Goal: Task Accomplishment & Management: Use online tool/utility

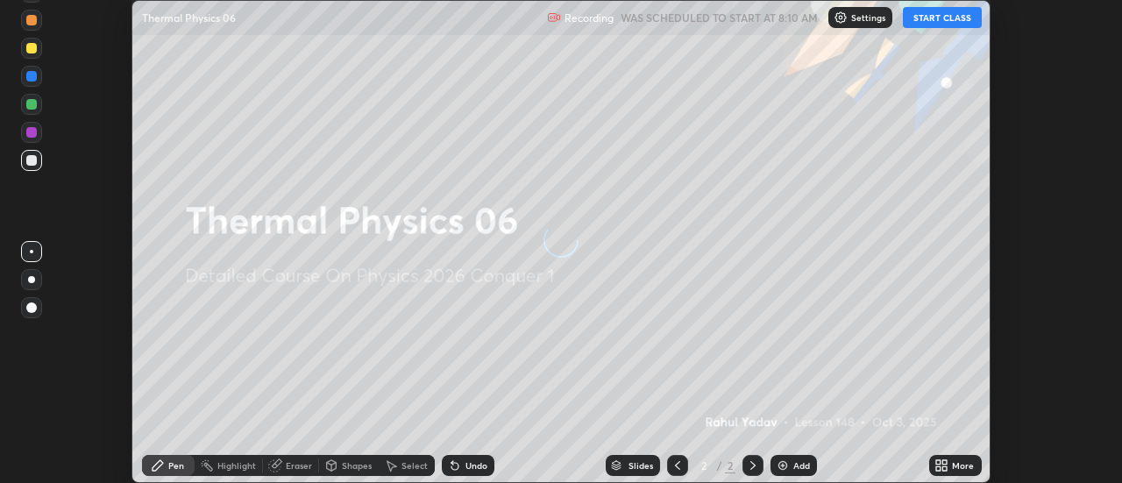
scroll to position [483, 1122]
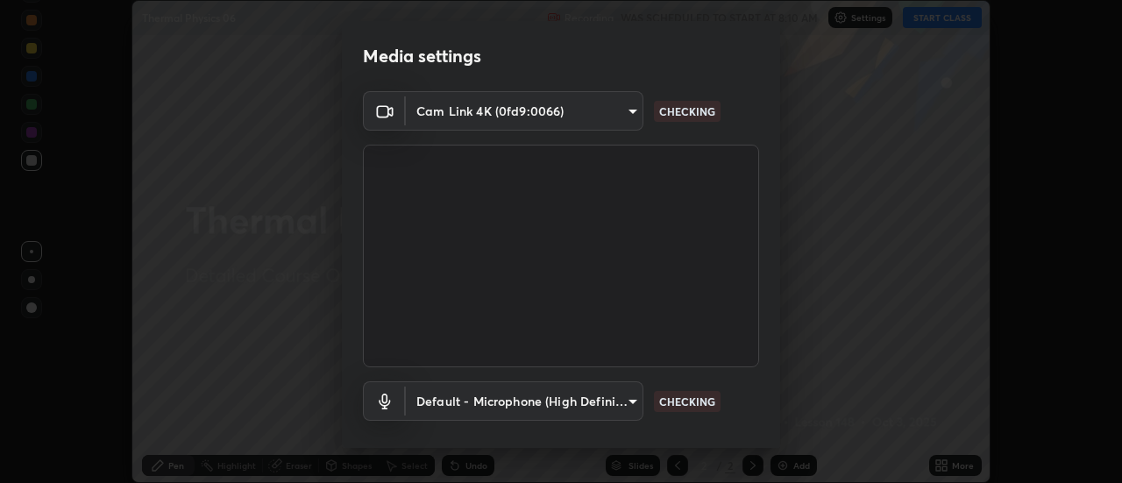
click at [552, 116] on body "Erase all Thermal Physics 06 Recording WAS SCHEDULED TO START AT 8:10 AM Settin…" at bounding box center [561, 241] width 1122 height 483
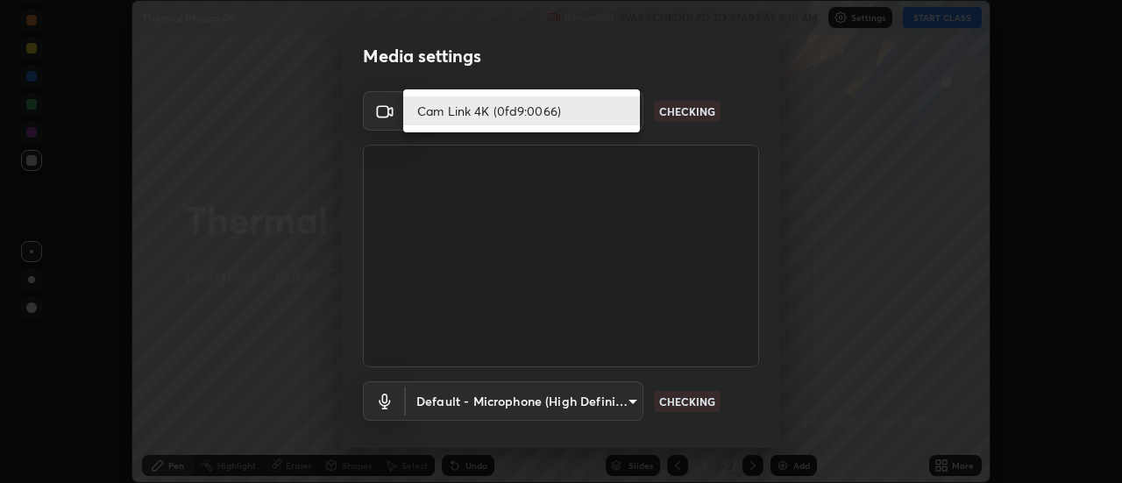
click at [510, 108] on li "Cam Link 4K (0fd9:0066)" at bounding box center [521, 110] width 237 height 29
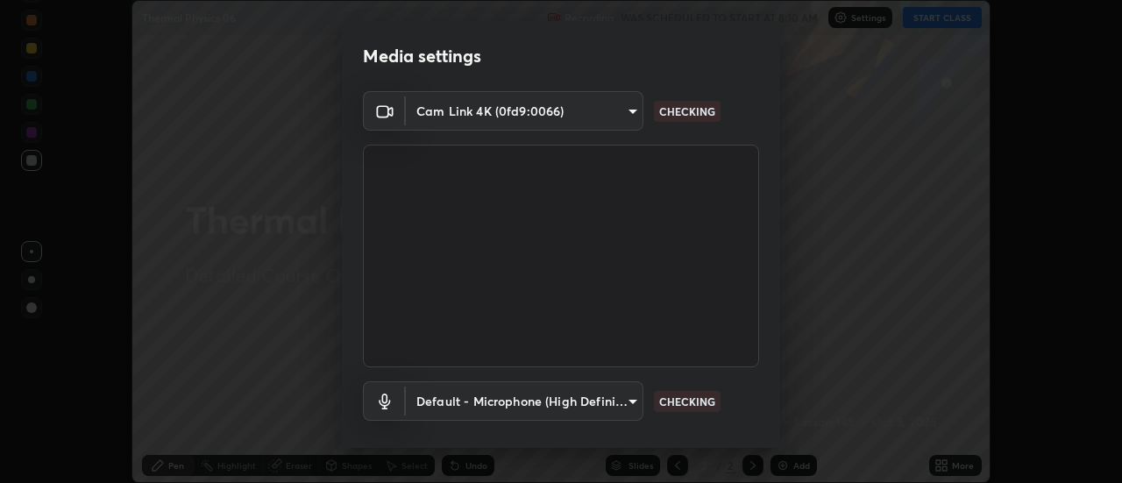
click at [489, 395] on body "Erase all Thermal Physics 06 Recording WAS SCHEDULED TO START AT 8:10 AM Settin…" at bounding box center [561, 241] width 1122 height 483
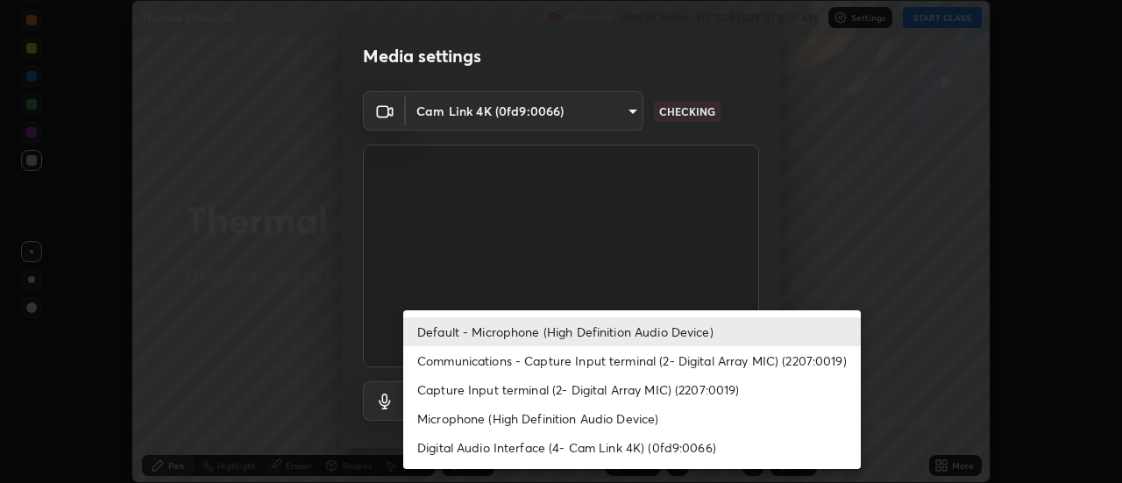
click at [500, 325] on li "Default - Microphone (High Definition Audio Device)" at bounding box center [632, 331] width 458 height 29
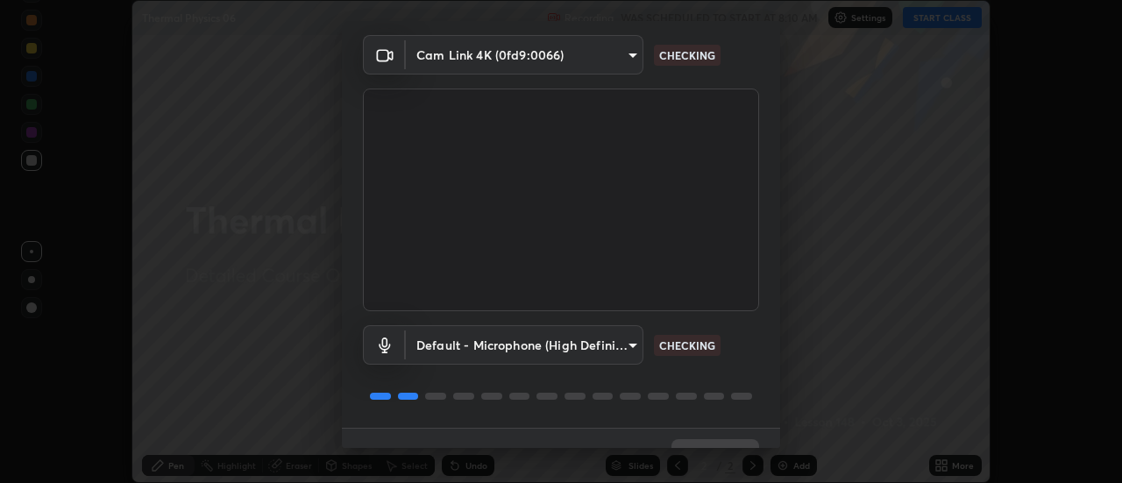
scroll to position [92, 0]
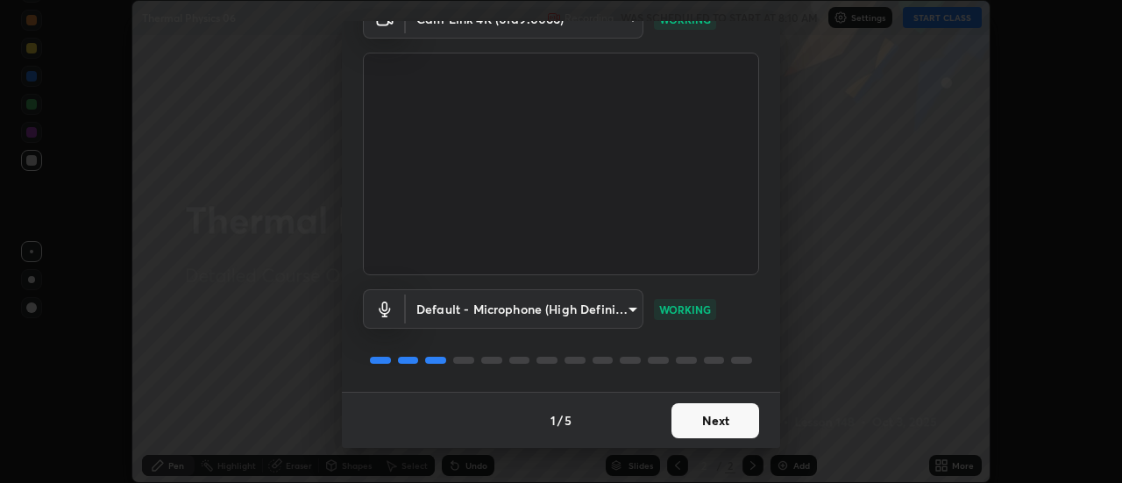
click at [695, 418] on button "Next" at bounding box center [716, 420] width 88 height 35
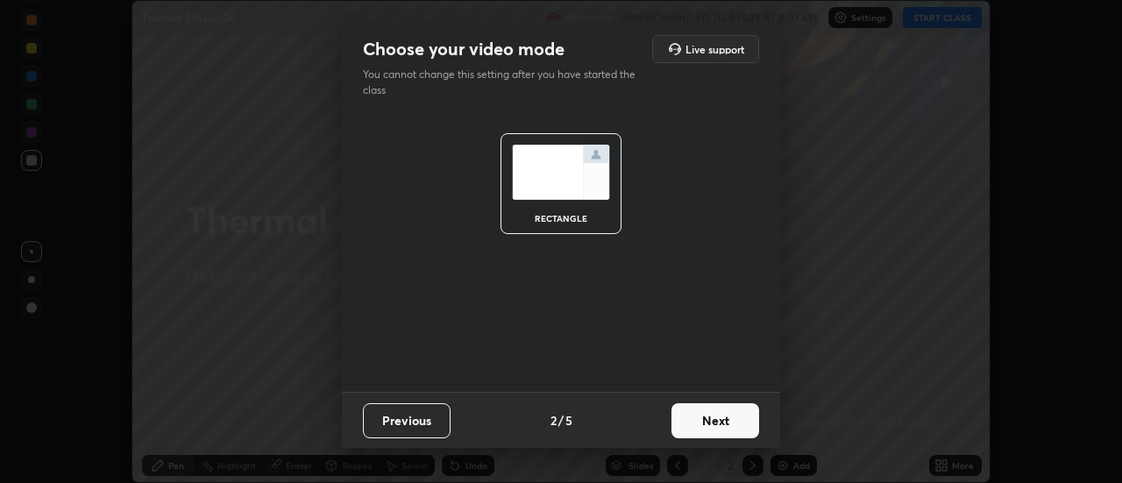
click at [711, 424] on button "Next" at bounding box center [716, 420] width 88 height 35
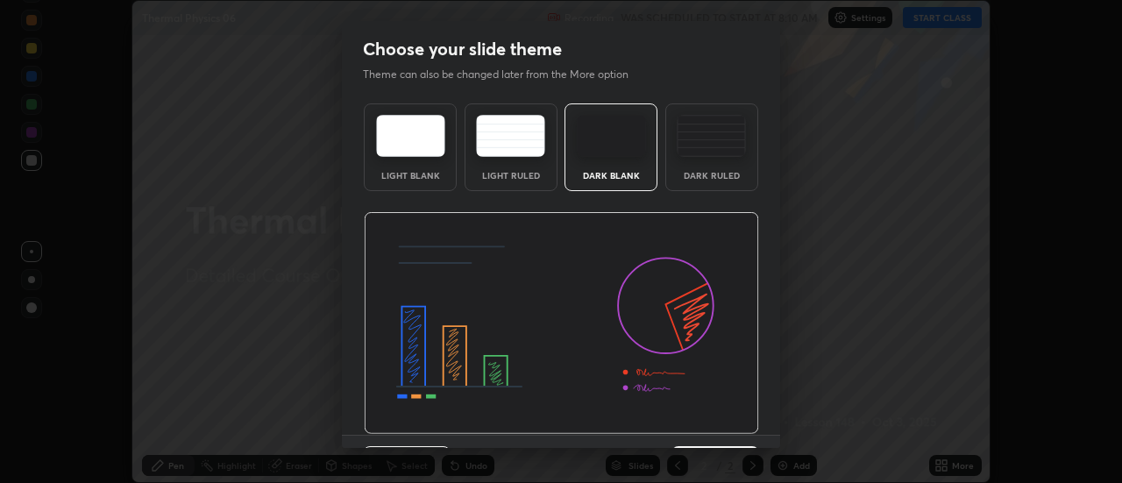
scroll to position [43, 0]
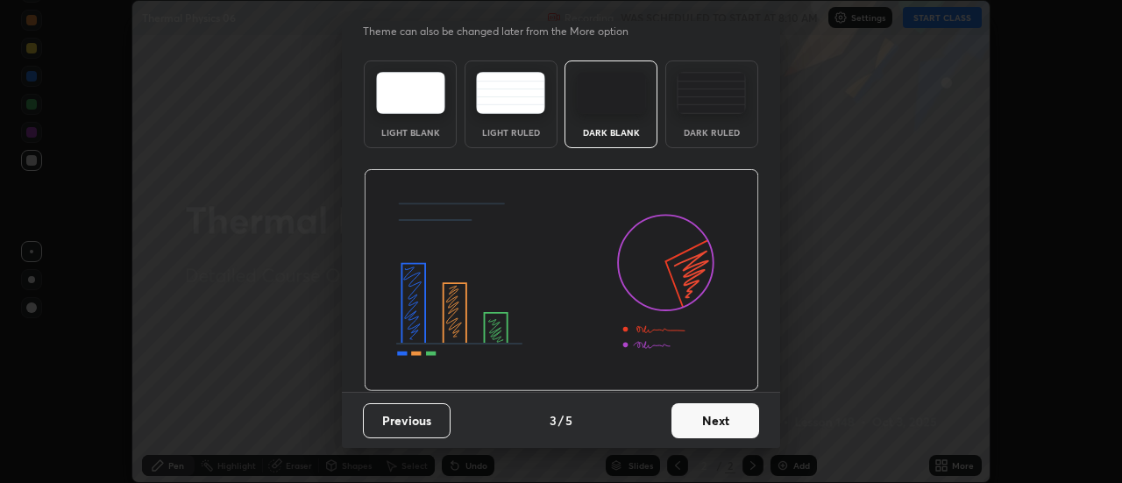
click at [708, 417] on button "Next" at bounding box center [716, 420] width 88 height 35
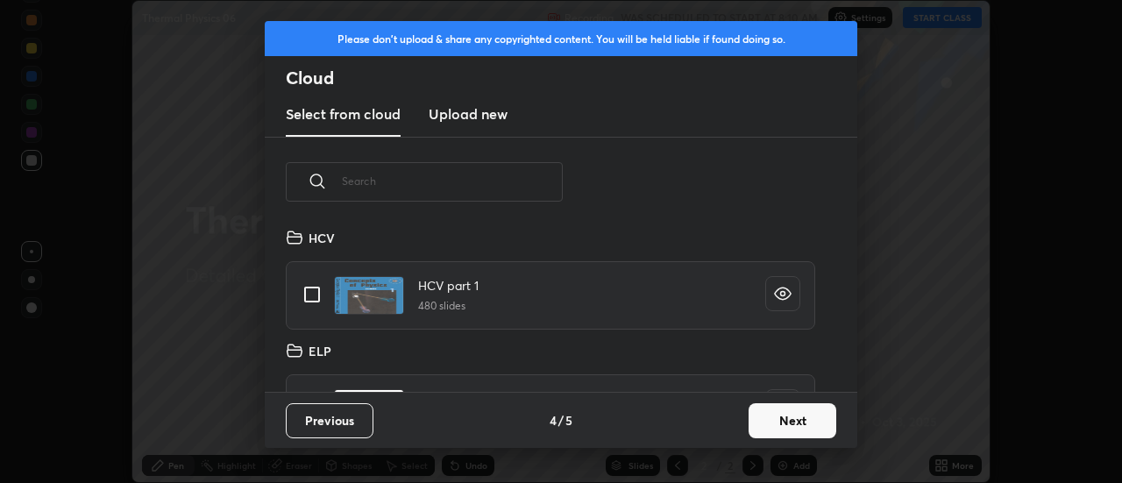
scroll to position [165, 563]
click at [780, 417] on button "Next" at bounding box center [793, 420] width 88 height 35
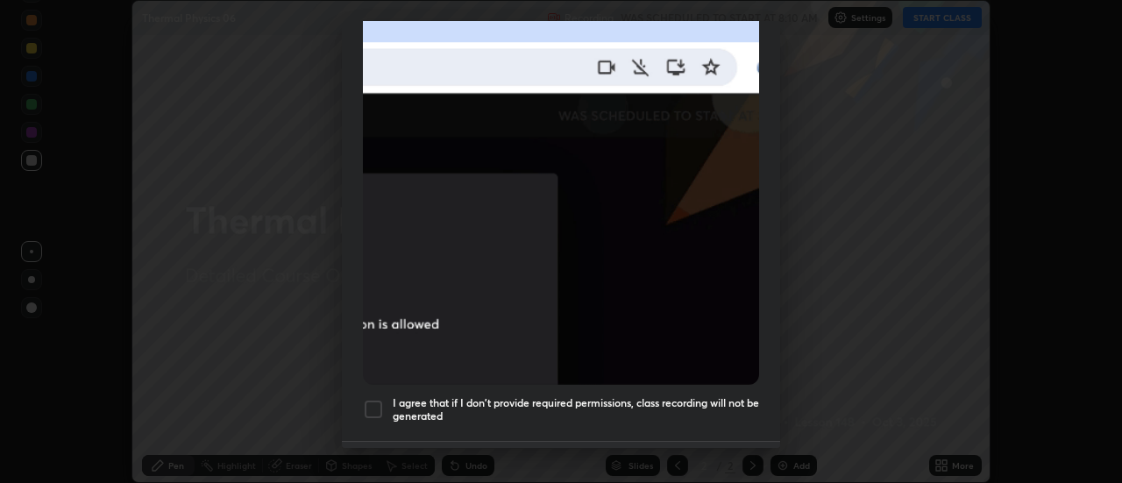
scroll to position [411, 0]
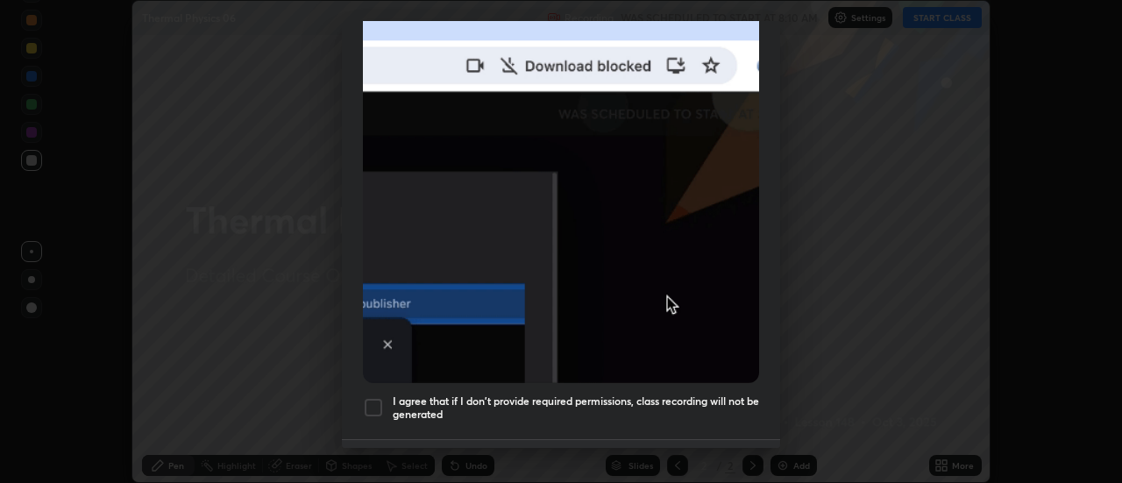
click at [373, 399] on div at bounding box center [373, 407] width 21 height 21
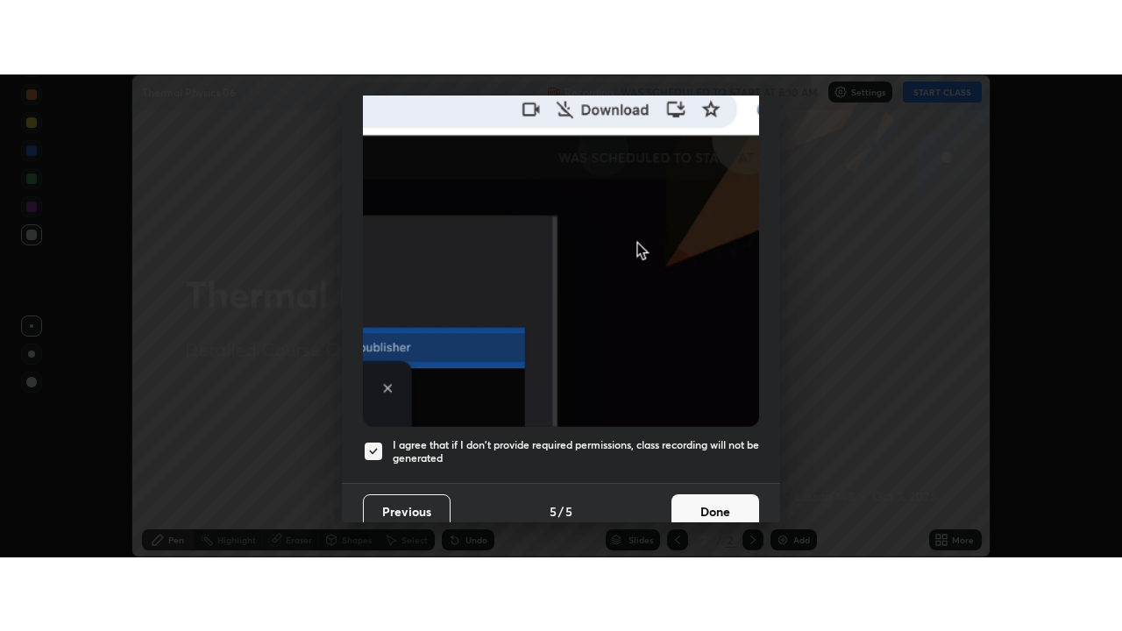
scroll to position [445, 0]
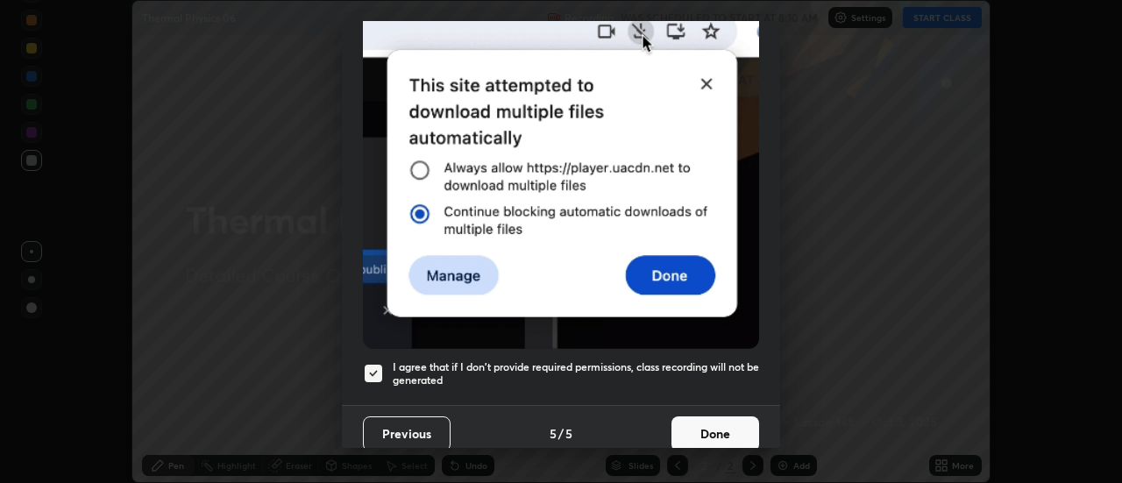
click at [693, 419] on button "Done" at bounding box center [716, 434] width 88 height 35
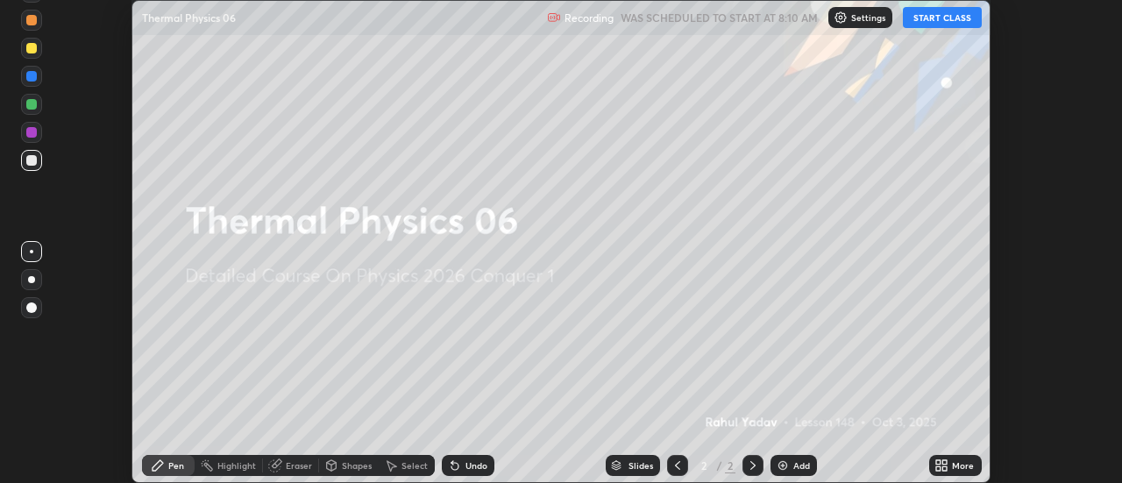
click at [945, 462] on icon at bounding box center [946, 462] width 4 height 4
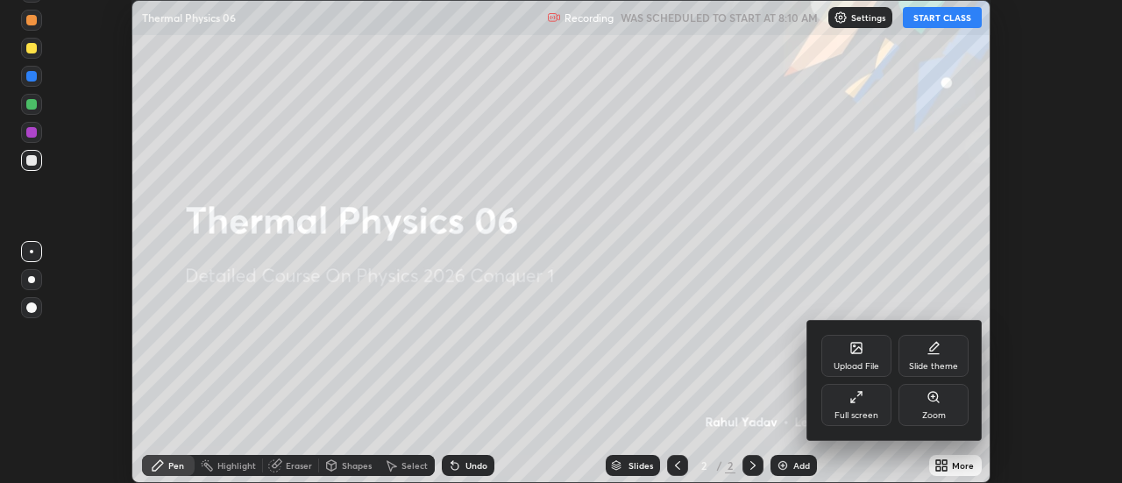
click at [874, 401] on div "Full screen" at bounding box center [857, 405] width 70 height 42
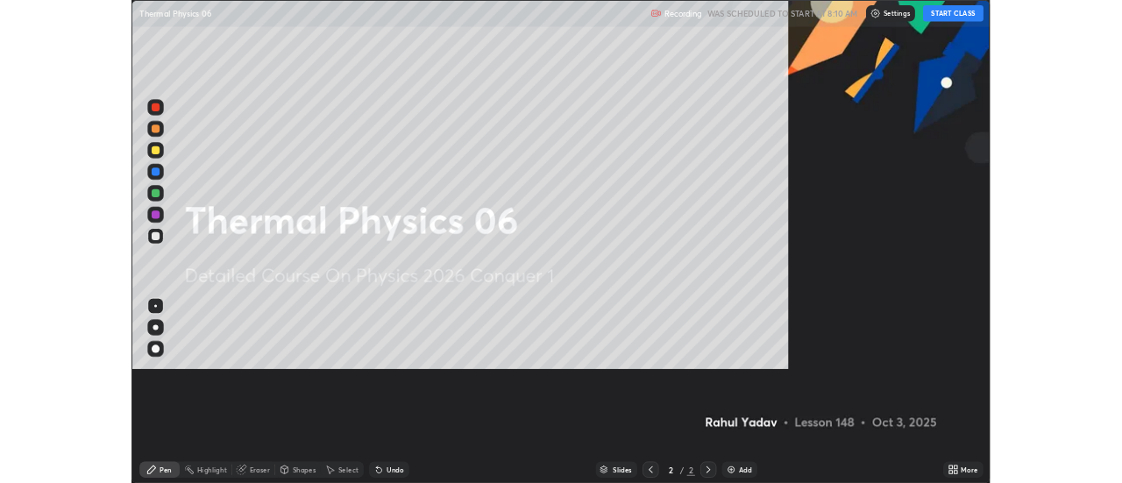
scroll to position [631, 1122]
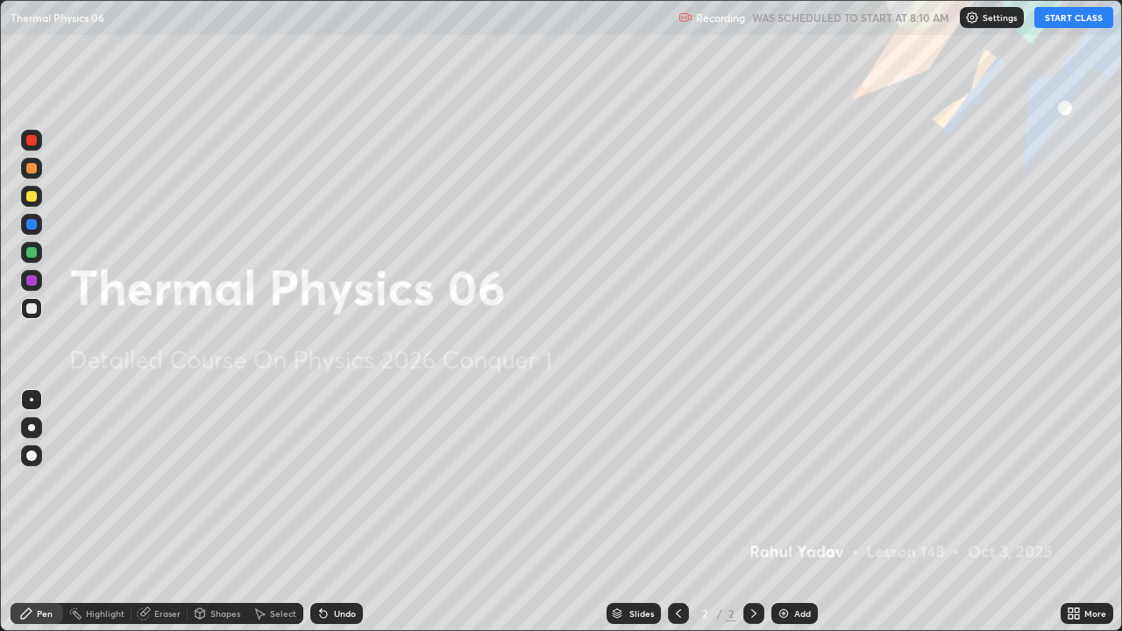
click at [1053, 25] on button "START CLASS" at bounding box center [1074, 17] width 79 height 21
click at [32, 428] on div at bounding box center [31, 427] width 7 height 7
click at [751, 482] on icon at bounding box center [754, 614] width 14 height 14
click at [787, 482] on img at bounding box center [784, 614] width 14 height 14
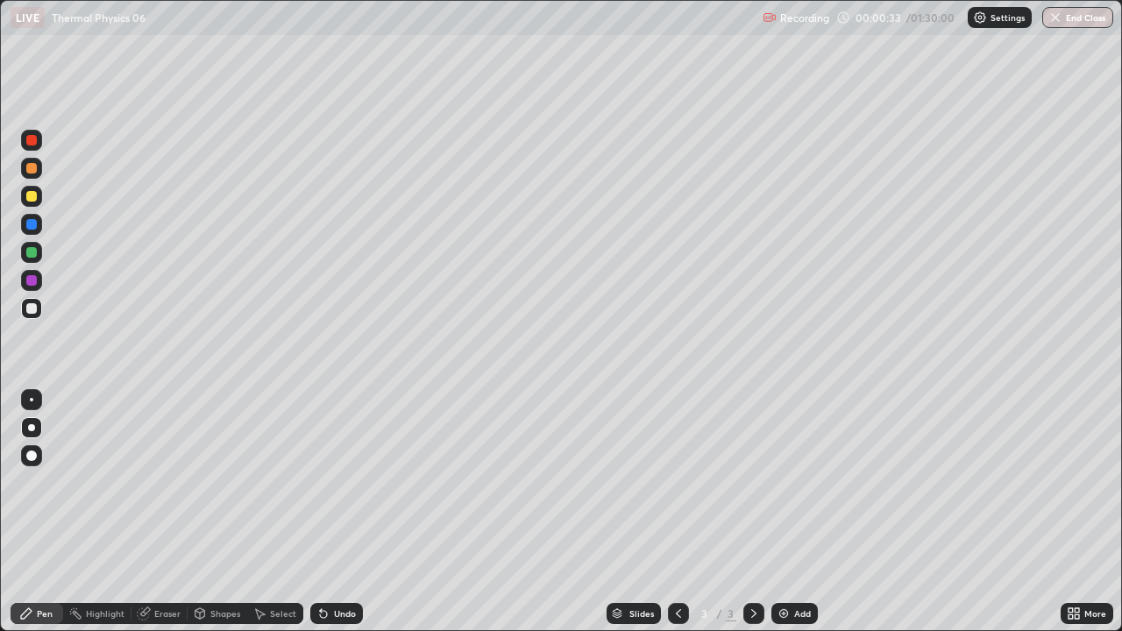
click at [27, 456] on div at bounding box center [31, 456] width 11 height 11
click at [32, 428] on div at bounding box center [31, 427] width 7 height 7
click at [33, 312] on div at bounding box center [31, 308] width 11 height 11
click at [32, 201] on div at bounding box center [31, 196] width 11 height 11
click at [35, 308] on div at bounding box center [31, 308] width 11 height 11
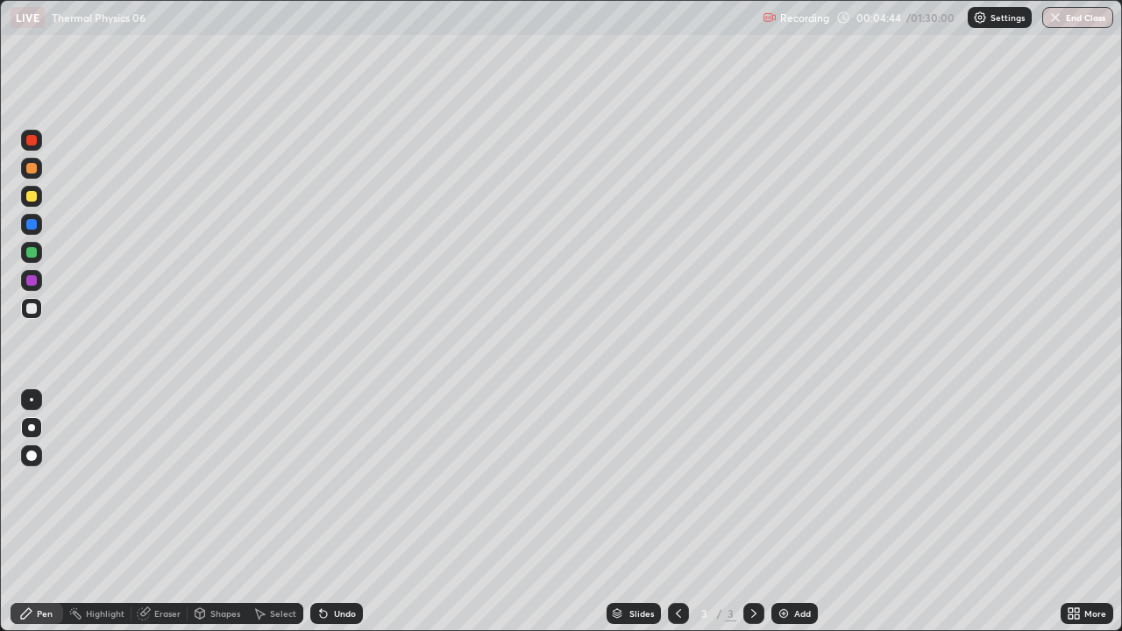
click at [33, 309] on div at bounding box center [31, 308] width 11 height 11
click at [215, 482] on div "Shapes" at bounding box center [218, 613] width 60 height 21
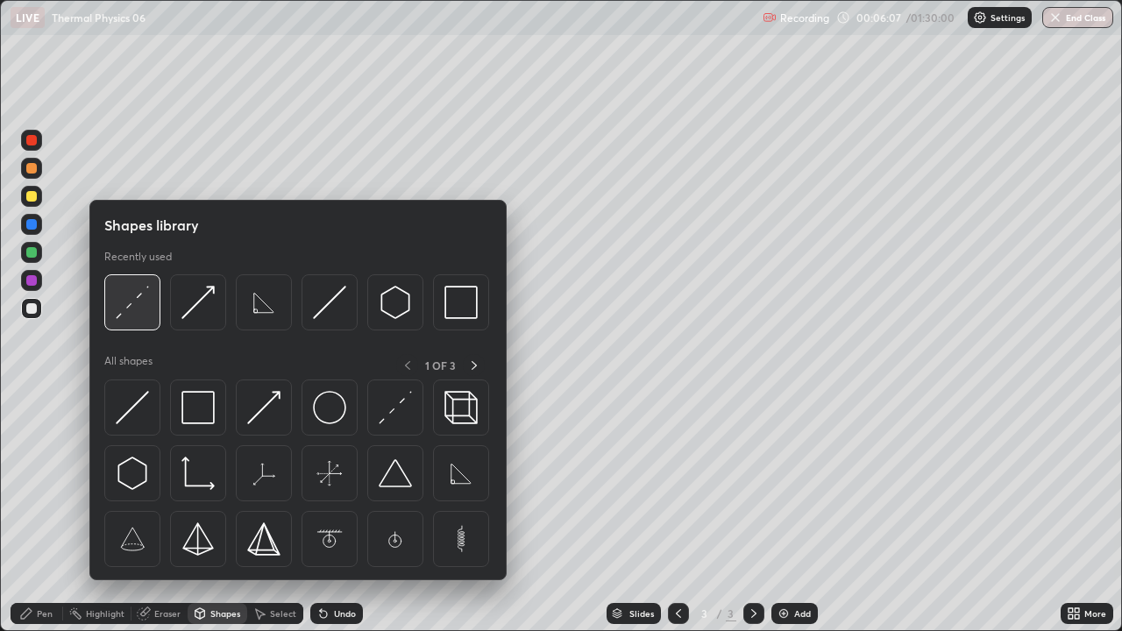
click at [142, 305] on img at bounding box center [132, 302] width 33 height 33
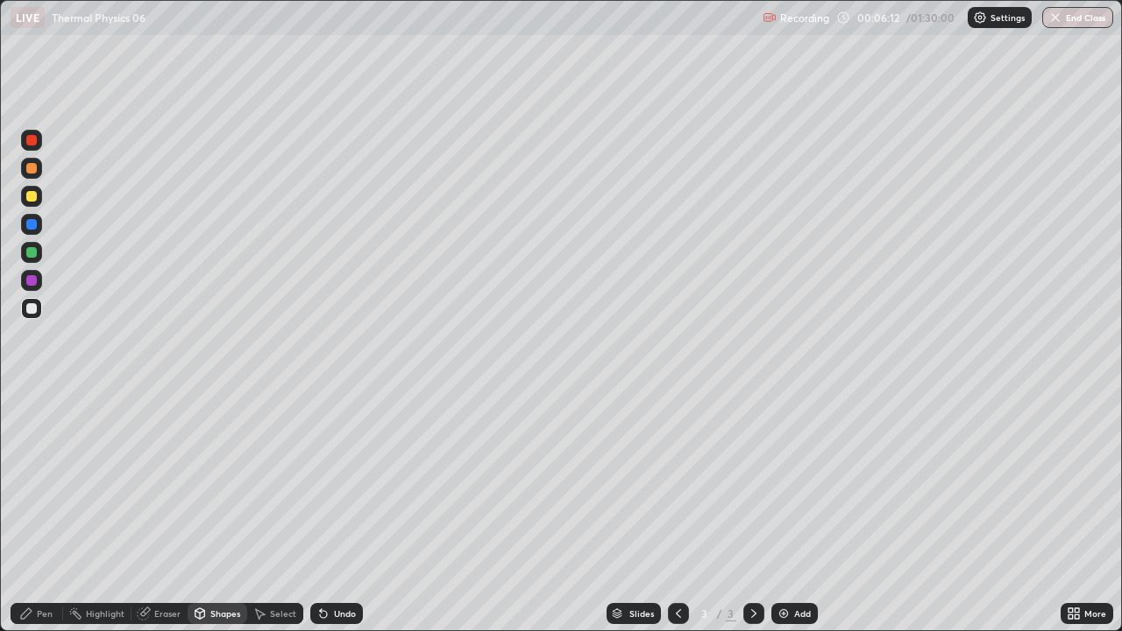
click at [46, 482] on div "Pen" at bounding box center [45, 613] width 16 height 9
click at [226, 482] on div "Shapes" at bounding box center [225, 613] width 30 height 9
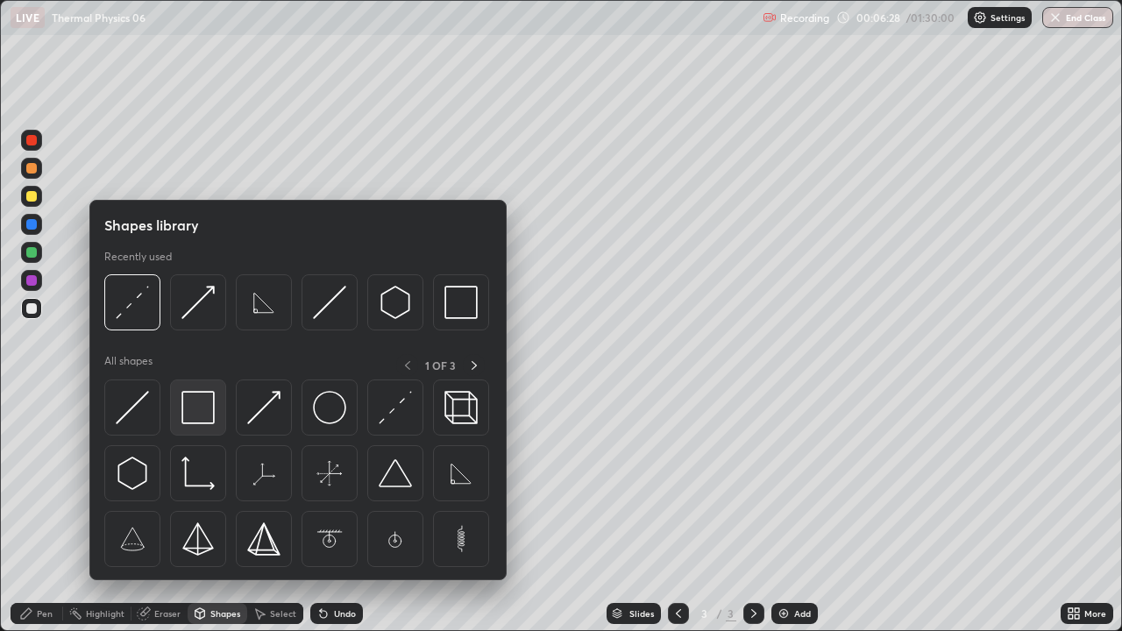
click at [196, 415] on img at bounding box center [198, 407] width 33 height 33
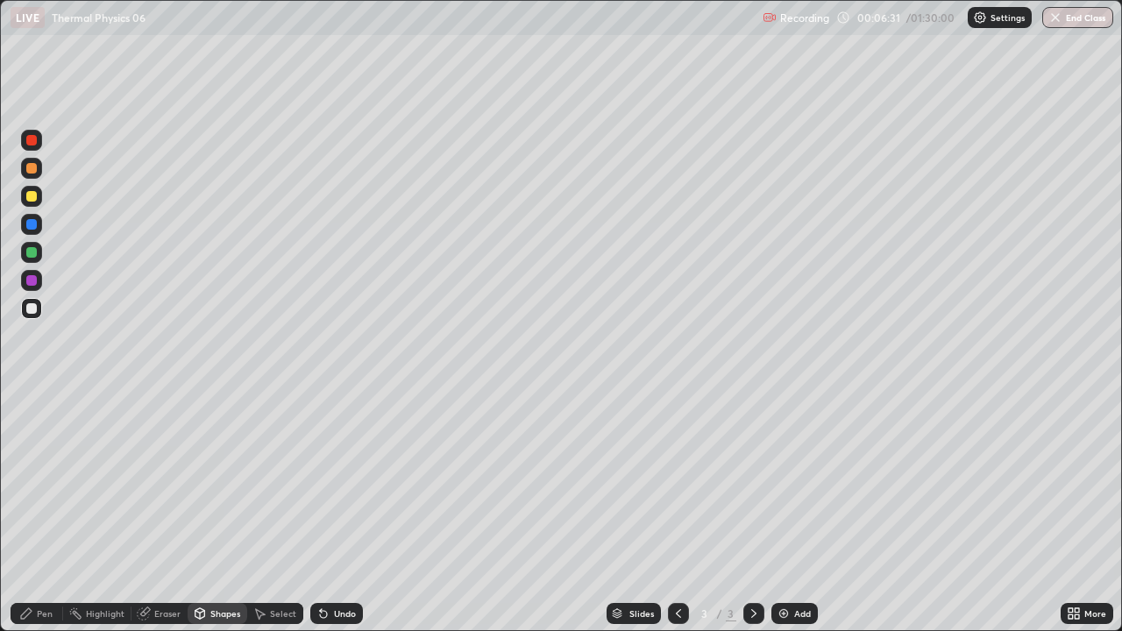
click at [224, 482] on div "Shapes" at bounding box center [225, 613] width 30 height 9
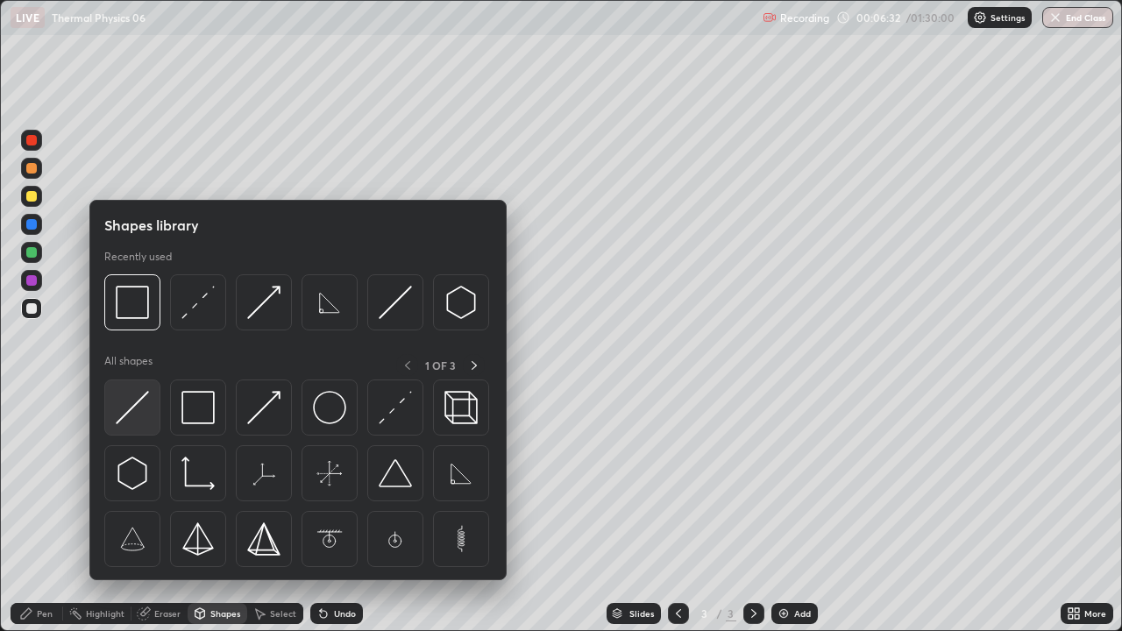
click at [128, 406] on img at bounding box center [132, 407] width 33 height 33
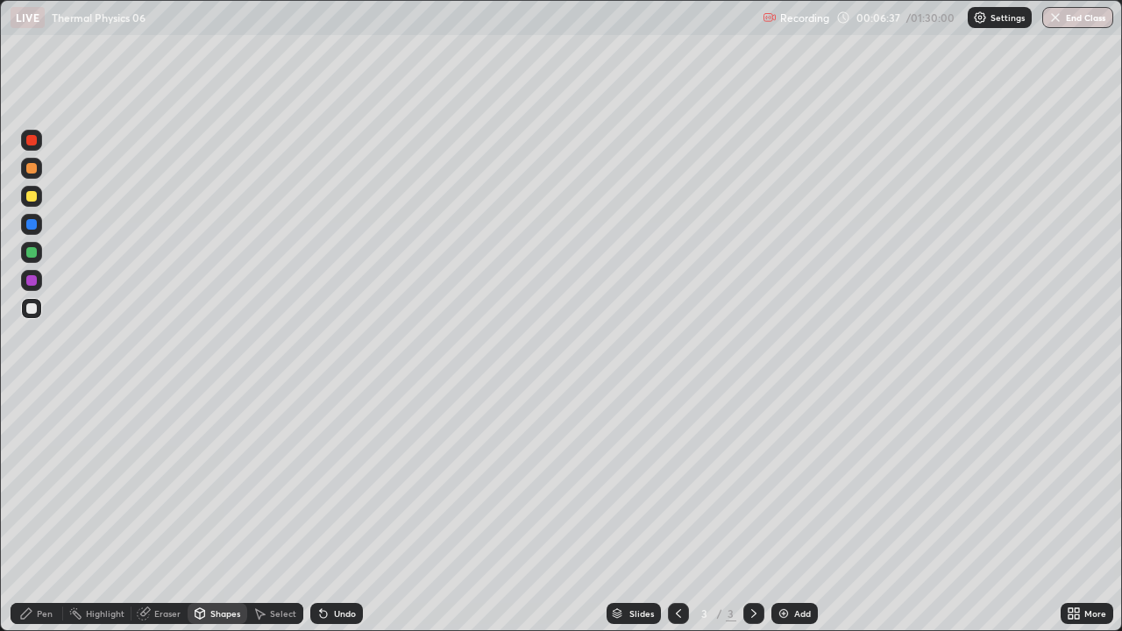
click at [51, 482] on div "Pen" at bounding box center [45, 613] width 16 height 9
click at [35, 316] on div at bounding box center [31, 308] width 21 height 21
click at [30, 199] on div at bounding box center [31, 196] width 11 height 11
click at [38, 224] on div at bounding box center [31, 224] width 21 height 21
click at [227, 482] on div "Shapes" at bounding box center [225, 613] width 30 height 9
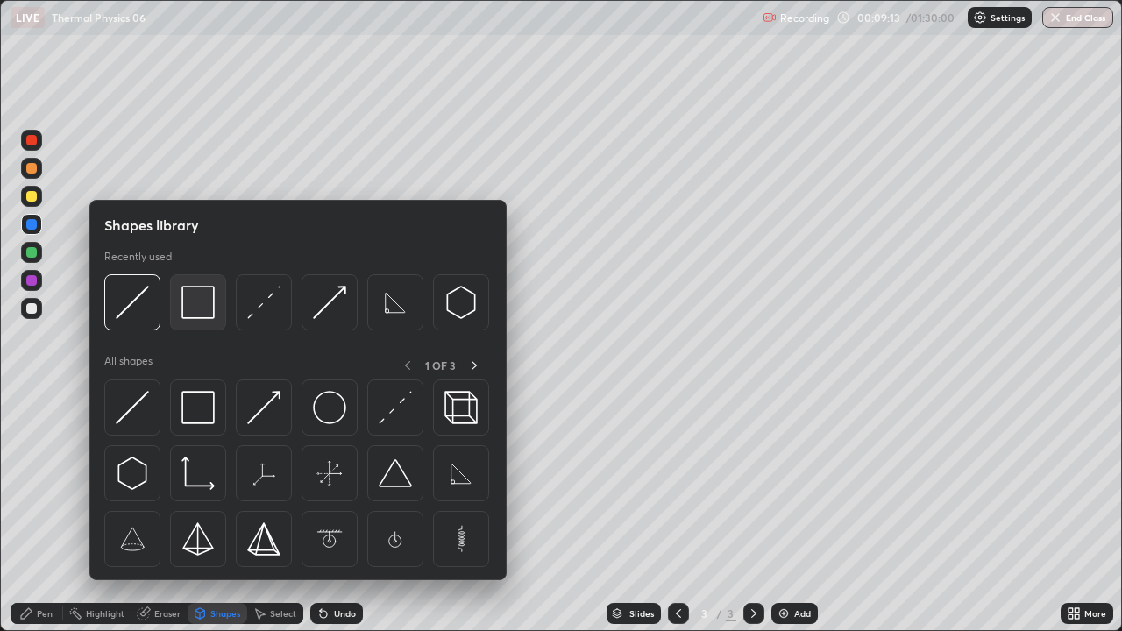
click at [206, 318] on img at bounding box center [198, 302] width 33 height 33
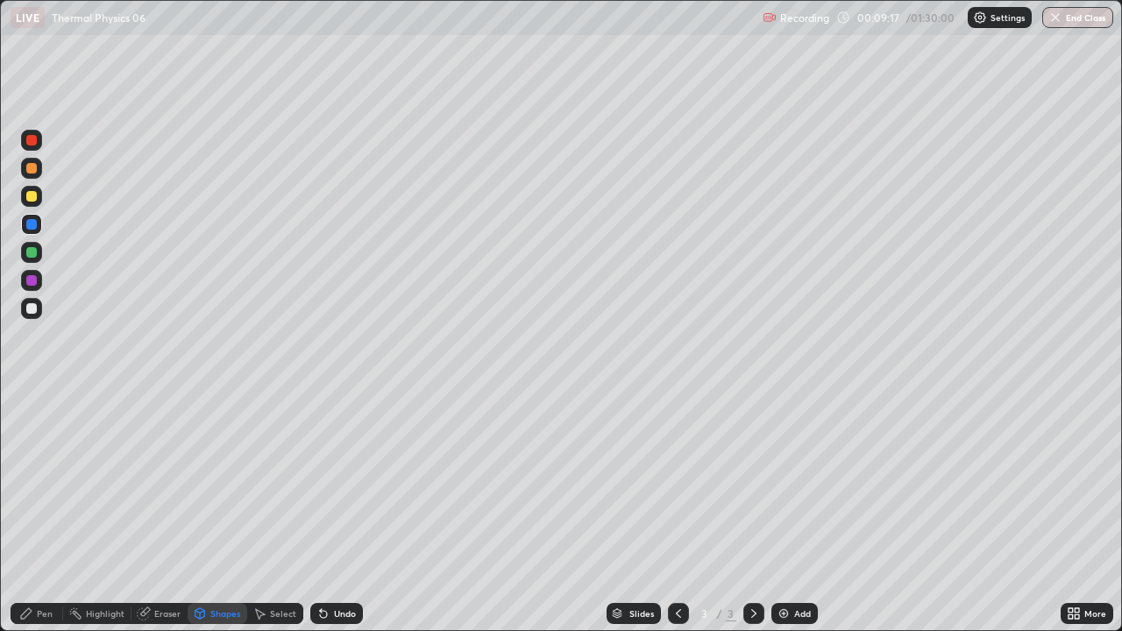
click at [52, 482] on div "Pen" at bounding box center [45, 613] width 16 height 9
click at [31, 310] on div at bounding box center [31, 308] width 11 height 11
click at [28, 195] on div at bounding box center [31, 196] width 11 height 11
click at [29, 311] on div at bounding box center [31, 308] width 11 height 11
click at [321, 482] on icon at bounding box center [323, 614] width 7 height 7
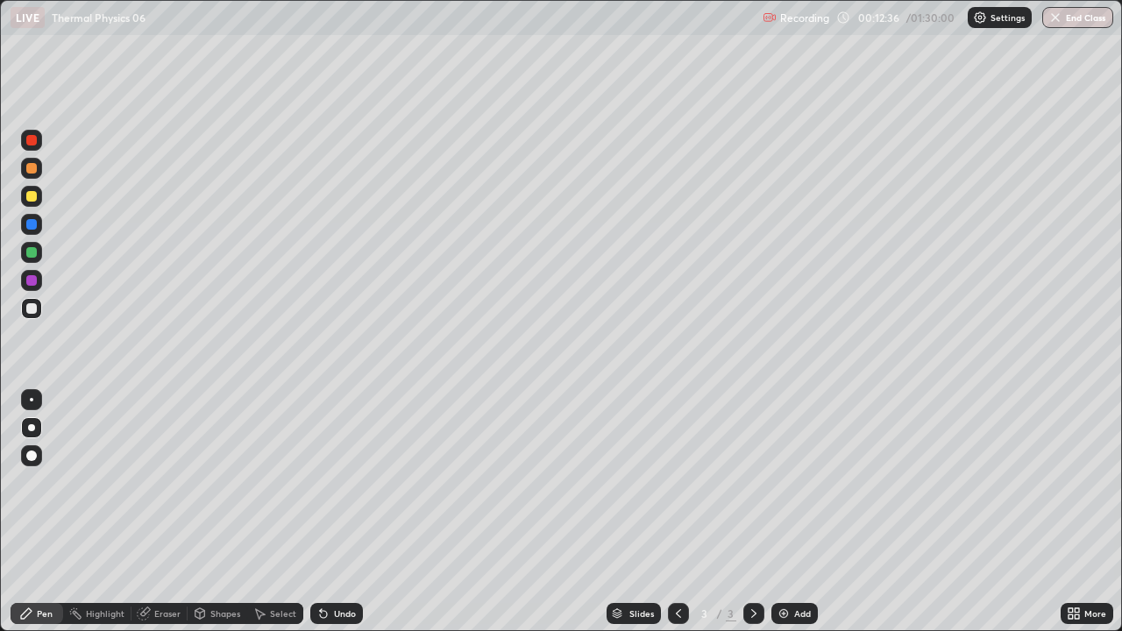
click at [298, 482] on div "Select" at bounding box center [275, 613] width 56 height 21
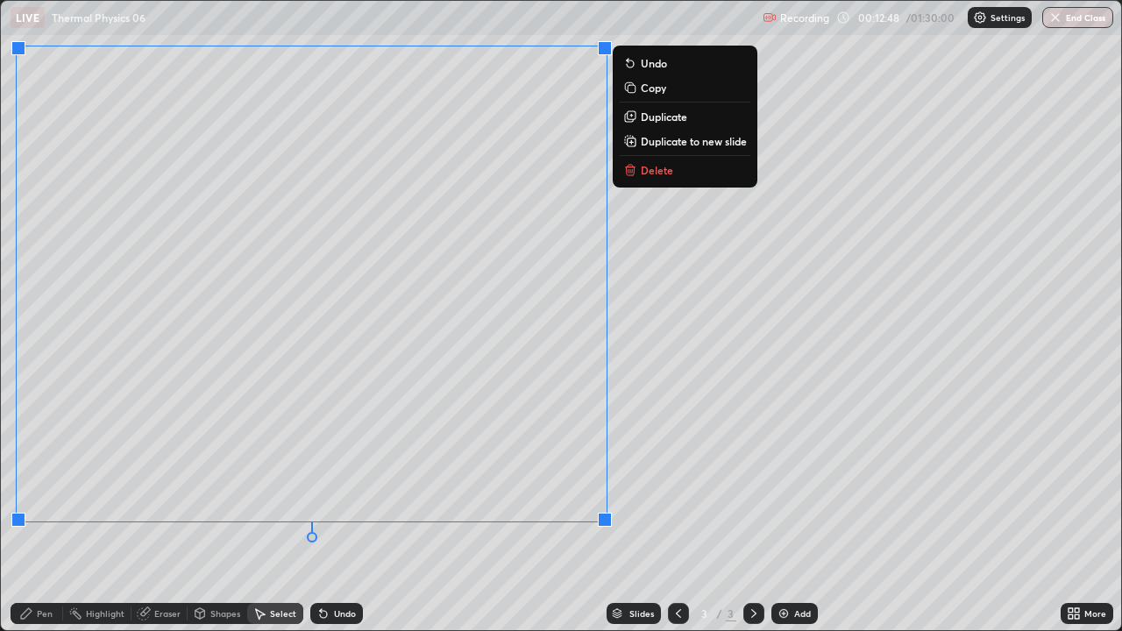
click at [673, 377] on div "0 ° Undo Copy Duplicate Duplicate to new slide Delete" at bounding box center [561, 316] width 1121 height 630
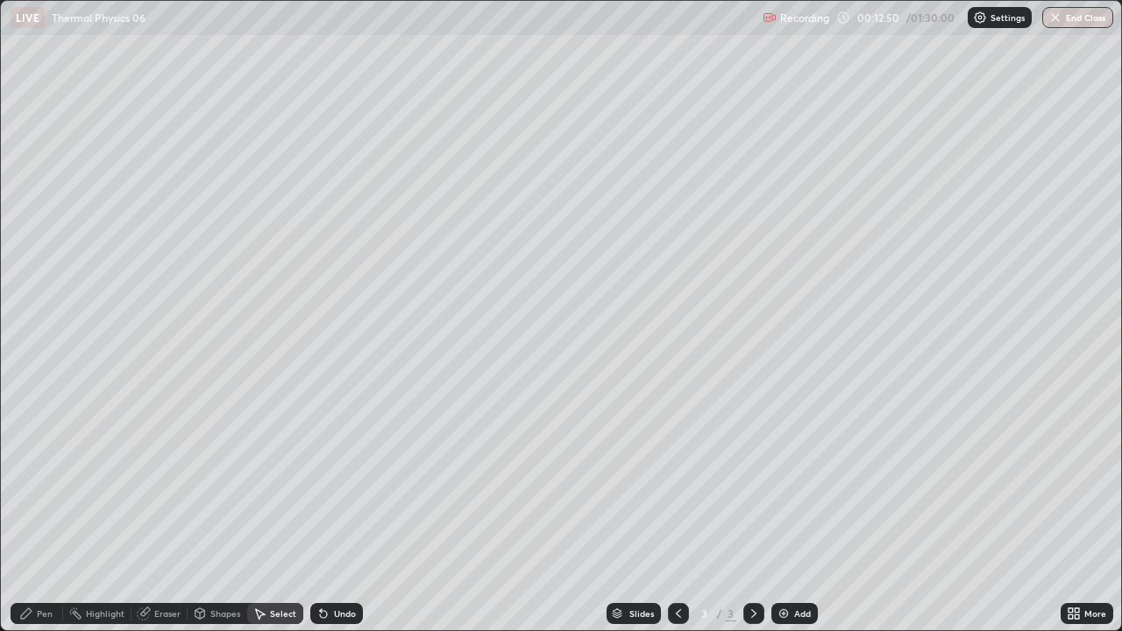
click at [223, 482] on div "Shapes" at bounding box center [225, 613] width 30 height 9
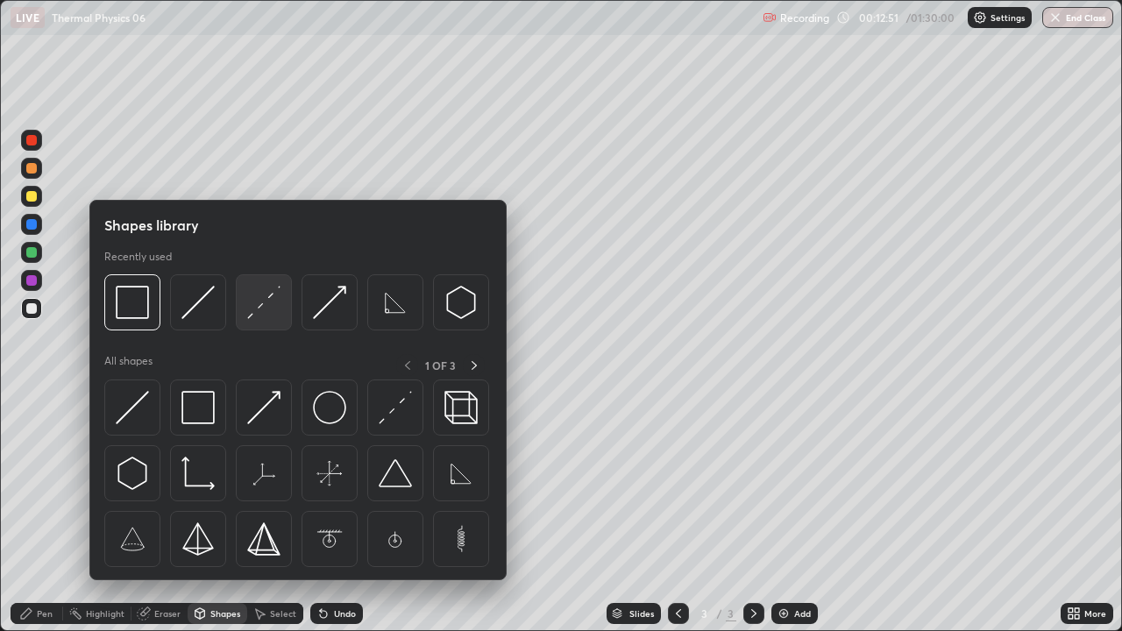
click at [259, 305] on img at bounding box center [263, 302] width 33 height 33
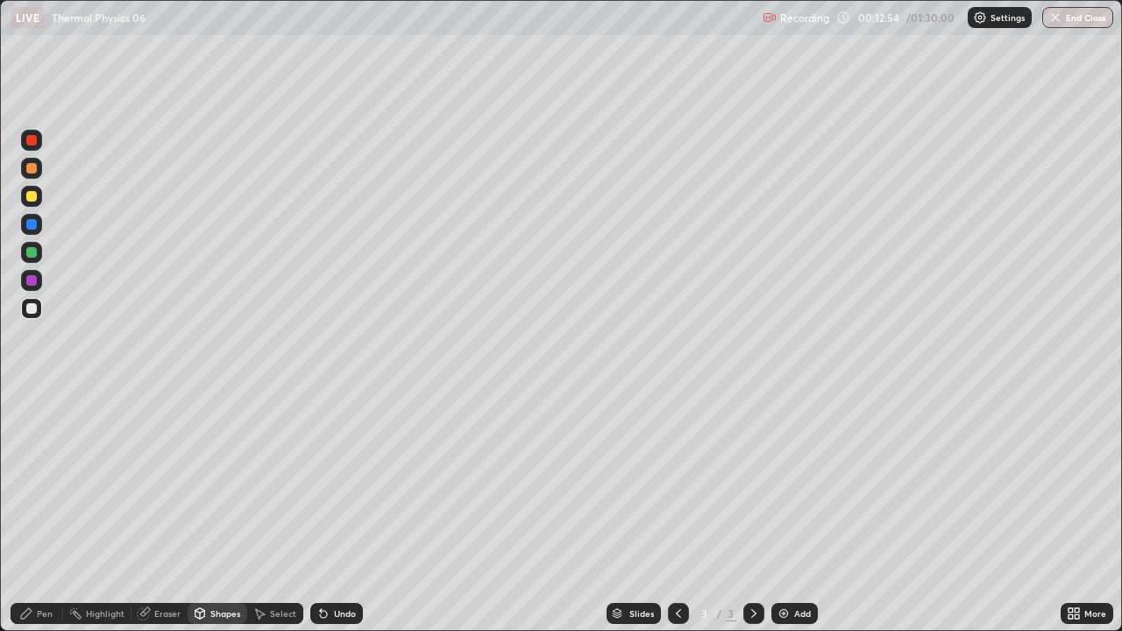
click at [49, 482] on div "Pen" at bounding box center [45, 613] width 16 height 9
click at [32, 312] on div at bounding box center [31, 308] width 11 height 11
click at [215, 482] on div "Shapes" at bounding box center [218, 613] width 60 height 21
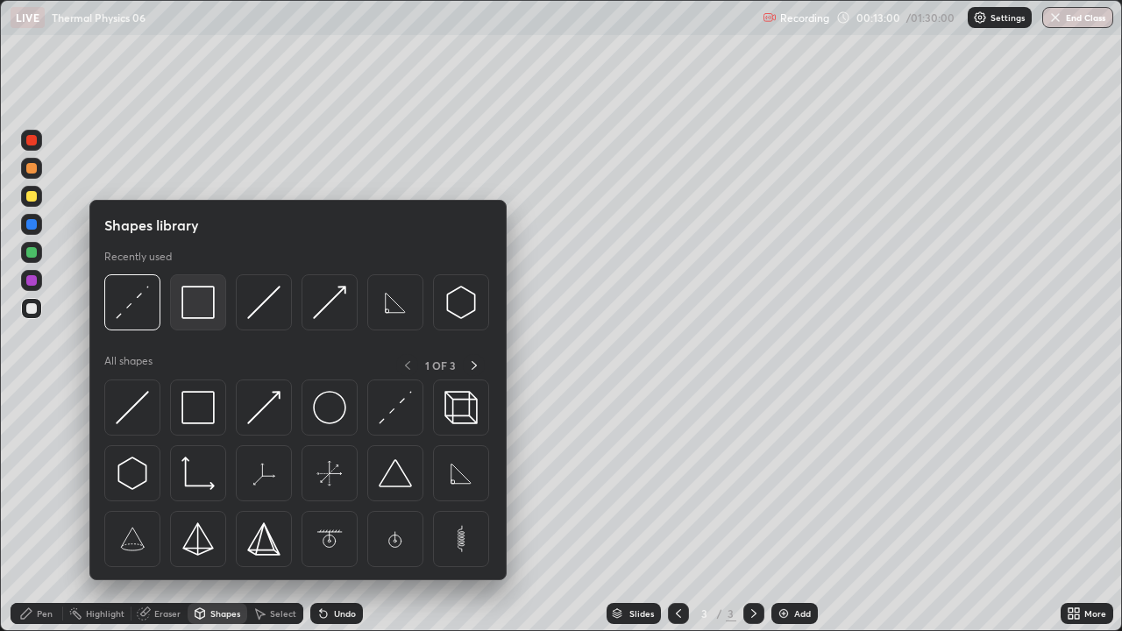
click at [208, 323] on div at bounding box center [198, 302] width 56 height 56
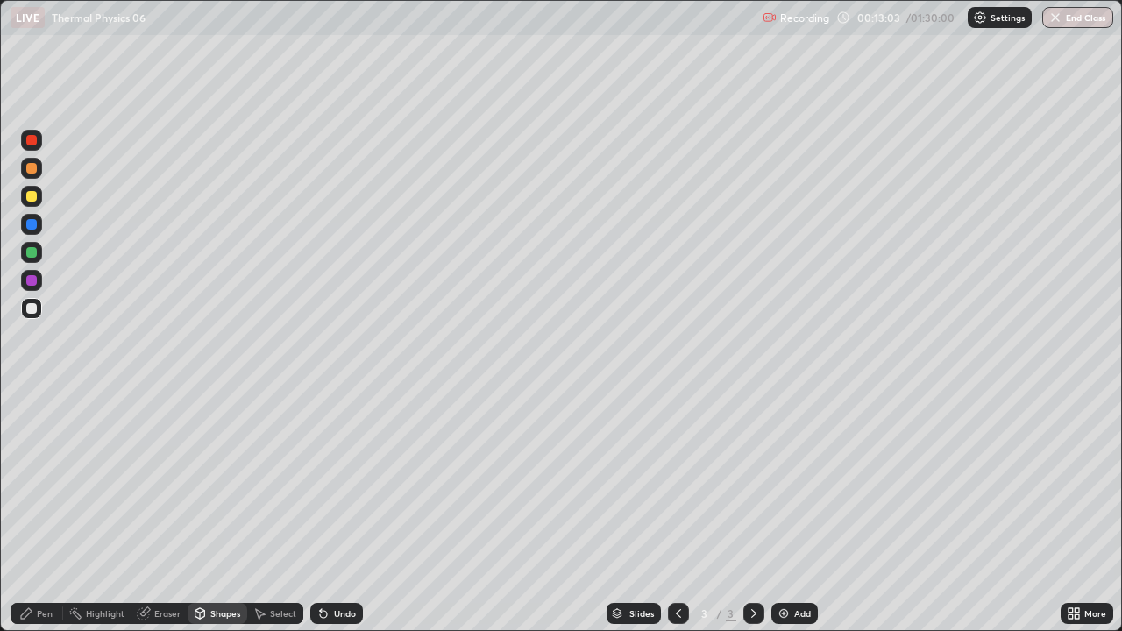
click at [222, 482] on div "Shapes" at bounding box center [225, 613] width 30 height 9
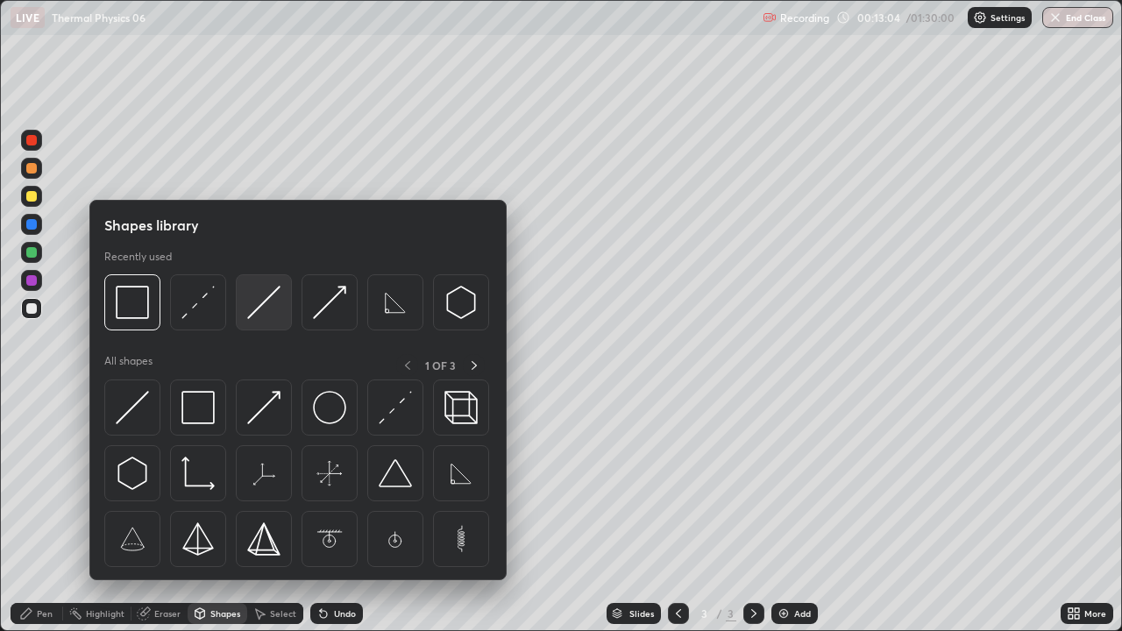
click at [252, 313] on img at bounding box center [263, 302] width 33 height 33
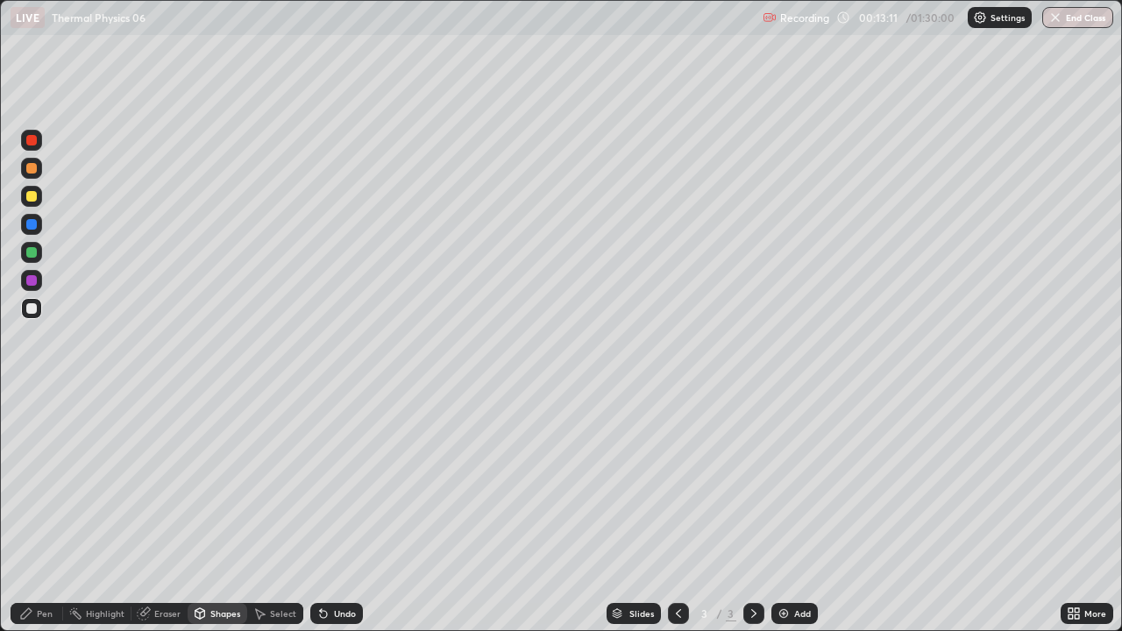
click at [48, 482] on div "Pen" at bounding box center [37, 613] width 53 height 21
click at [30, 312] on div at bounding box center [31, 308] width 11 height 11
click at [32, 195] on div at bounding box center [31, 196] width 11 height 11
click at [792, 482] on div "Add" at bounding box center [795, 613] width 46 height 21
click at [230, 482] on div "Shapes" at bounding box center [225, 613] width 30 height 9
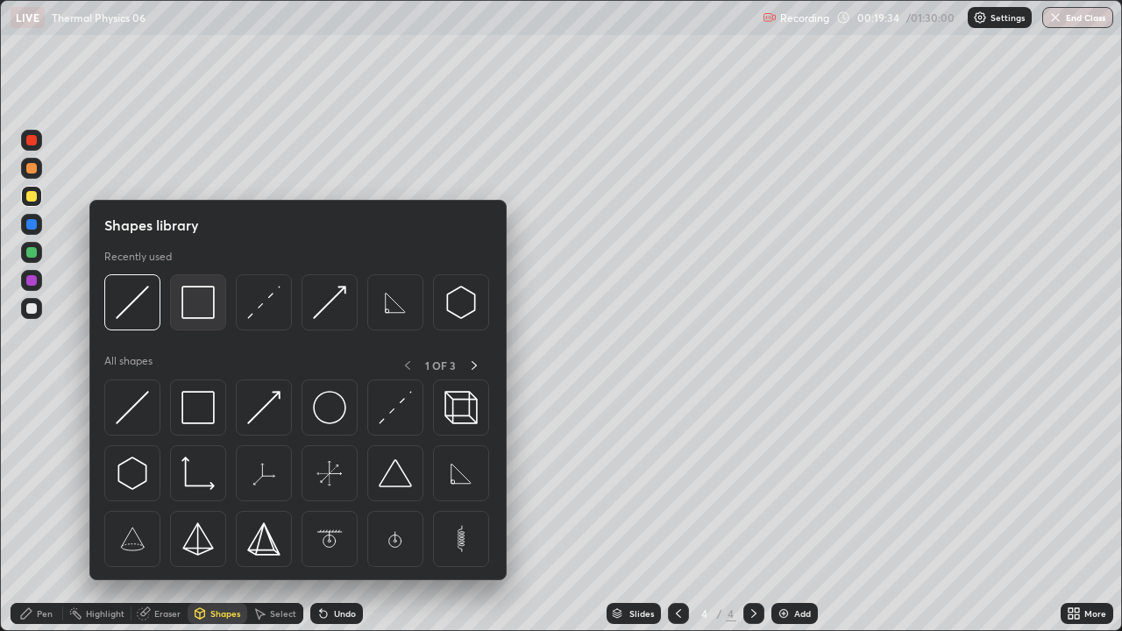
click at [207, 312] on img at bounding box center [198, 302] width 33 height 33
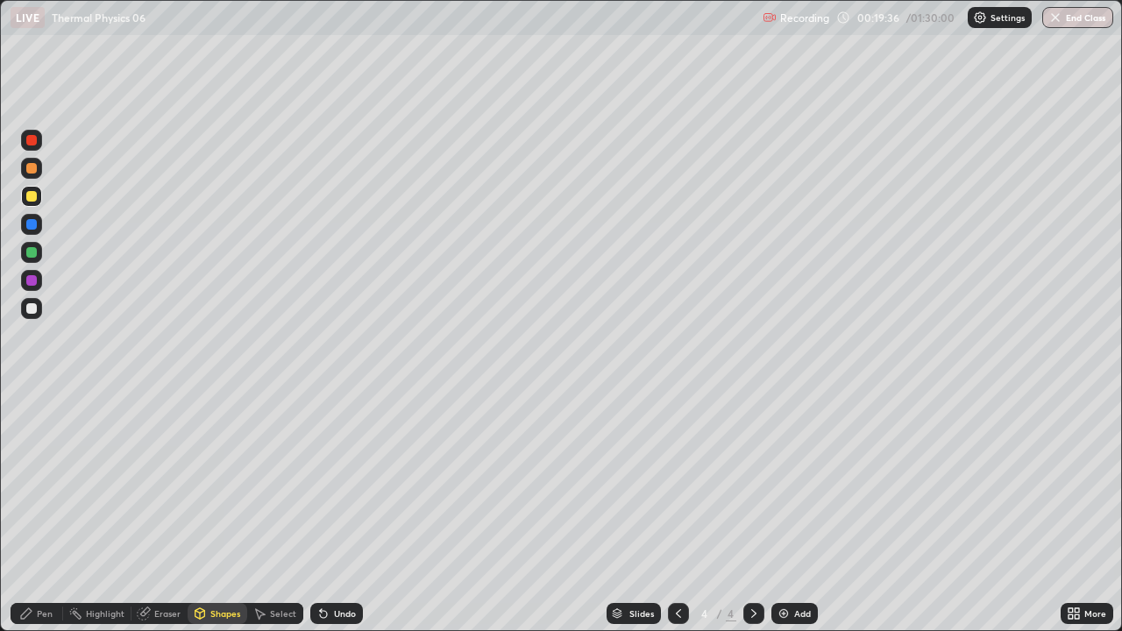
click at [228, 482] on div "Shapes" at bounding box center [225, 613] width 30 height 9
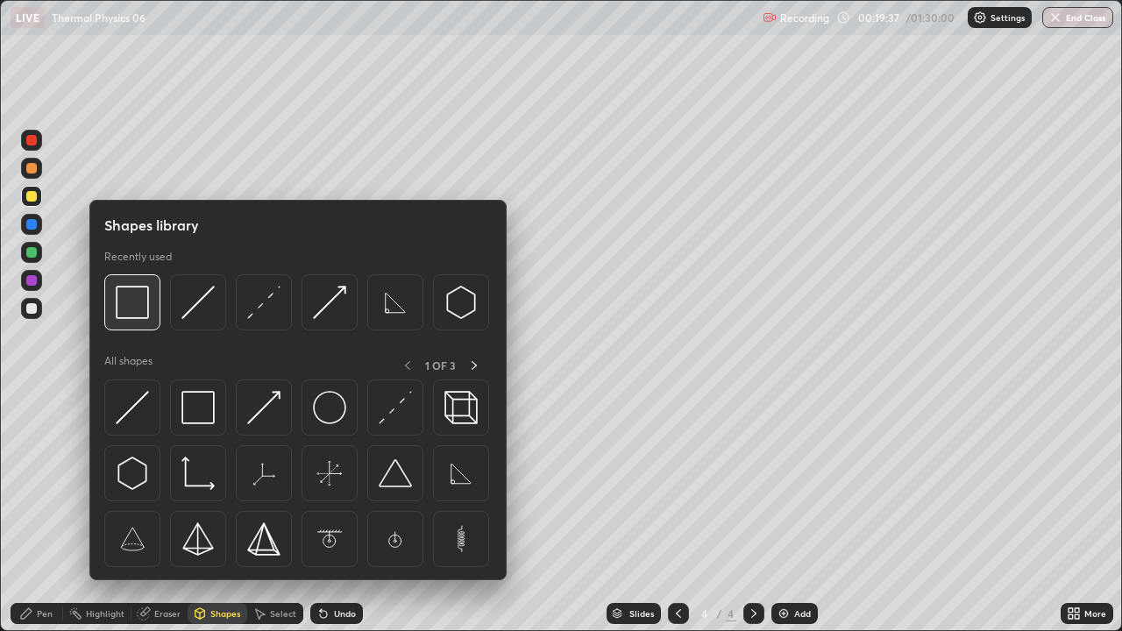
click at [132, 315] on img at bounding box center [132, 302] width 33 height 33
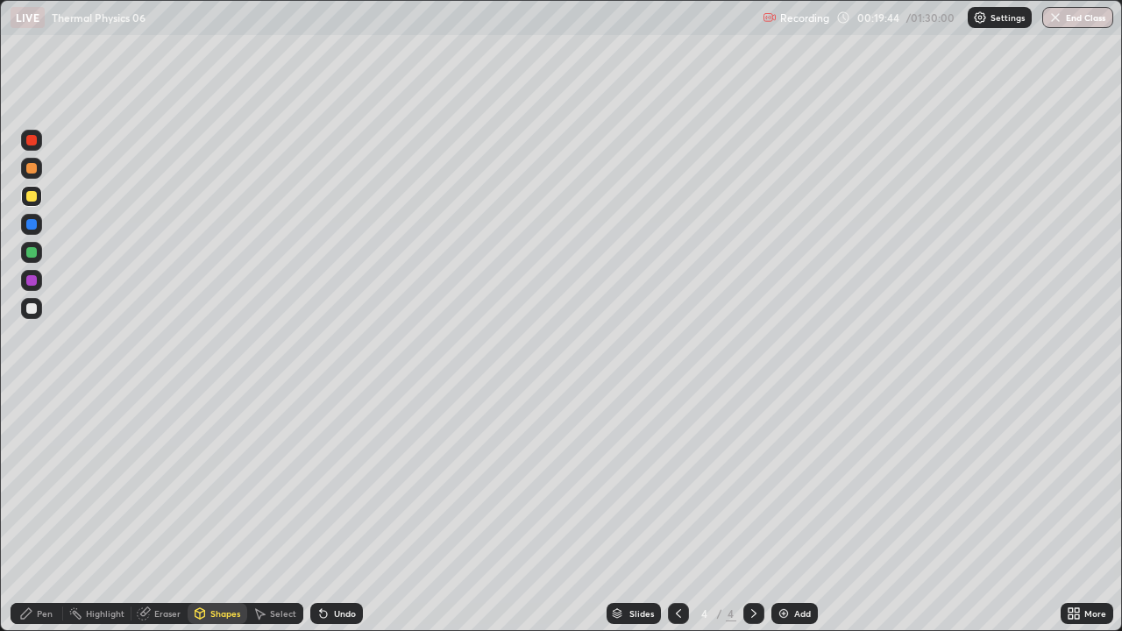
click at [231, 482] on div "Shapes" at bounding box center [225, 613] width 30 height 9
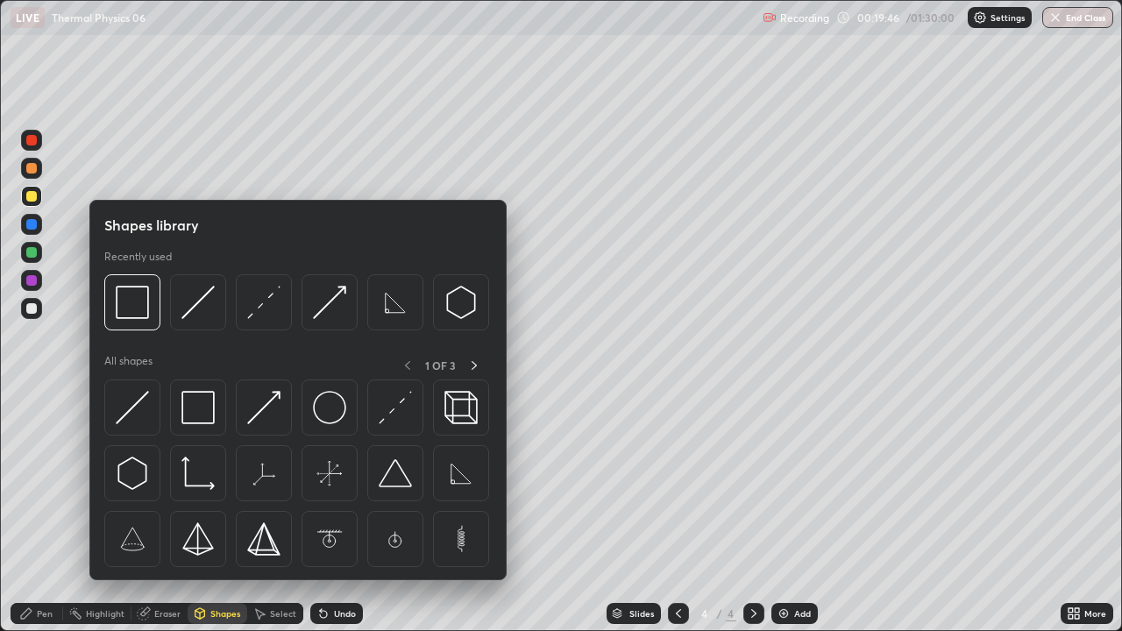
click at [35, 308] on div at bounding box center [31, 308] width 11 height 11
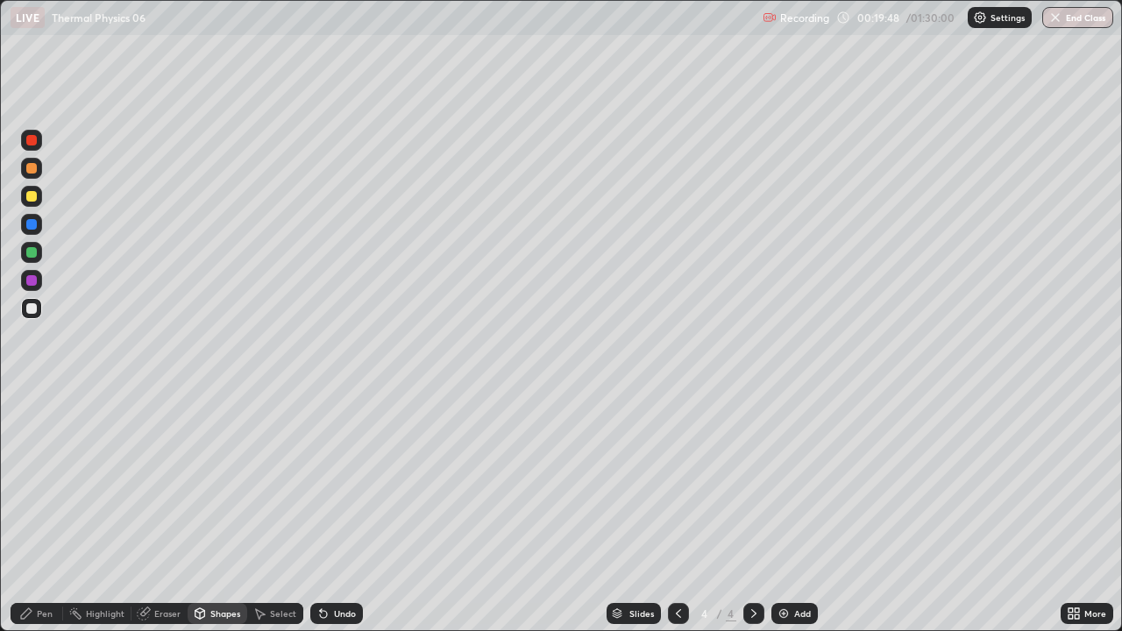
click at [44, 482] on div "Pen" at bounding box center [45, 613] width 16 height 9
click at [34, 224] on div at bounding box center [31, 224] width 11 height 11
click at [30, 308] on div at bounding box center [31, 308] width 11 height 11
click at [34, 310] on div at bounding box center [31, 308] width 11 height 11
click at [227, 482] on div "Shapes" at bounding box center [225, 613] width 30 height 9
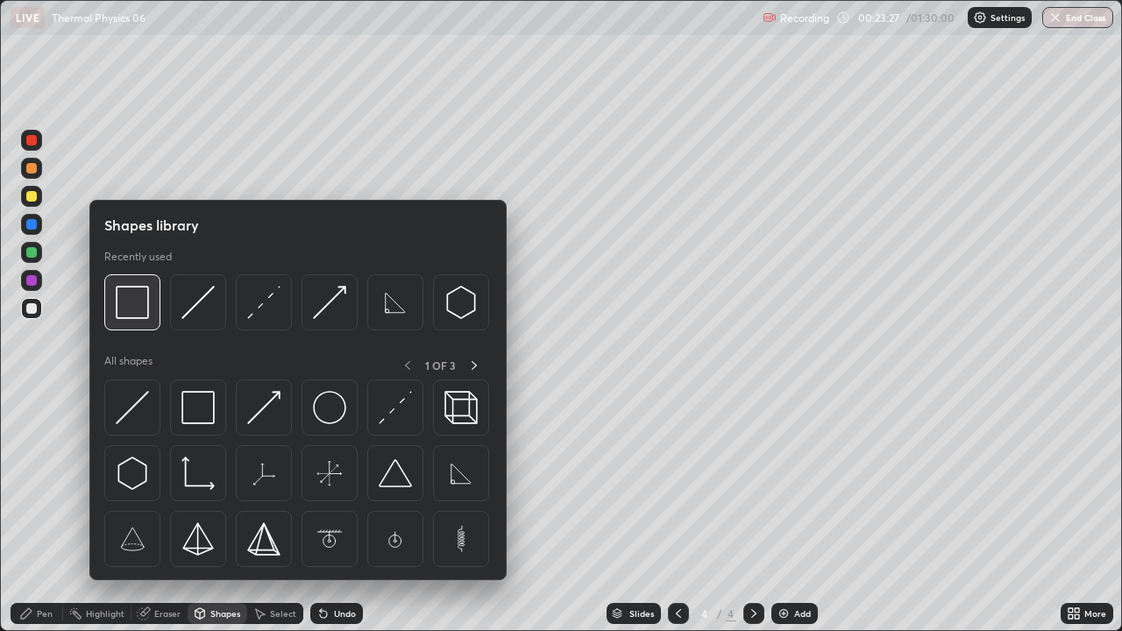
click at [148, 322] on div at bounding box center [132, 302] width 56 height 56
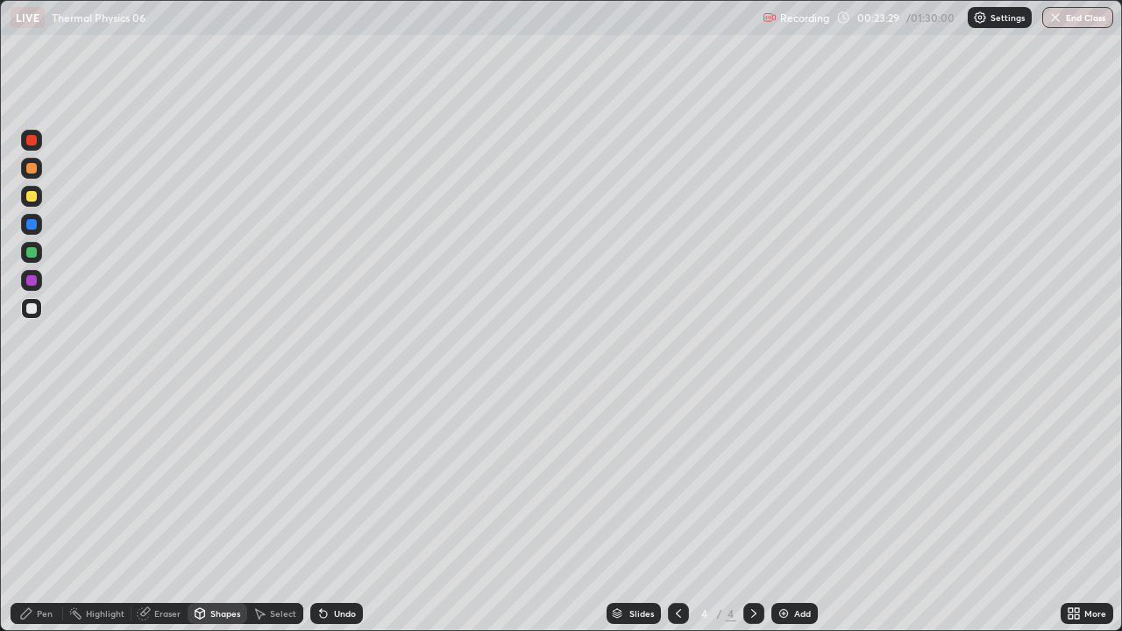
click at [278, 482] on div "Select" at bounding box center [283, 613] width 26 height 9
click at [228, 482] on div "0 ° Undo Copy Duplicate Duplicate to new slide Delete" at bounding box center [561, 316] width 1121 height 630
click at [48, 482] on div "Pen" at bounding box center [45, 613] width 16 height 9
click at [31, 200] on div at bounding box center [31, 196] width 11 height 11
click at [34, 310] on div at bounding box center [31, 308] width 11 height 11
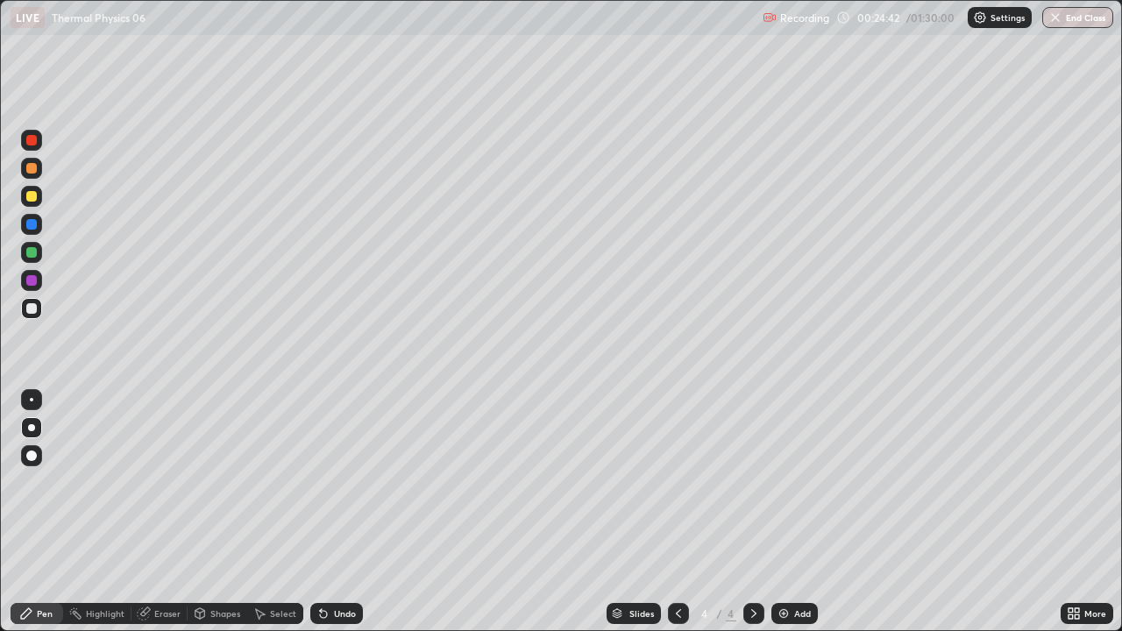
click at [29, 221] on div at bounding box center [31, 224] width 11 height 11
click at [35, 227] on div at bounding box center [31, 224] width 11 height 11
click at [26, 305] on div at bounding box center [31, 308] width 11 height 11
click at [29, 311] on div at bounding box center [31, 308] width 11 height 11
click at [32, 196] on div at bounding box center [31, 196] width 11 height 11
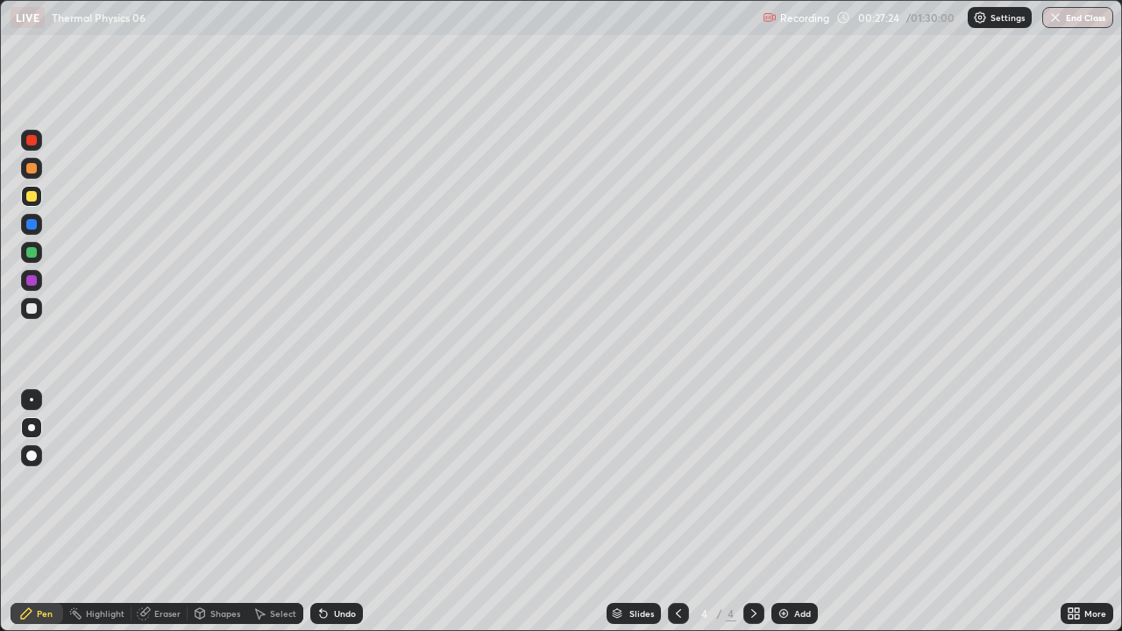
click at [221, 482] on div "Shapes" at bounding box center [225, 613] width 30 height 9
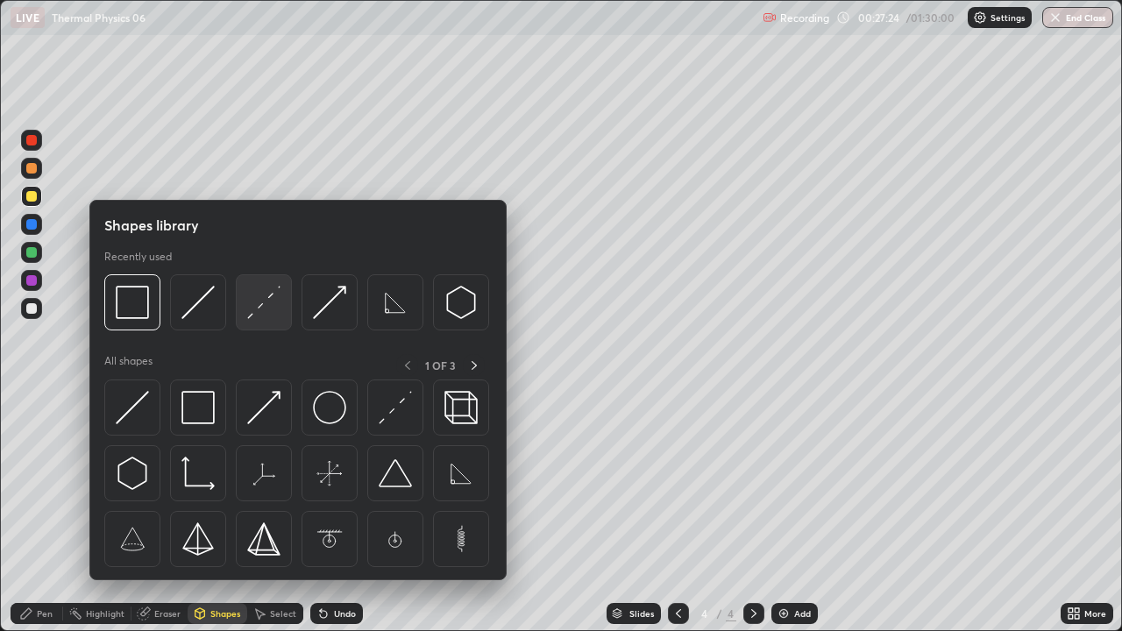
click at [258, 302] on img at bounding box center [263, 302] width 33 height 33
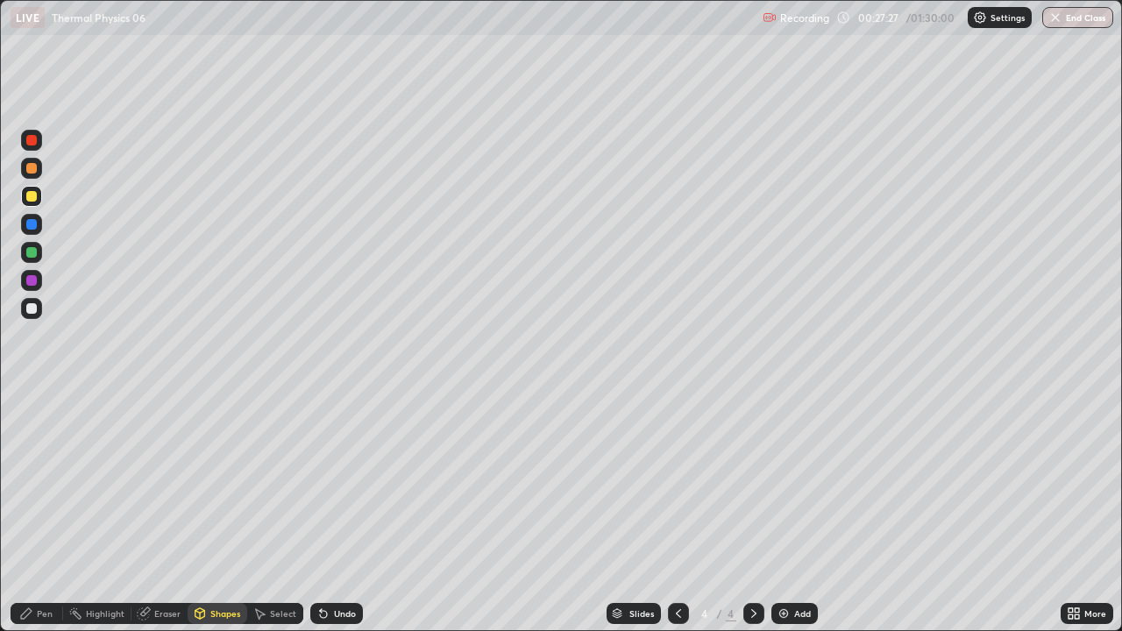
click at [52, 482] on div "Pen" at bounding box center [37, 613] width 53 height 21
click at [220, 482] on div "Shapes" at bounding box center [225, 613] width 30 height 9
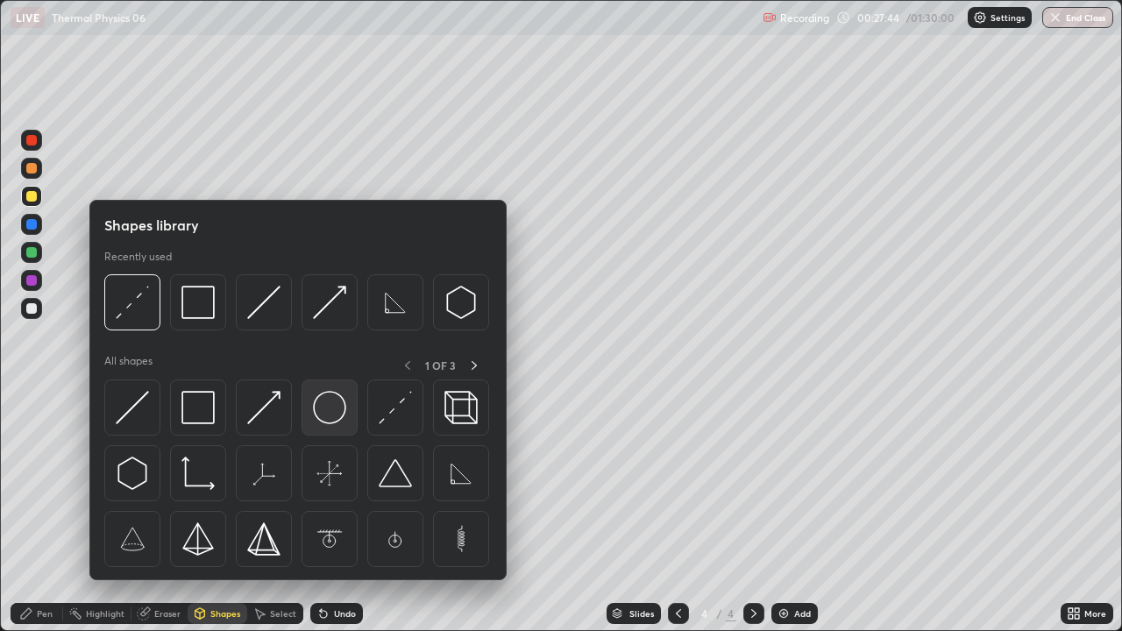
click at [327, 417] on img at bounding box center [329, 407] width 33 height 33
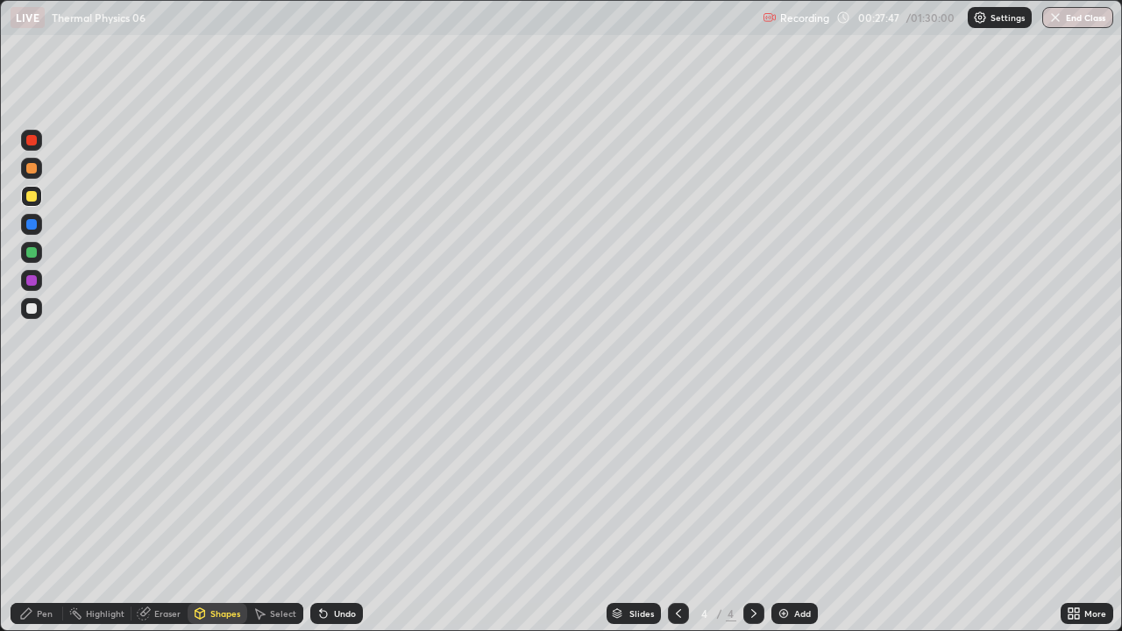
click at [283, 482] on div "Select" at bounding box center [283, 613] width 26 height 9
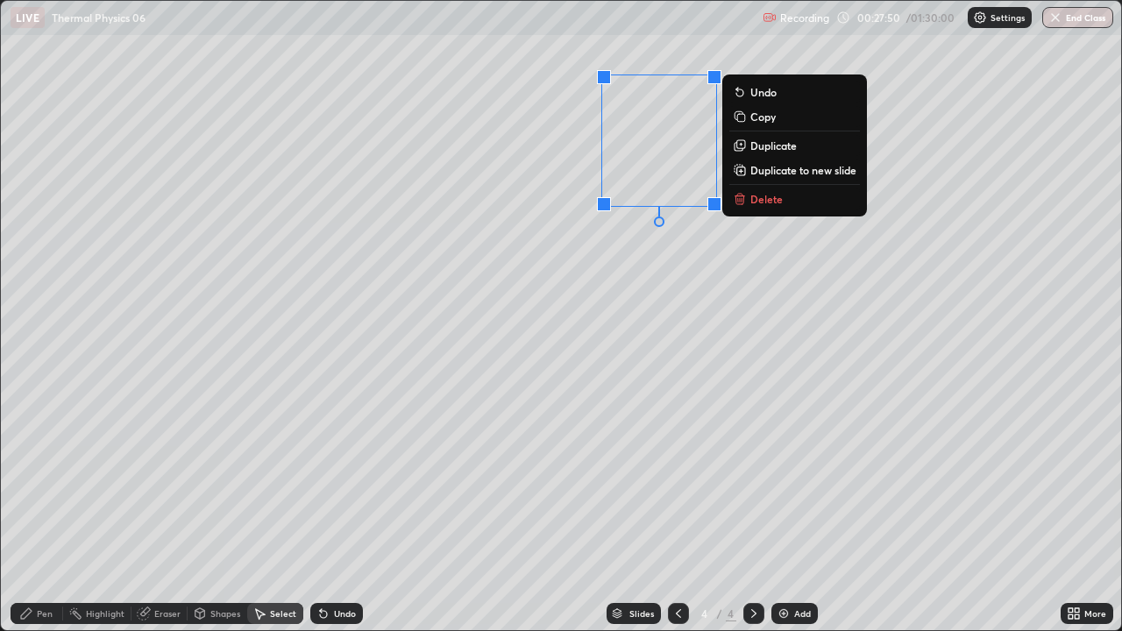
click at [648, 268] on div "0 ° Undo Copy Duplicate Duplicate to new slide Delete" at bounding box center [561, 316] width 1121 height 630
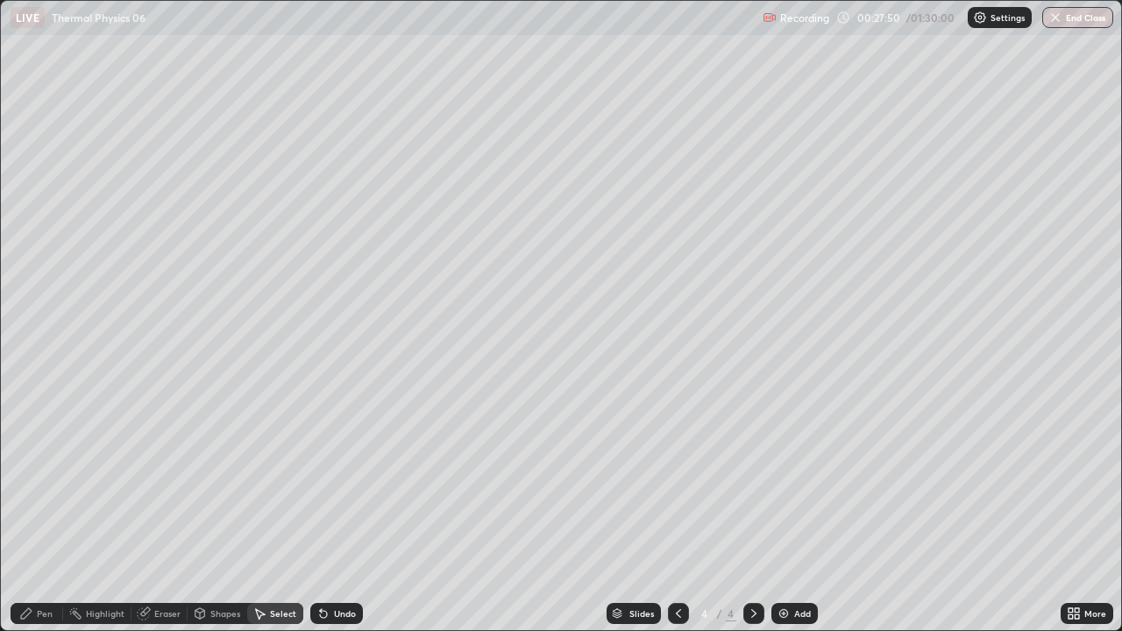
click at [271, 482] on div "Select" at bounding box center [283, 613] width 26 height 9
click at [212, 482] on div "Shapes" at bounding box center [218, 613] width 60 height 21
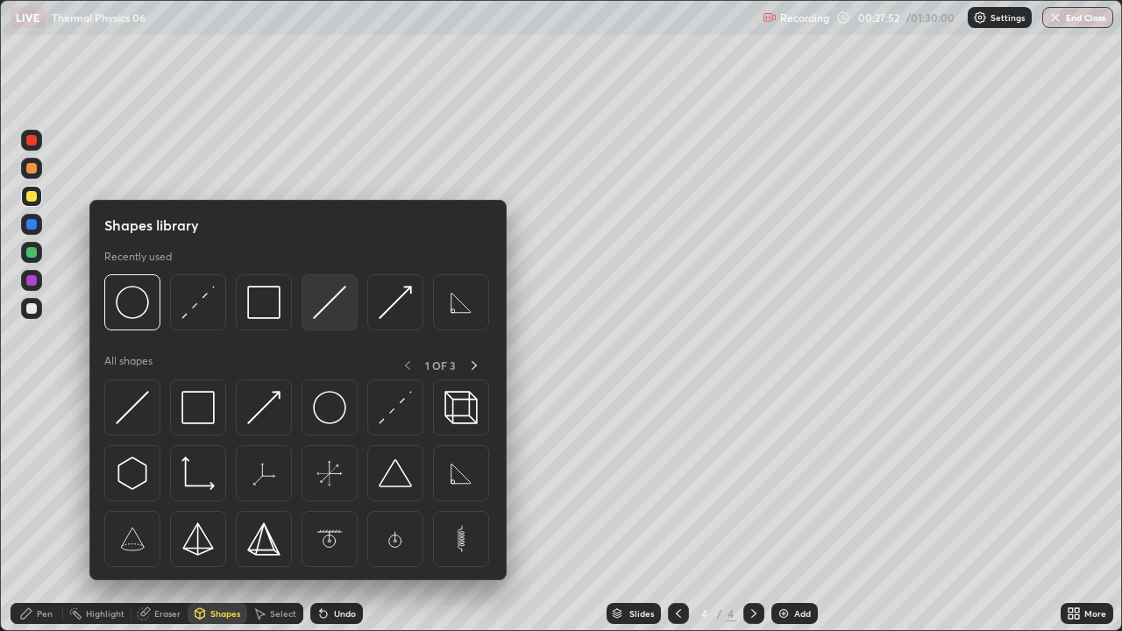
click at [317, 310] on img at bounding box center [329, 302] width 33 height 33
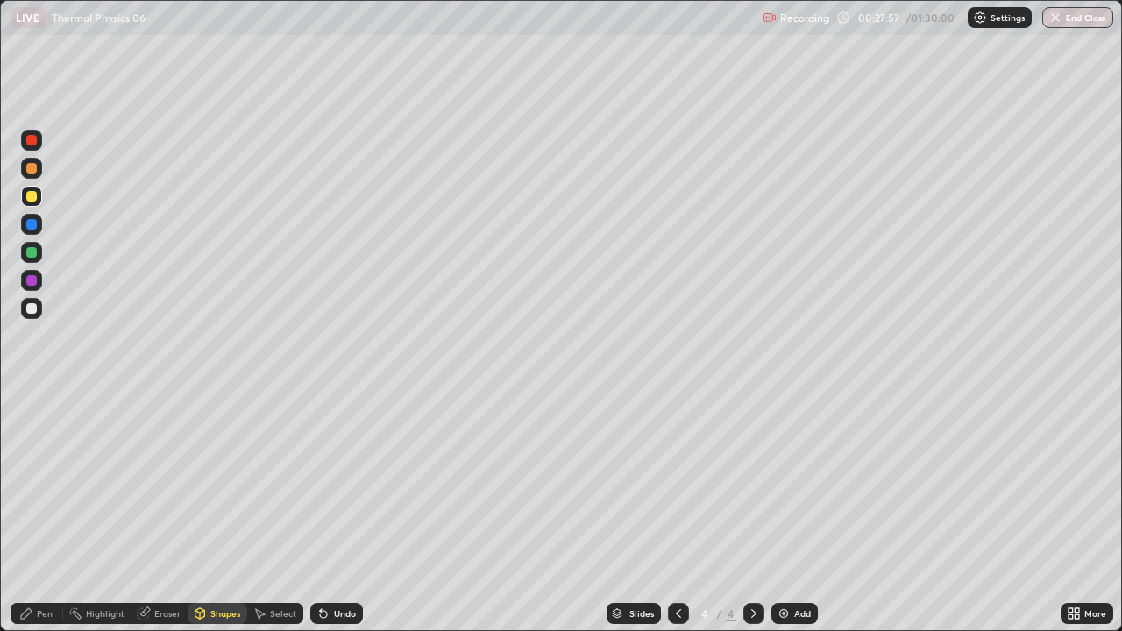
click at [45, 482] on div "Pen" at bounding box center [37, 613] width 53 height 21
click at [40, 298] on div at bounding box center [31, 309] width 21 height 28
click at [324, 482] on icon at bounding box center [323, 614] width 7 height 7
click at [334, 482] on div "Undo" at bounding box center [336, 613] width 53 height 21
click at [334, 482] on div "Undo" at bounding box center [345, 613] width 22 height 9
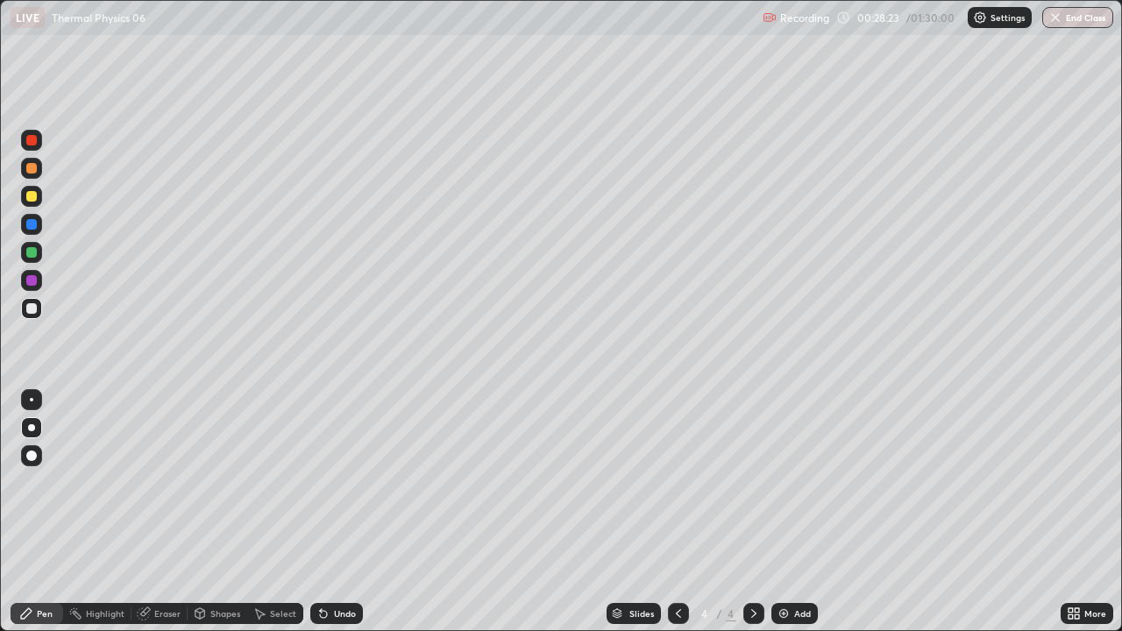
click at [1077, 482] on icon at bounding box center [1077, 611] width 4 height 4
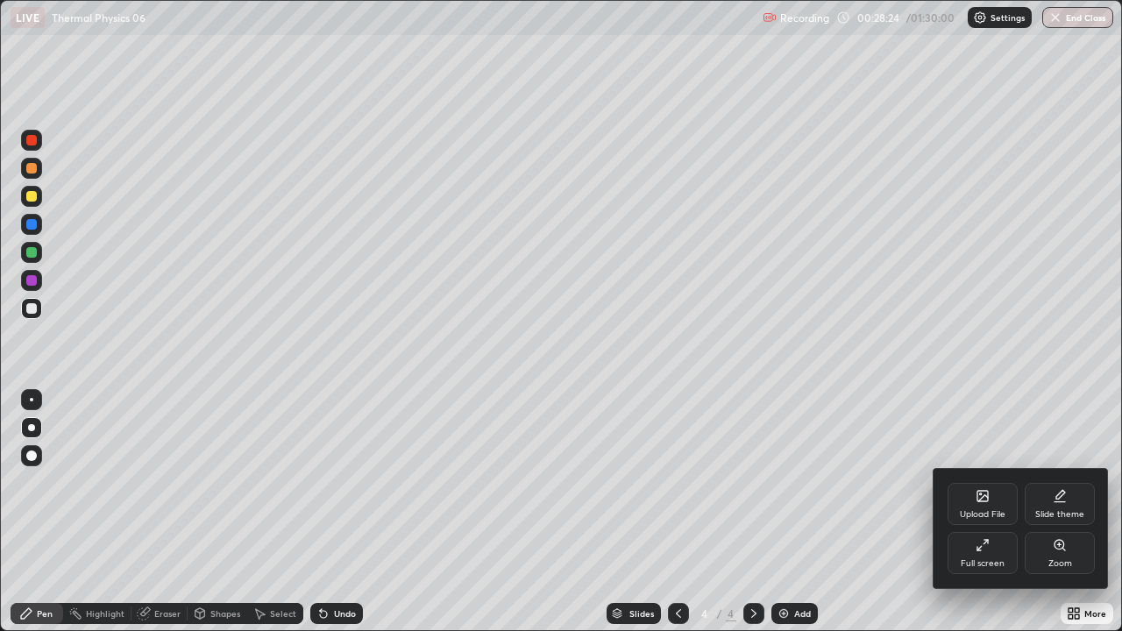
click at [984, 482] on icon at bounding box center [983, 545] width 14 height 14
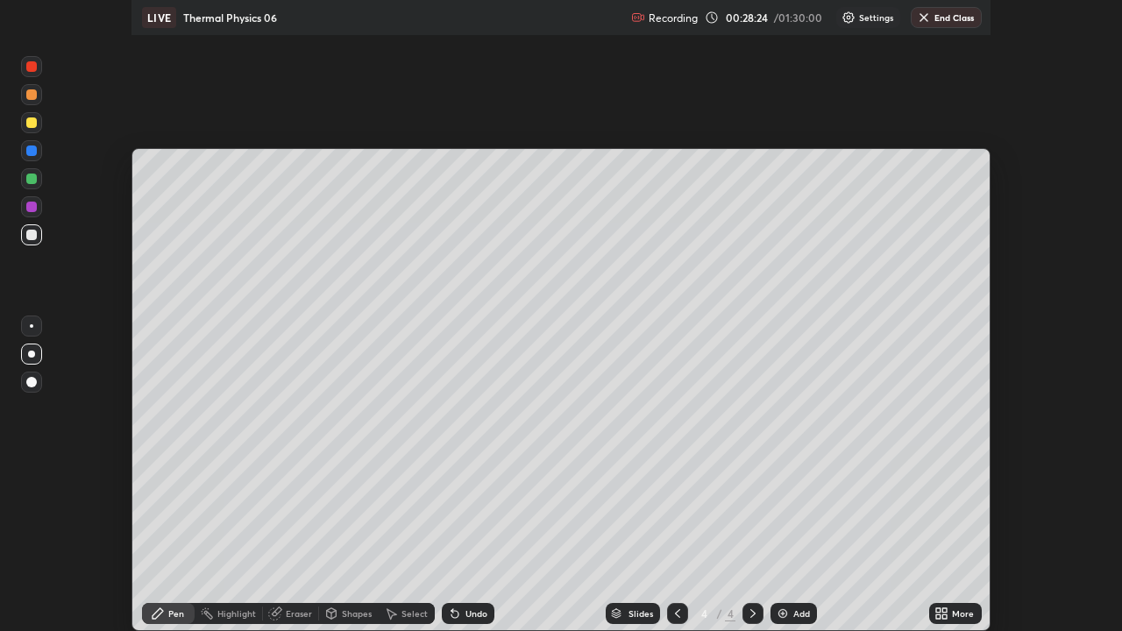
scroll to position [87209, 86570]
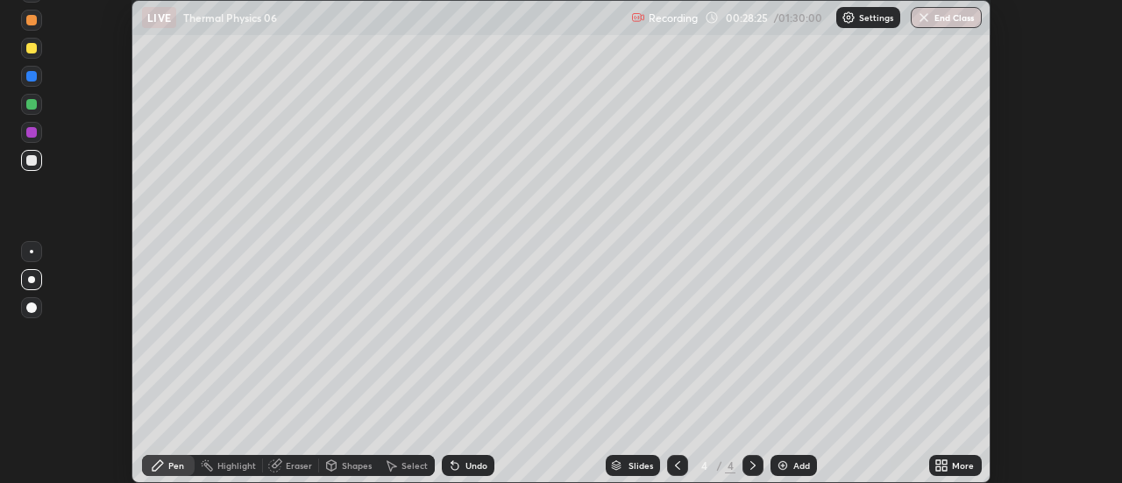
click at [939, 462] on icon at bounding box center [939, 462] width 4 height 4
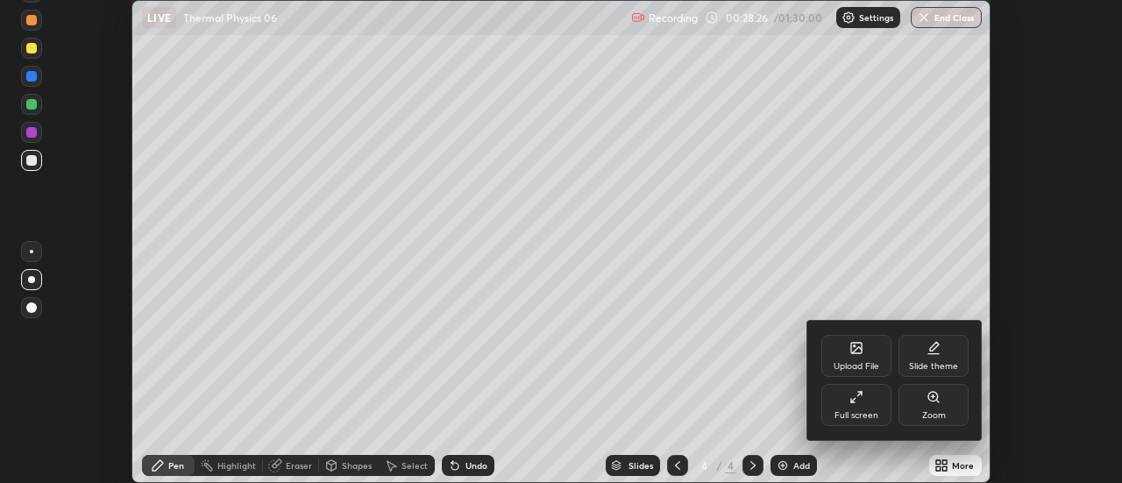
click at [856, 407] on div "Full screen" at bounding box center [857, 405] width 70 height 42
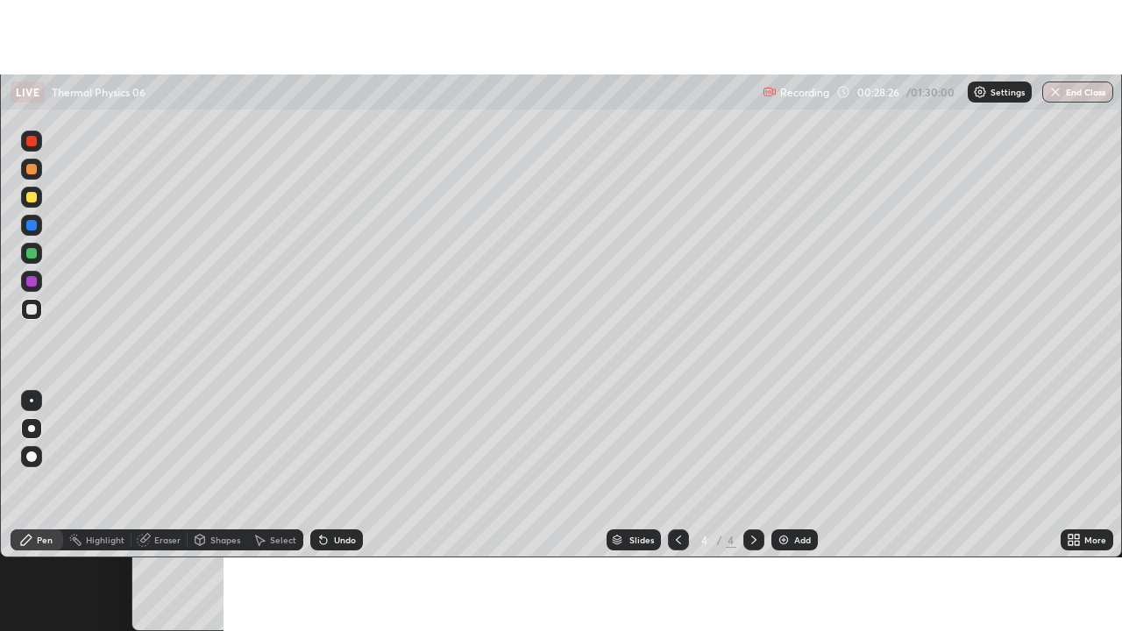
scroll to position [631, 1122]
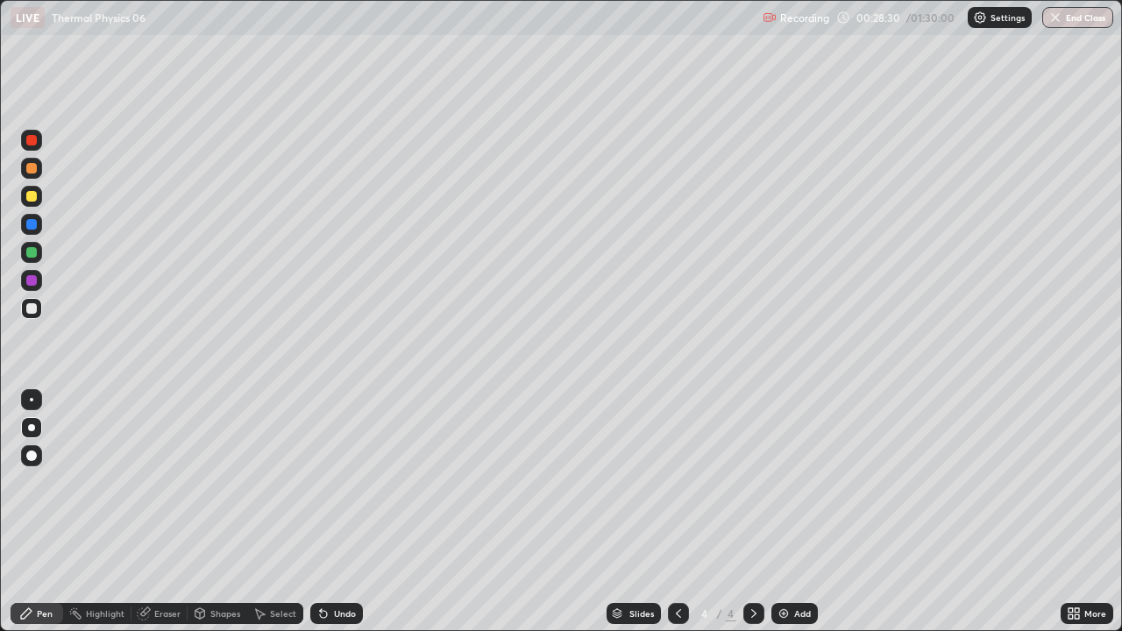
click at [27, 224] on div at bounding box center [31, 224] width 11 height 11
click at [29, 310] on div at bounding box center [31, 308] width 11 height 11
click at [239, 482] on div "Shapes" at bounding box center [225, 613] width 30 height 9
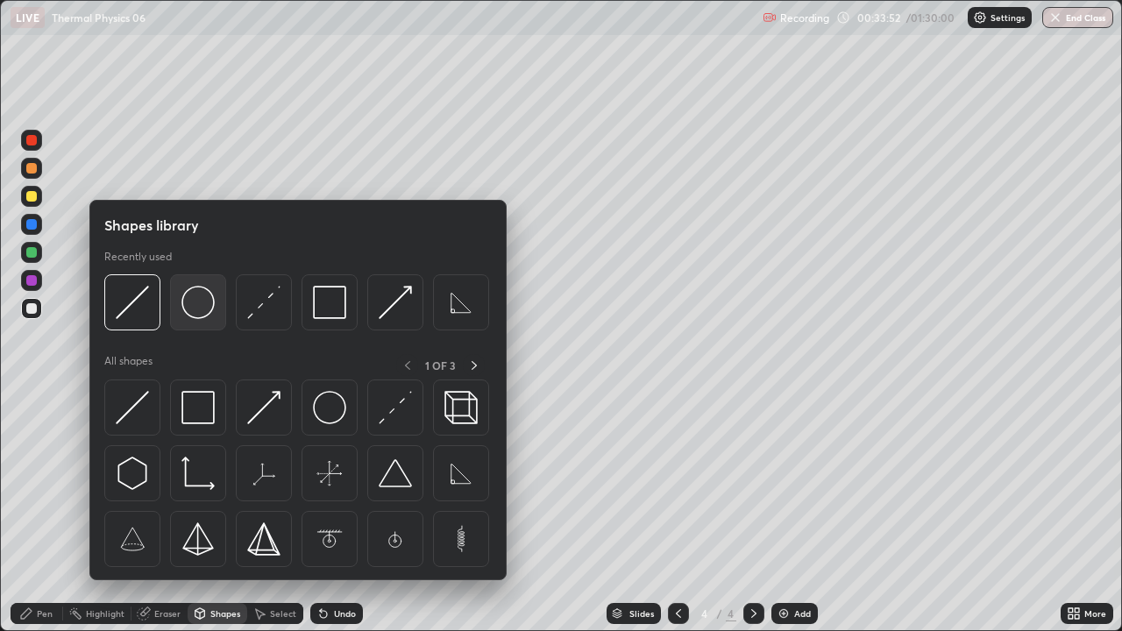
click at [210, 313] on img at bounding box center [198, 302] width 33 height 33
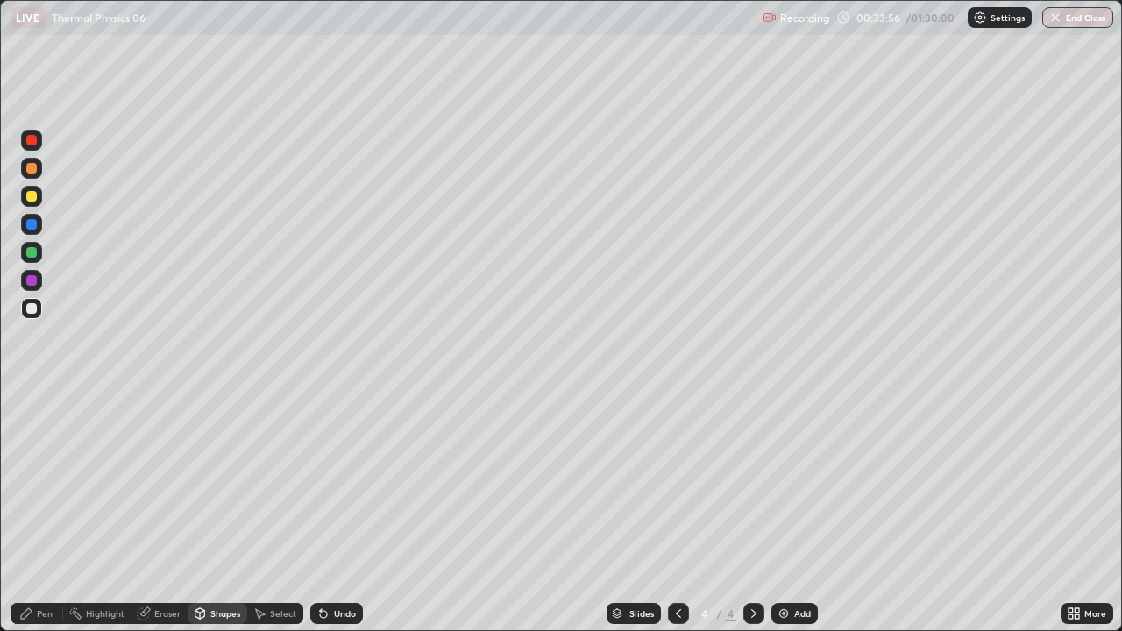
click at [226, 482] on div "Shapes" at bounding box center [225, 613] width 30 height 9
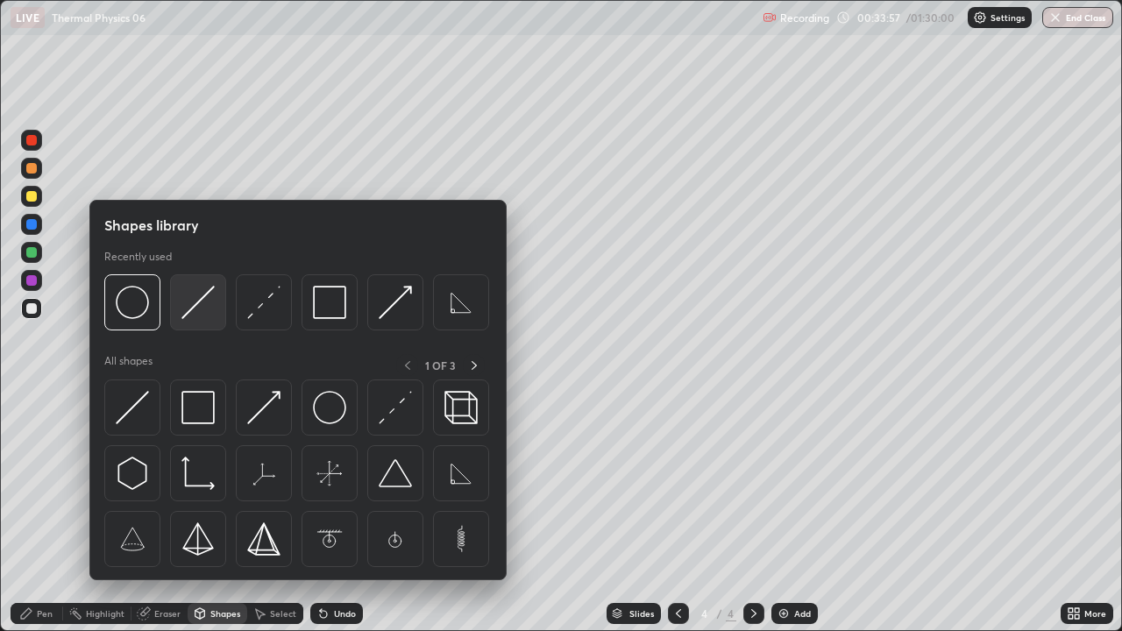
click at [195, 306] on img at bounding box center [198, 302] width 33 height 33
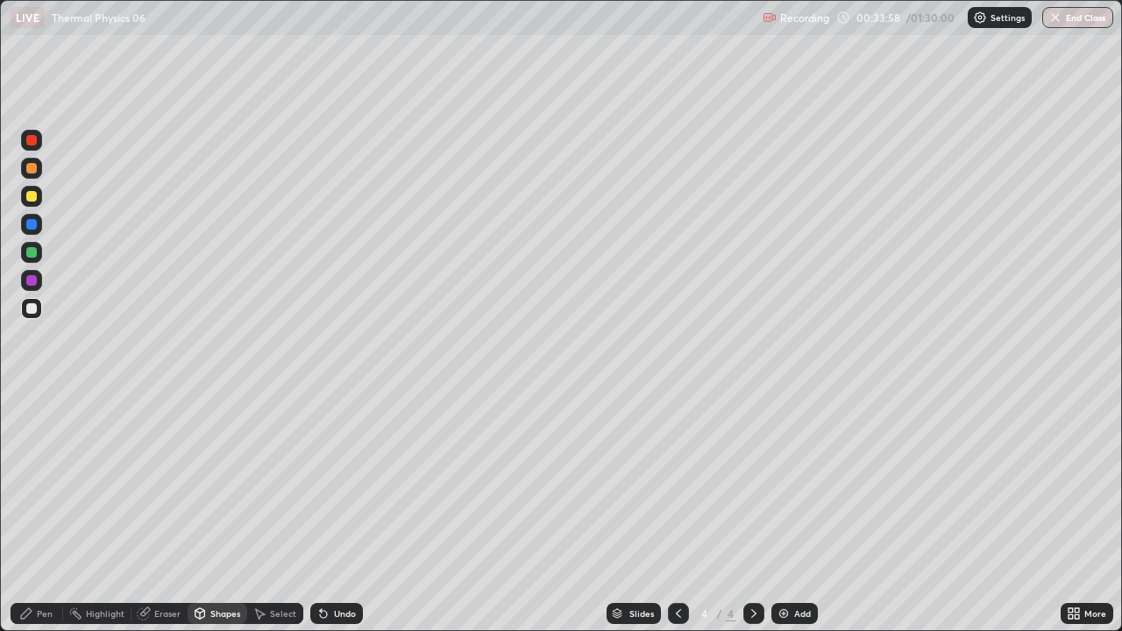
click at [26, 229] on div at bounding box center [31, 224] width 21 height 21
click at [216, 482] on div "Shapes" at bounding box center [225, 613] width 30 height 9
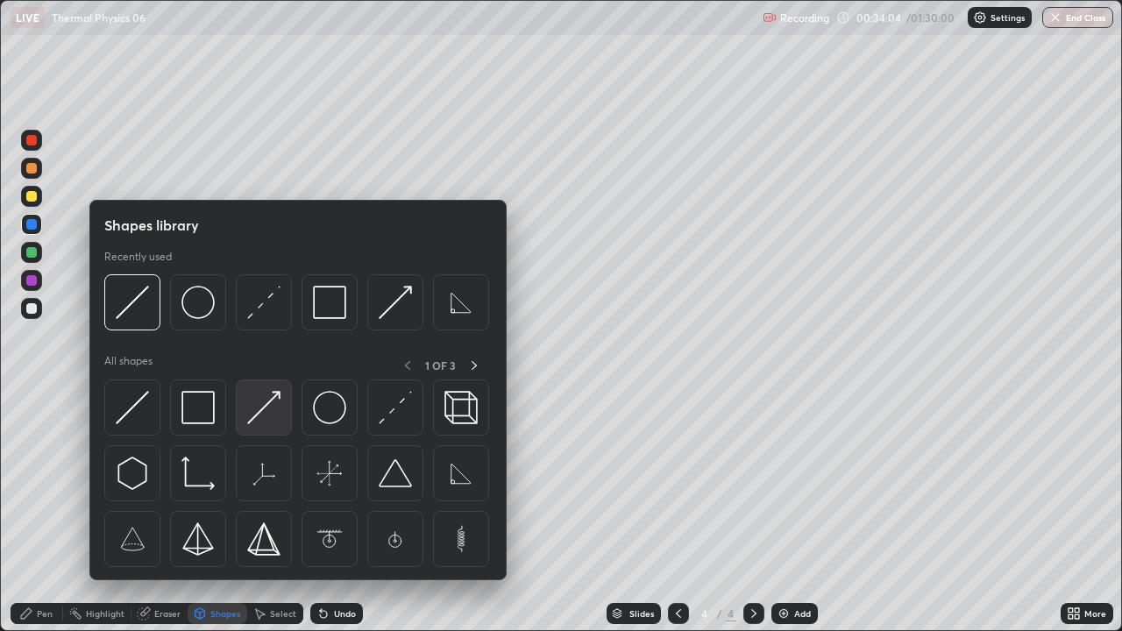
click at [263, 405] on img at bounding box center [263, 407] width 33 height 33
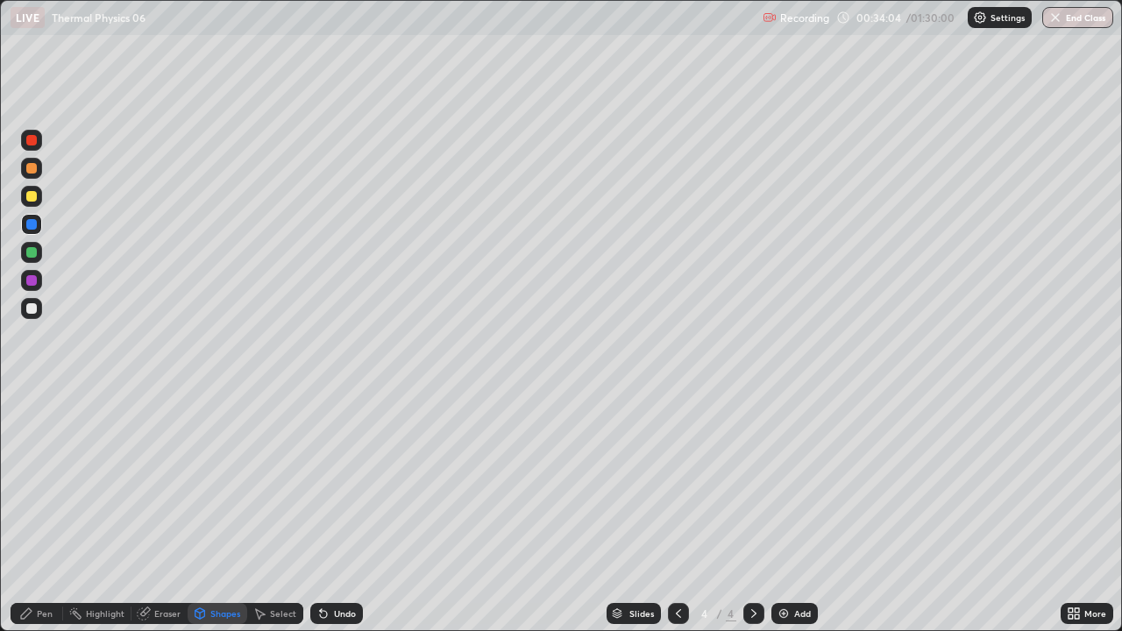
click at [39, 310] on div at bounding box center [31, 308] width 21 height 21
click at [54, 482] on div "Pen" at bounding box center [37, 613] width 53 height 21
click at [32, 310] on div at bounding box center [31, 308] width 11 height 11
click at [32, 198] on div at bounding box center [31, 196] width 11 height 11
click at [753, 482] on icon at bounding box center [754, 614] width 14 height 14
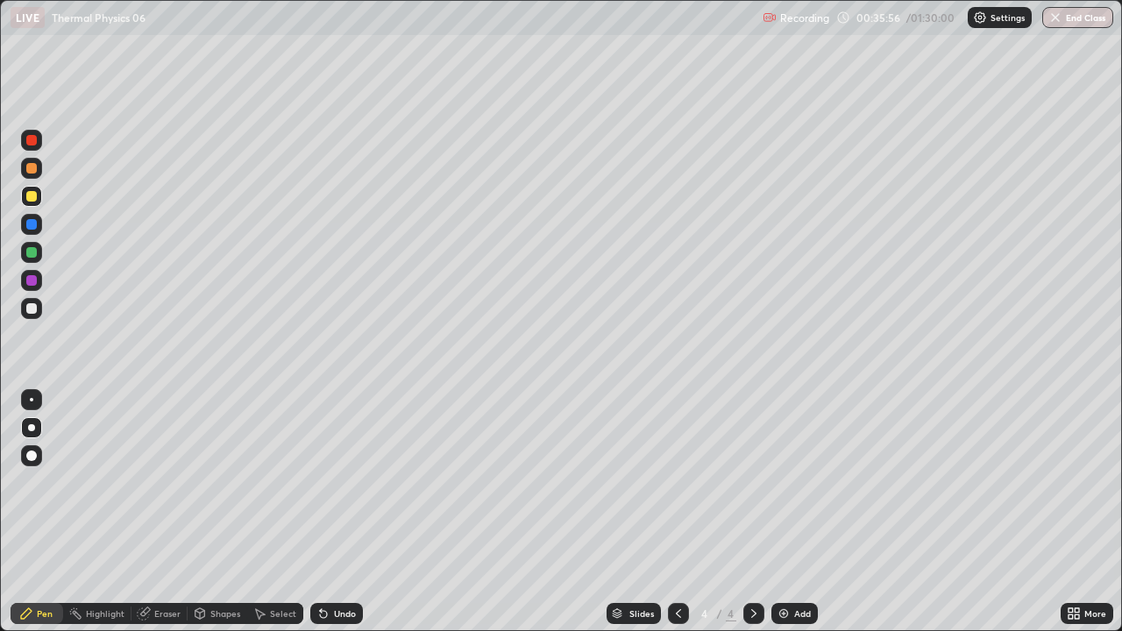
click at [790, 482] on div "Add" at bounding box center [795, 613] width 46 height 21
click at [227, 482] on div "Shapes" at bounding box center [218, 613] width 60 height 21
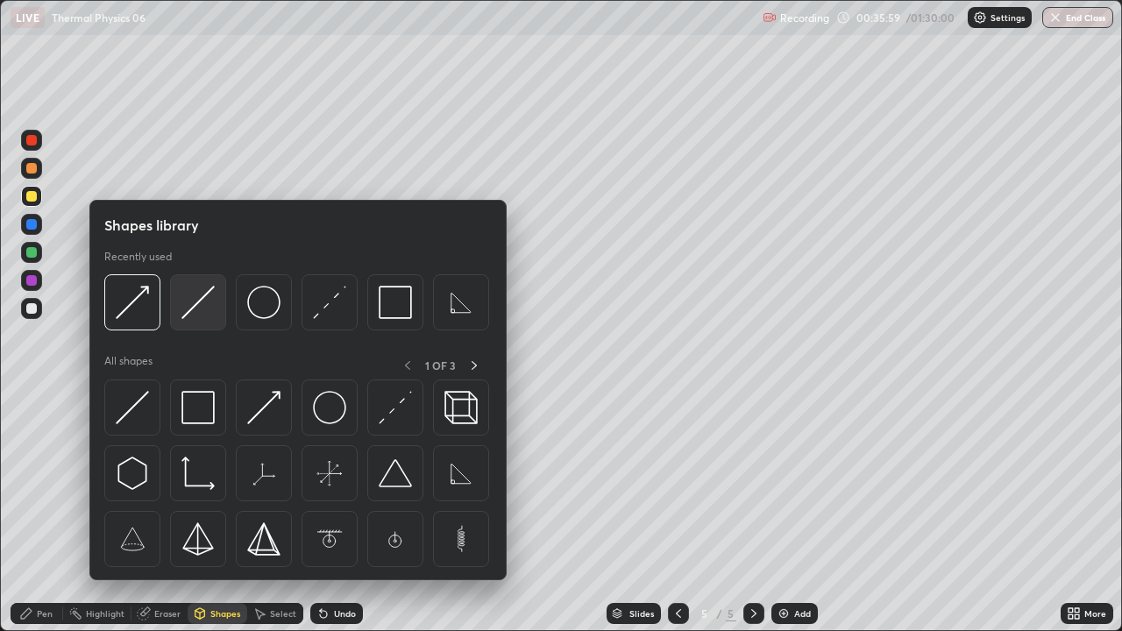
click at [195, 312] on img at bounding box center [198, 302] width 33 height 33
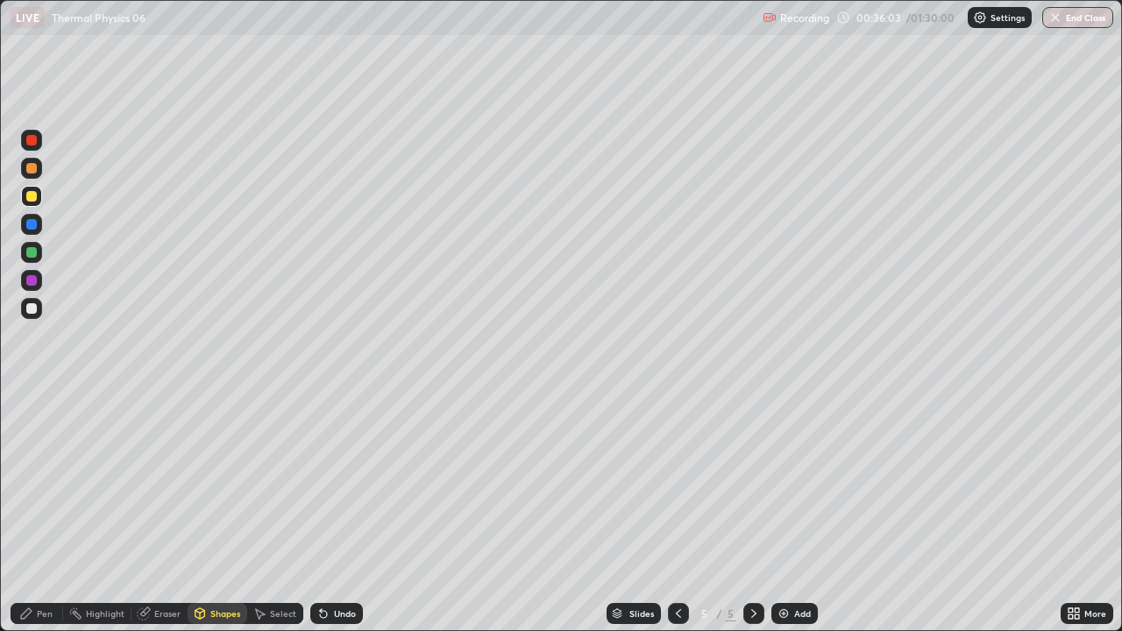
click at [223, 482] on div "Shapes" at bounding box center [225, 613] width 30 height 9
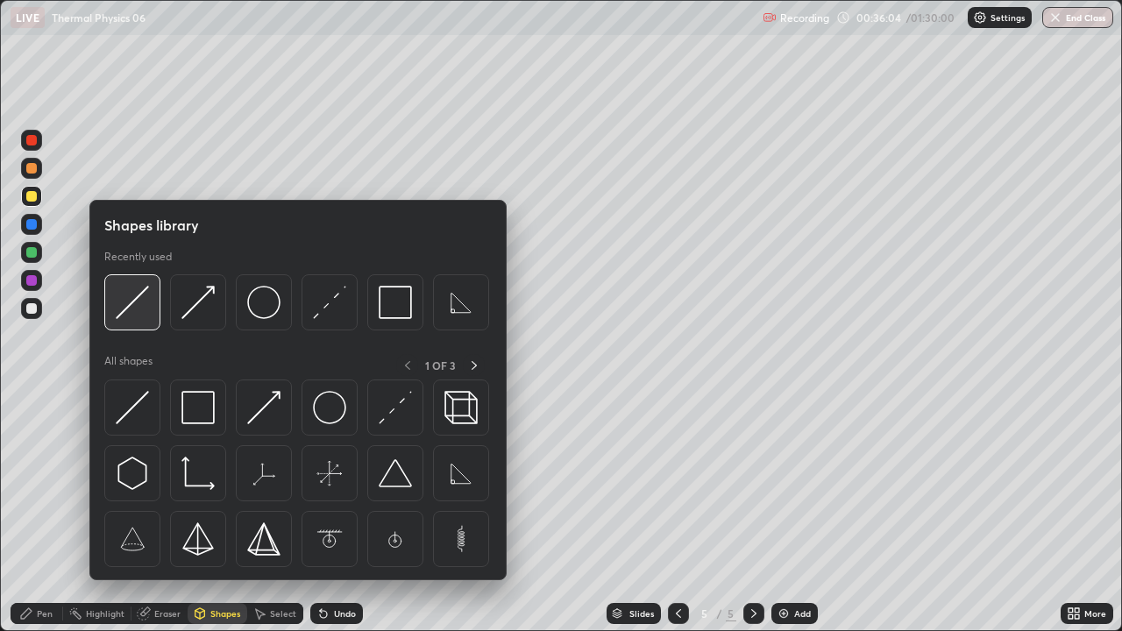
click at [137, 303] on img at bounding box center [132, 302] width 33 height 33
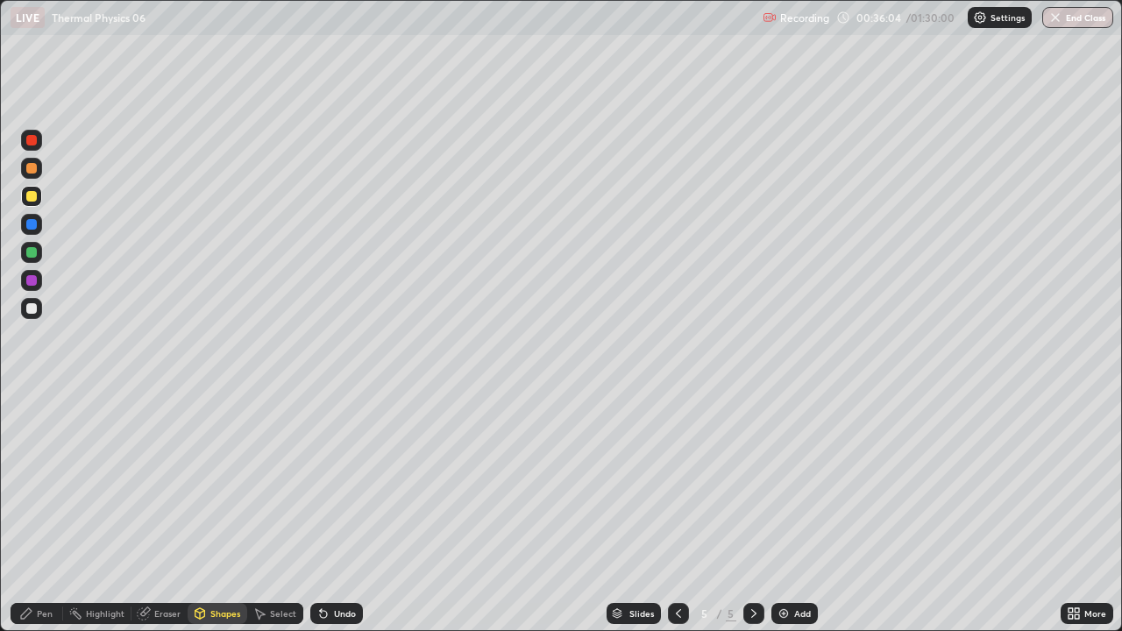
click at [35, 307] on div at bounding box center [31, 308] width 11 height 11
click at [52, 482] on div "Pen" at bounding box center [45, 613] width 16 height 9
click at [34, 313] on div at bounding box center [31, 308] width 21 height 21
click at [32, 224] on div at bounding box center [31, 224] width 11 height 11
click at [24, 314] on div at bounding box center [31, 308] width 21 height 21
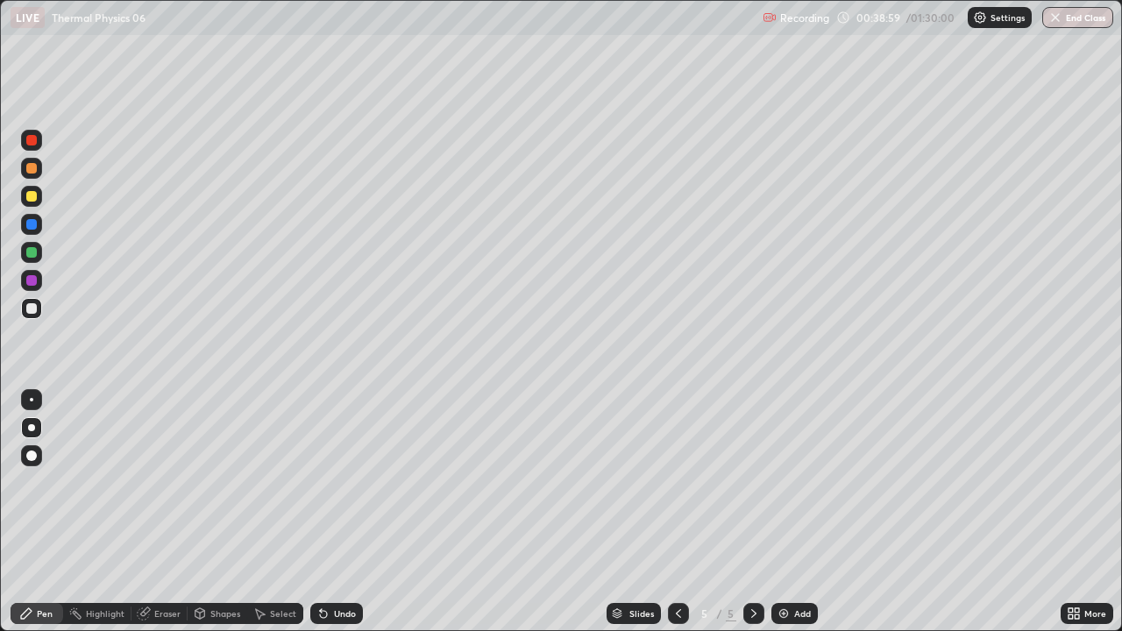
click at [225, 482] on div "Shapes" at bounding box center [218, 613] width 60 height 21
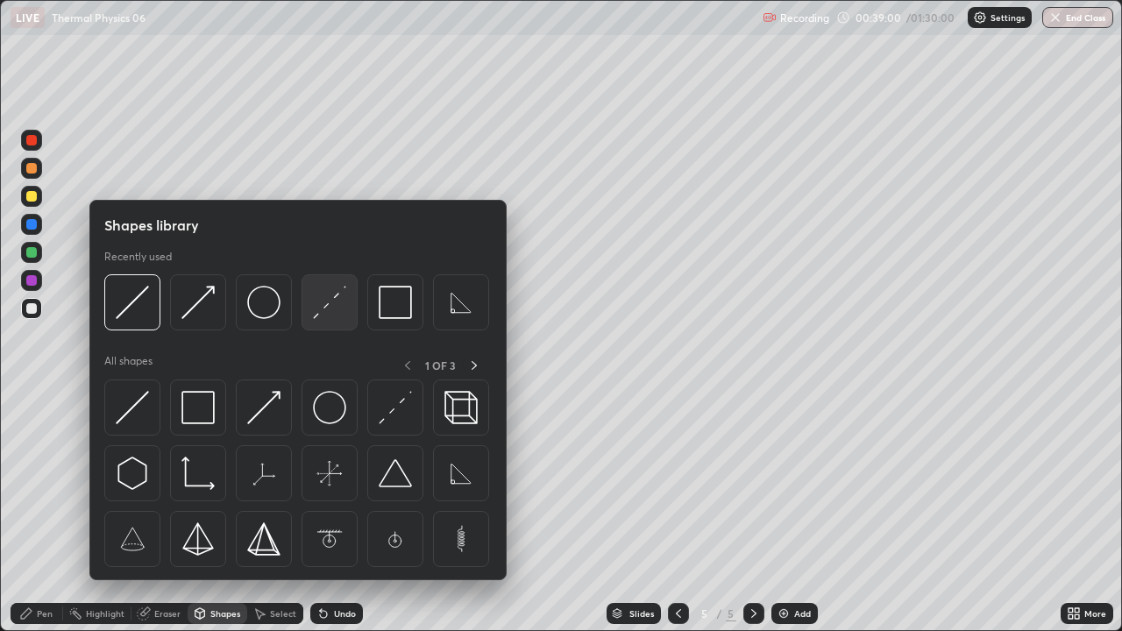
click at [317, 310] on img at bounding box center [329, 302] width 33 height 33
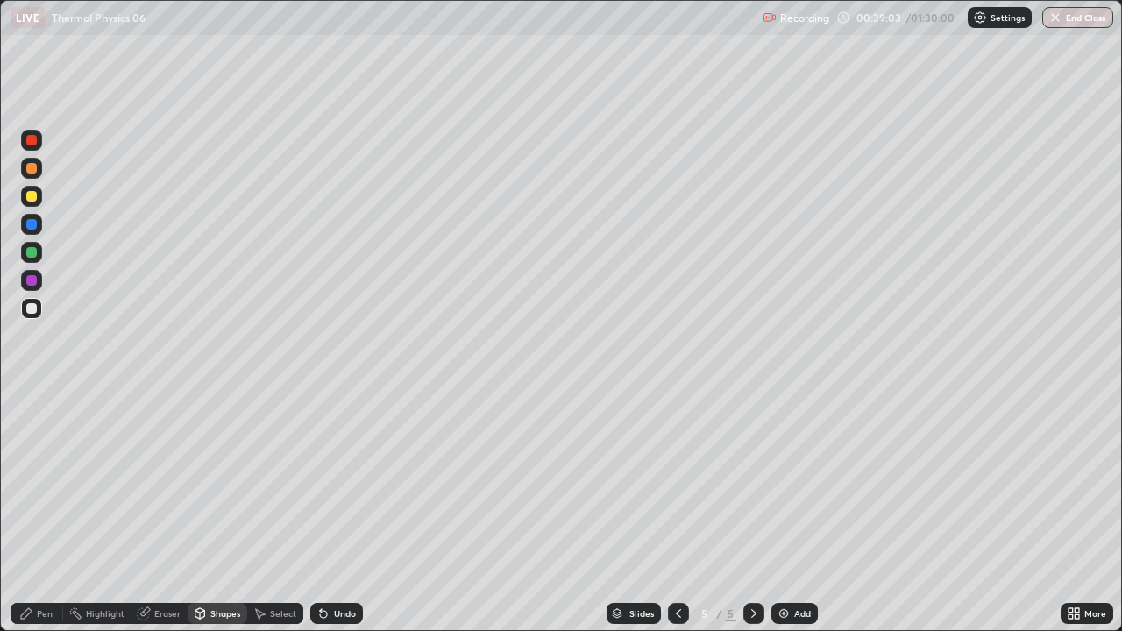
click at [219, 482] on div "Shapes" at bounding box center [225, 613] width 30 height 9
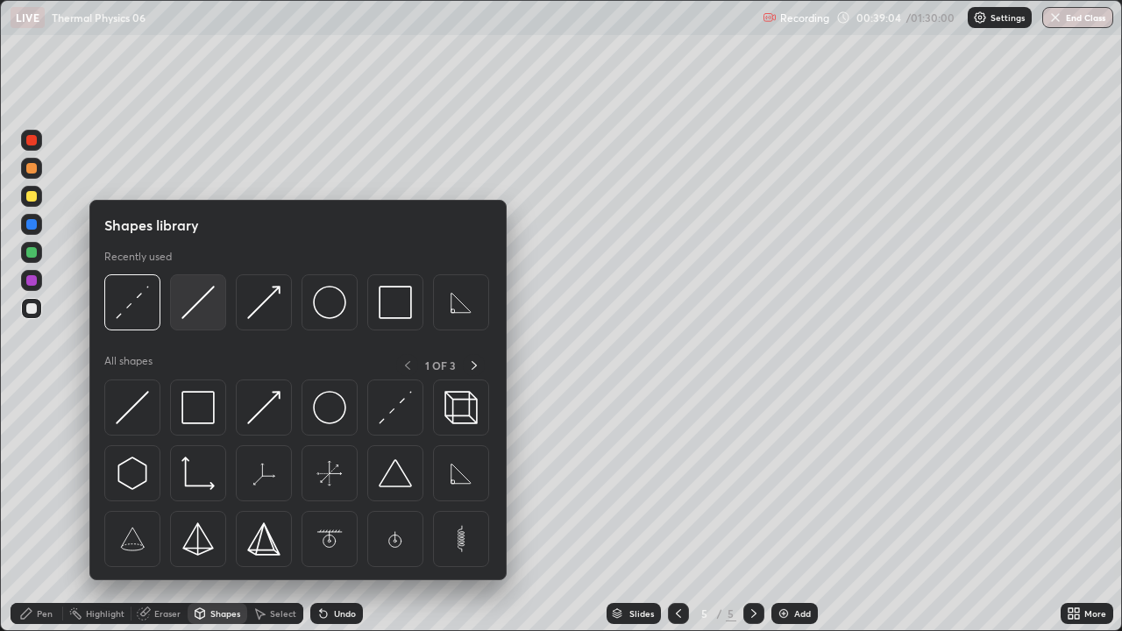
click at [192, 308] on img at bounding box center [198, 302] width 33 height 33
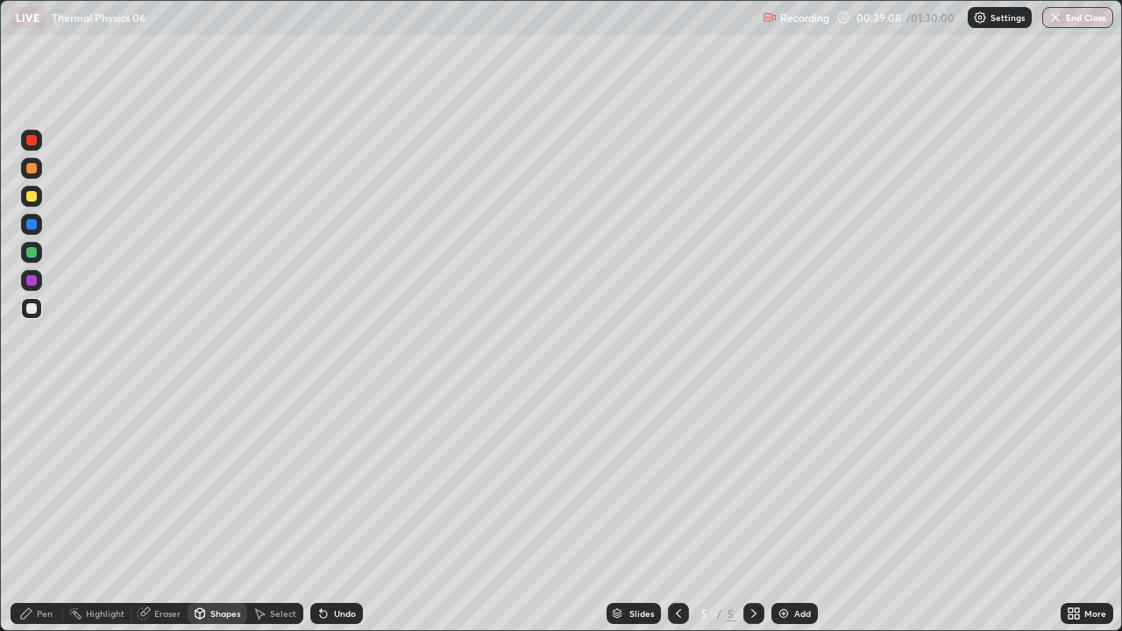
click at [52, 482] on div "Pen" at bounding box center [45, 613] width 16 height 9
click at [24, 225] on div at bounding box center [31, 224] width 21 height 21
click at [29, 304] on div at bounding box center [31, 308] width 11 height 11
click at [36, 223] on div at bounding box center [31, 224] width 11 height 11
click at [30, 308] on div at bounding box center [31, 308] width 11 height 11
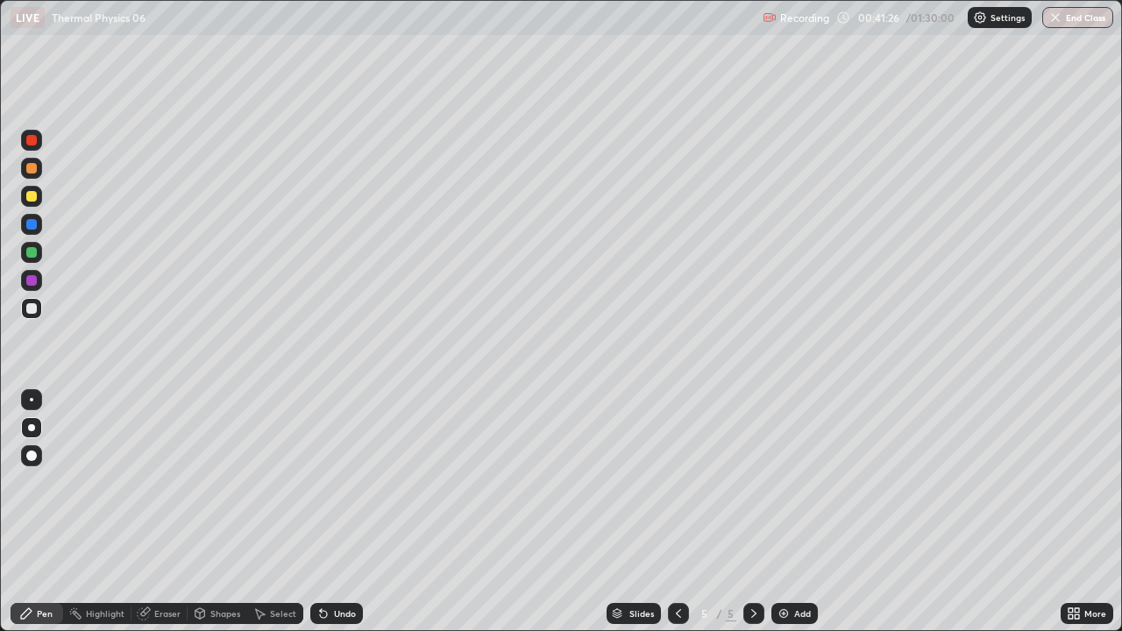
click at [322, 482] on icon at bounding box center [323, 614] width 7 height 7
click at [752, 482] on icon at bounding box center [754, 614] width 14 height 14
click at [789, 482] on div "Add" at bounding box center [795, 613] width 46 height 21
click at [220, 482] on div "Shapes" at bounding box center [218, 613] width 60 height 21
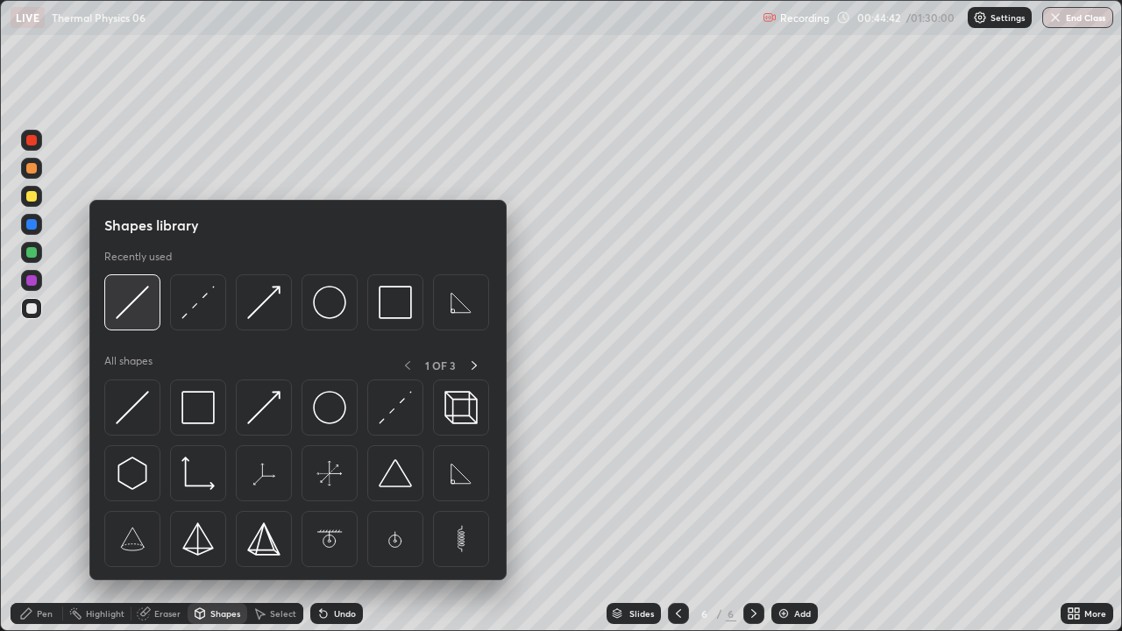
click at [134, 309] on img at bounding box center [132, 302] width 33 height 33
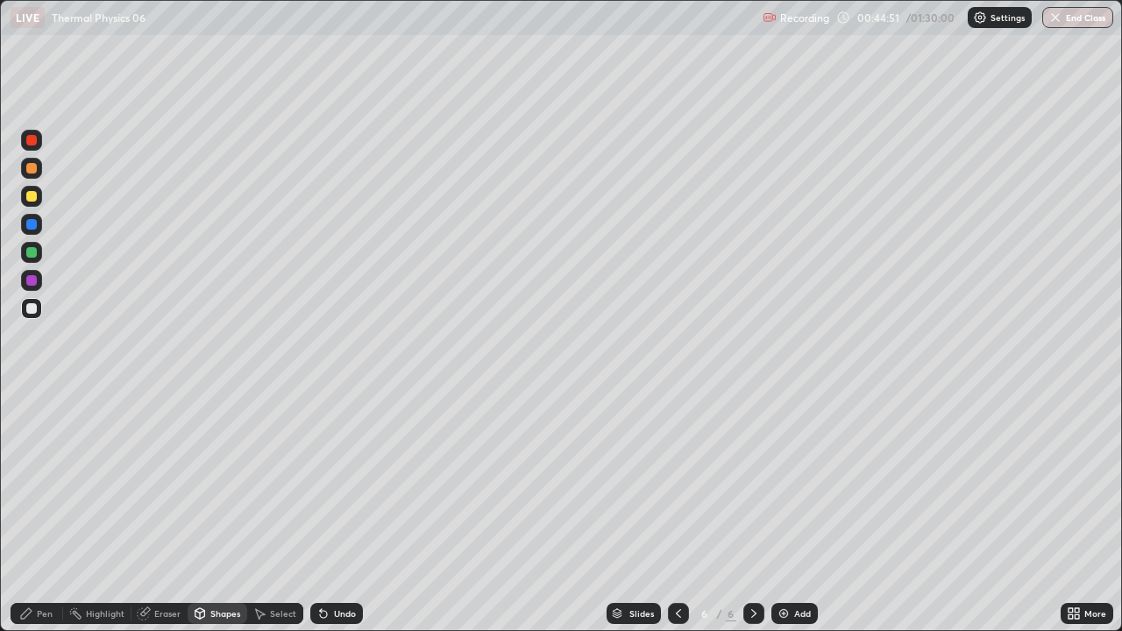
click at [221, 482] on div "Shapes" at bounding box center [225, 613] width 30 height 9
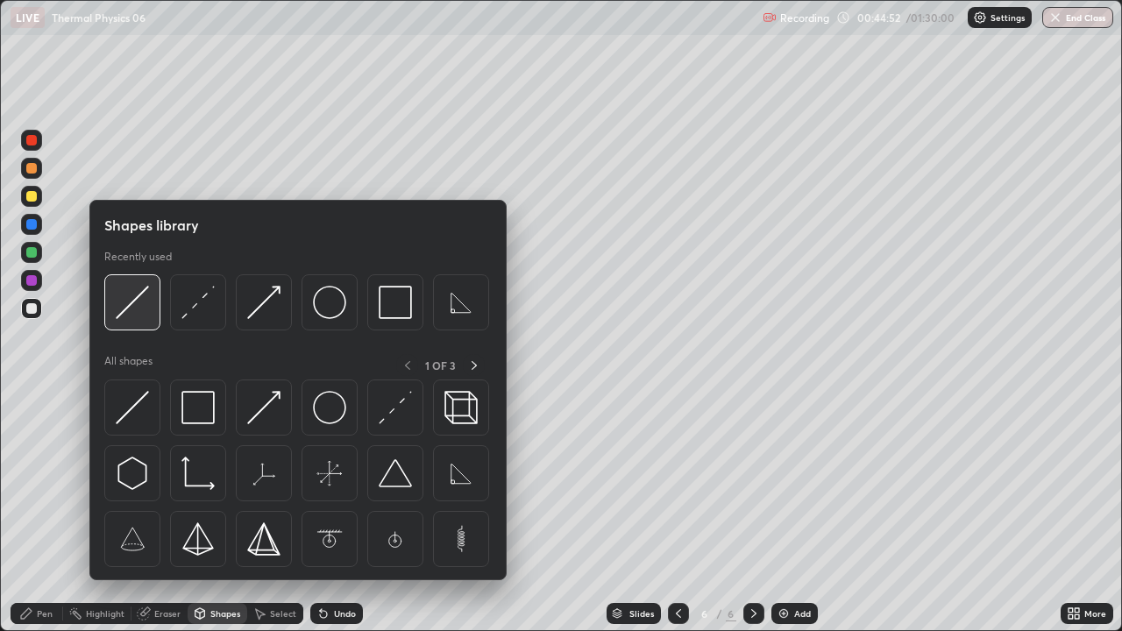
click at [132, 307] on img at bounding box center [132, 302] width 33 height 33
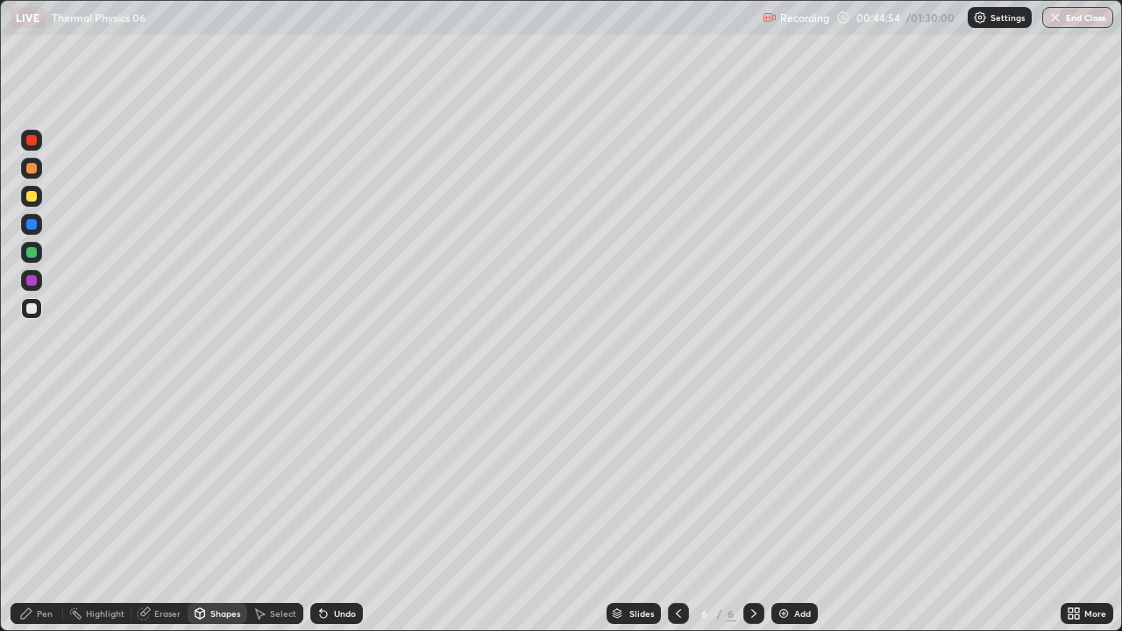
click at [47, 482] on div "Pen" at bounding box center [45, 613] width 16 height 9
click at [222, 482] on div "Shapes" at bounding box center [225, 613] width 30 height 9
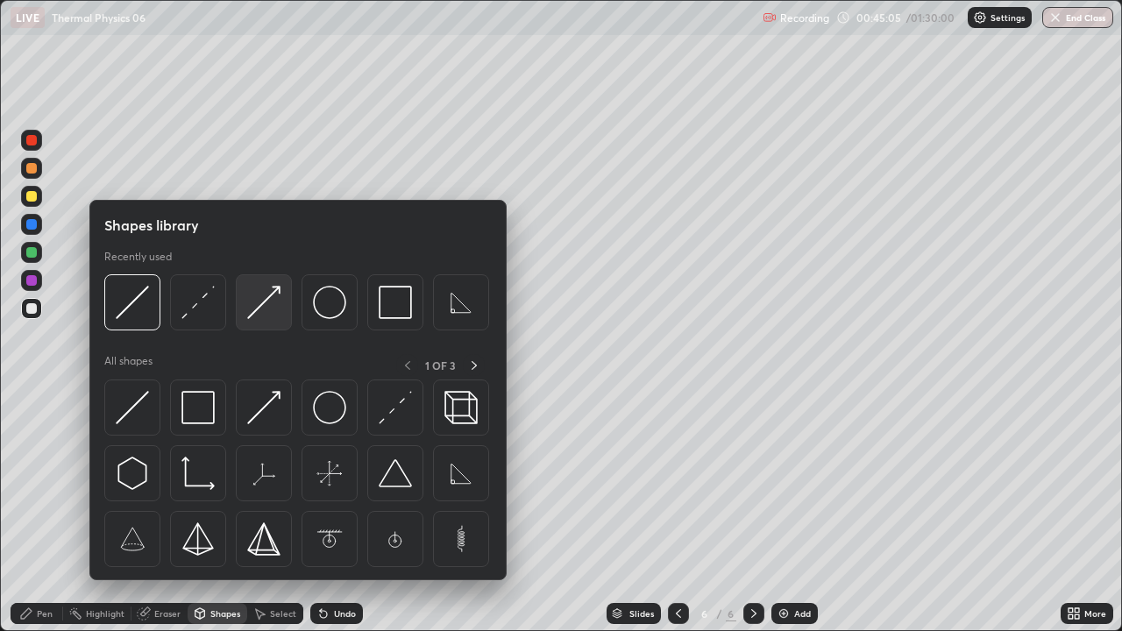
click at [259, 310] on img at bounding box center [263, 302] width 33 height 33
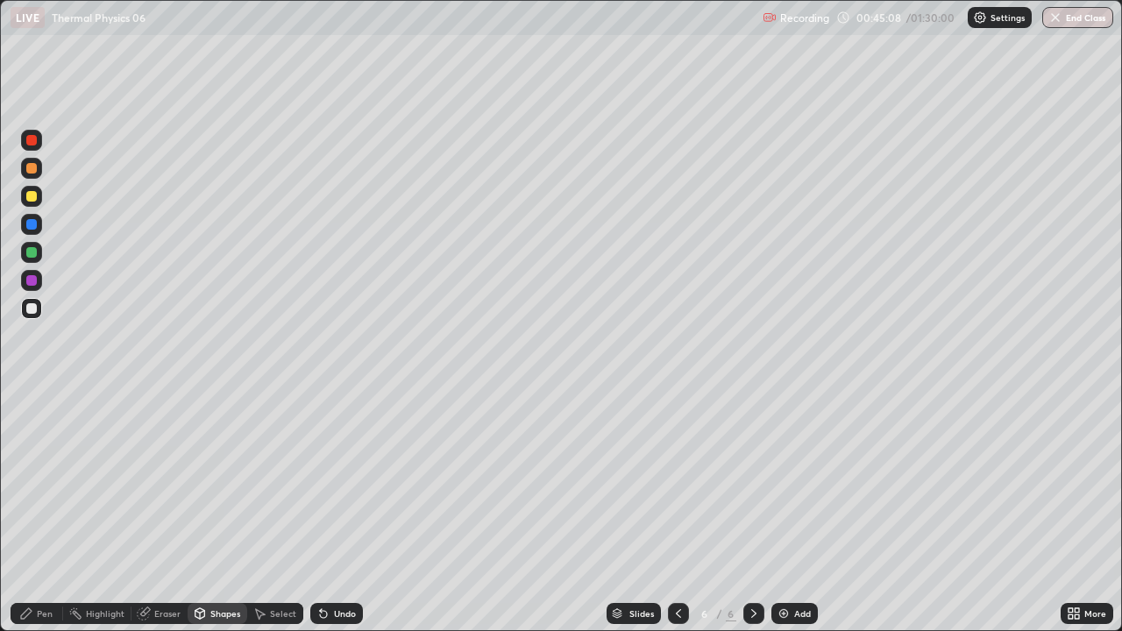
click at [52, 482] on div "Pen" at bounding box center [45, 613] width 16 height 9
click at [218, 482] on div "Shapes" at bounding box center [225, 613] width 30 height 9
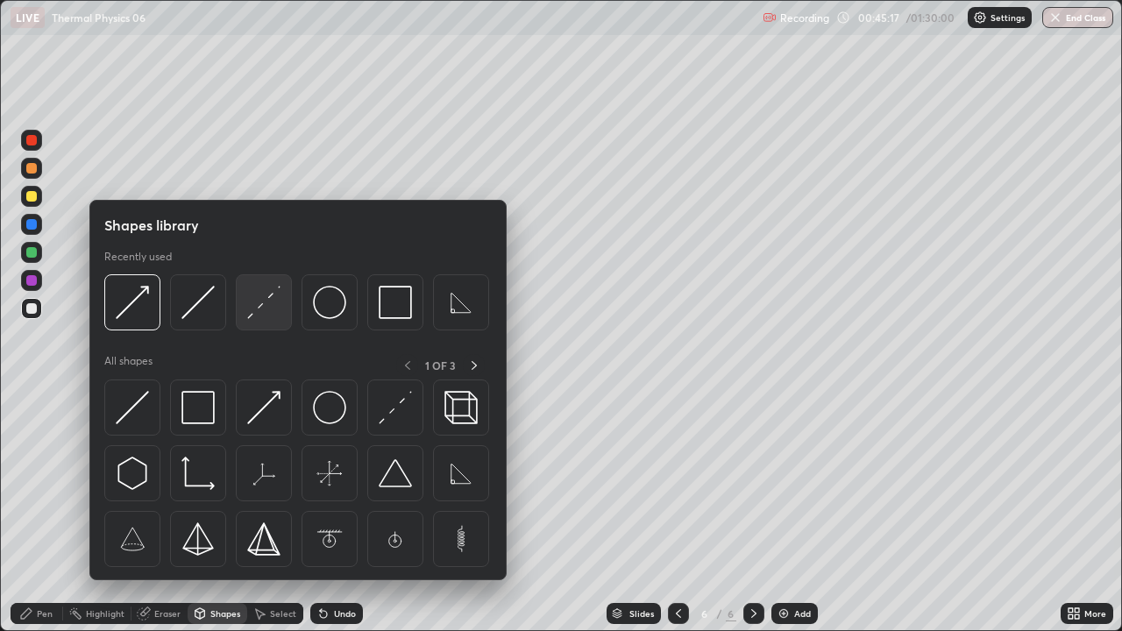
click at [267, 305] on img at bounding box center [263, 302] width 33 height 33
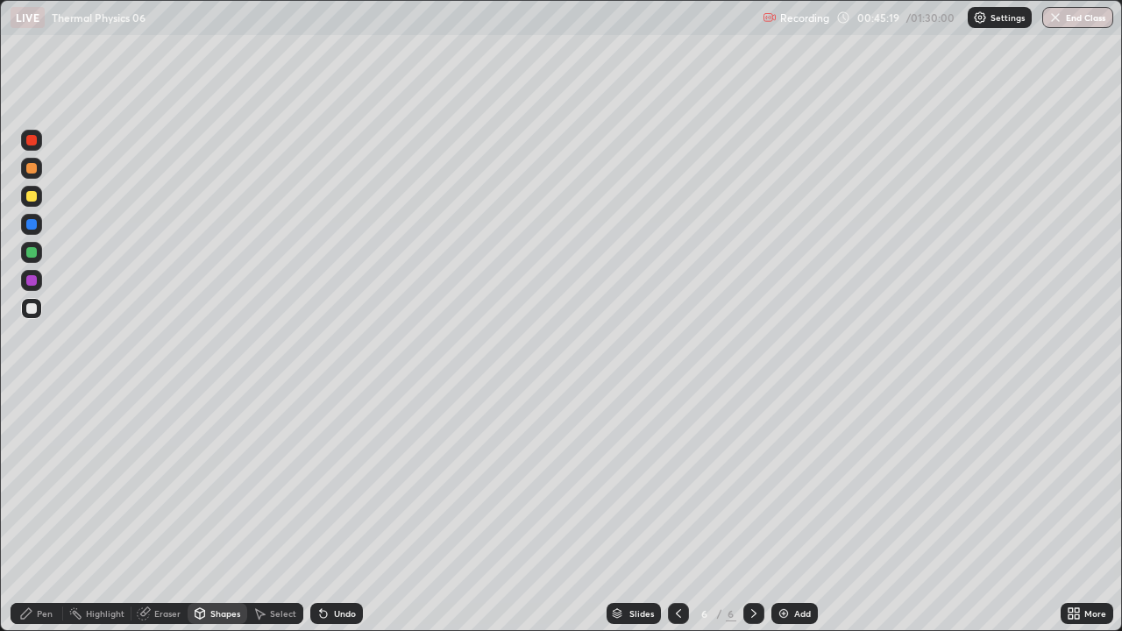
click at [32, 196] on div at bounding box center [31, 196] width 11 height 11
click at [53, 482] on div "Pen" at bounding box center [37, 613] width 53 height 21
click at [30, 278] on div at bounding box center [31, 280] width 11 height 11
click at [224, 482] on div "Shapes" at bounding box center [225, 613] width 30 height 9
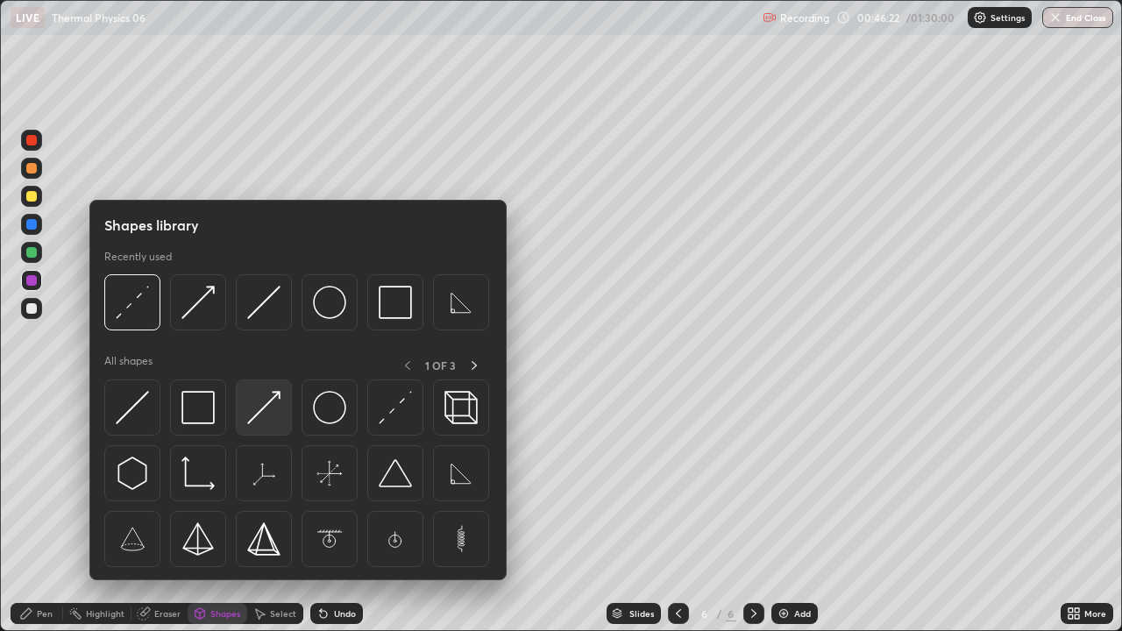
click at [270, 413] on img at bounding box center [263, 407] width 33 height 33
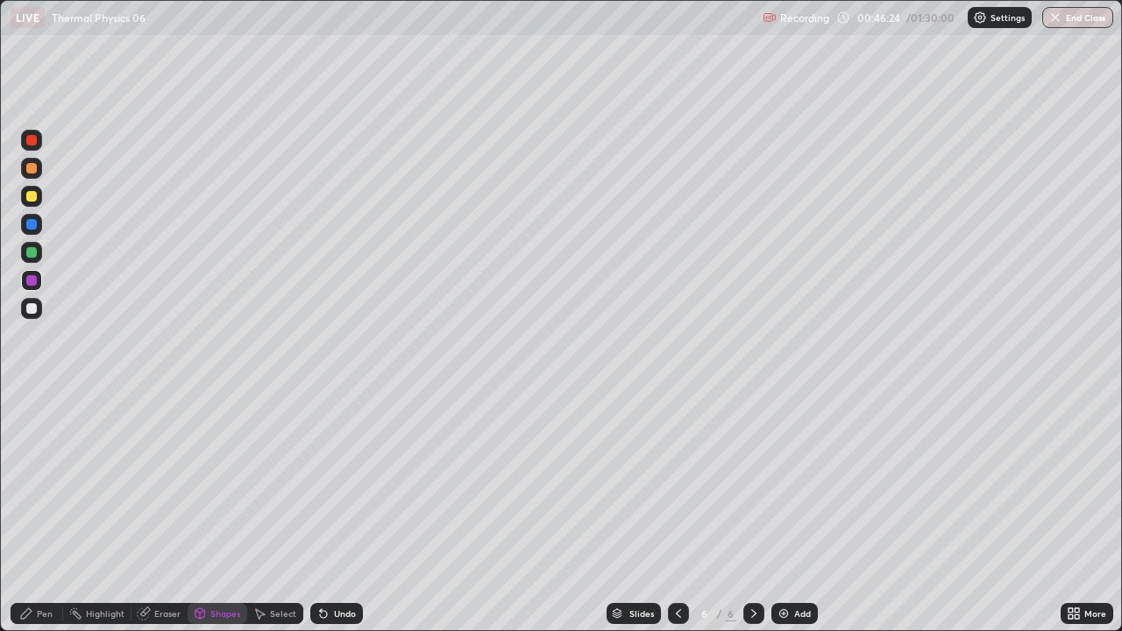
click at [33, 252] on div at bounding box center [31, 252] width 11 height 11
click at [223, 482] on div "Shapes" at bounding box center [225, 613] width 30 height 9
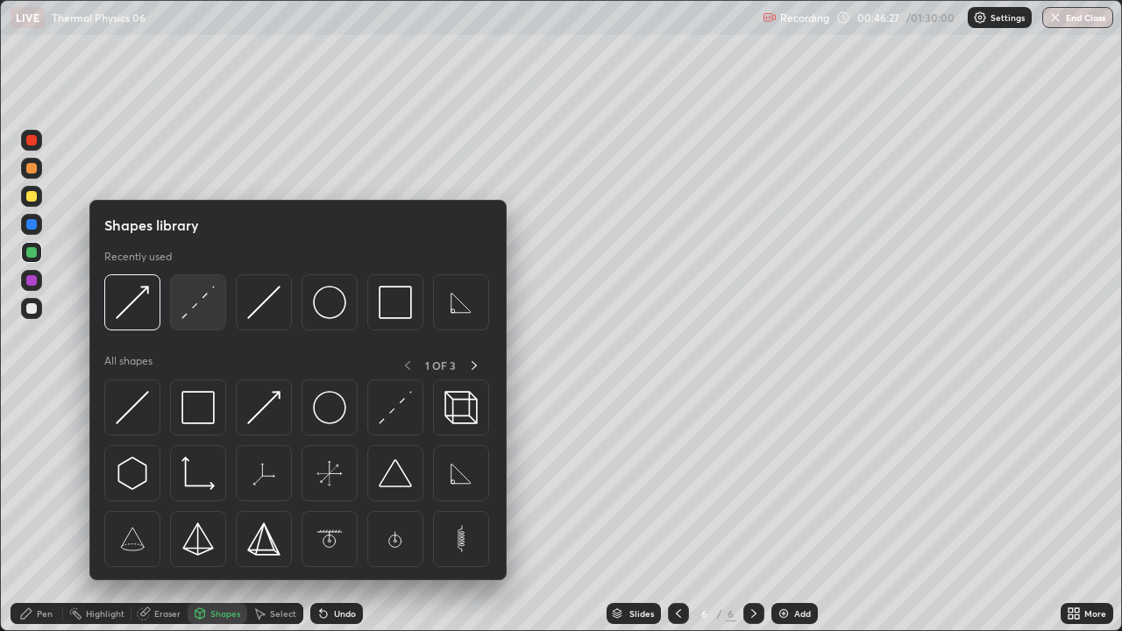
click at [194, 305] on img at bounding box center [198, 302] width 33 height 33
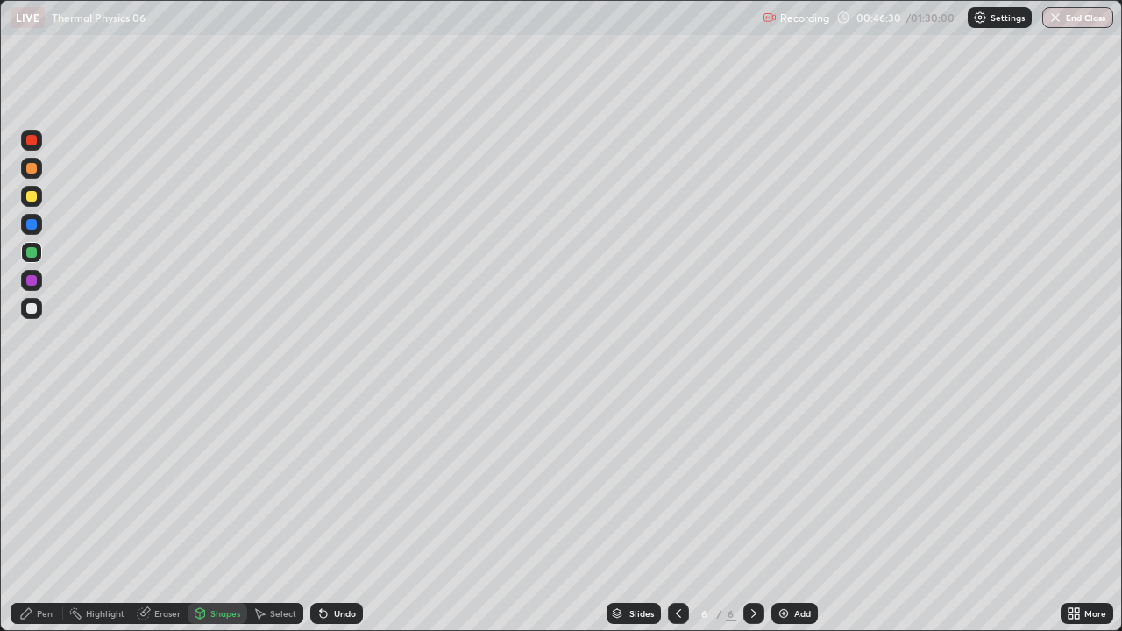
click at [53, 482] on div "Pen" at bounding box center [37, 613] width 53 height 21
click at [28, 311] on div at bounding box center [31, 308] width 11 height 11
click at [168, 482] on div "Eraser" at bounding box center [167, 613] width 26 height 9
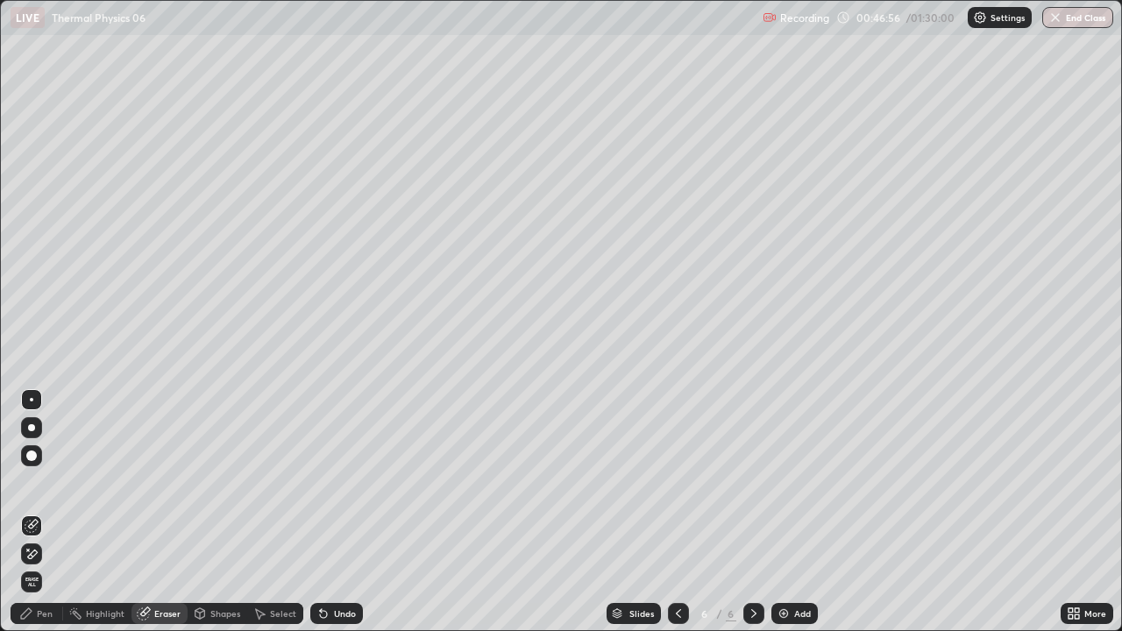
click at [46, 482] on div "Pen" at bounding box center [45, 613] width 16 height 9
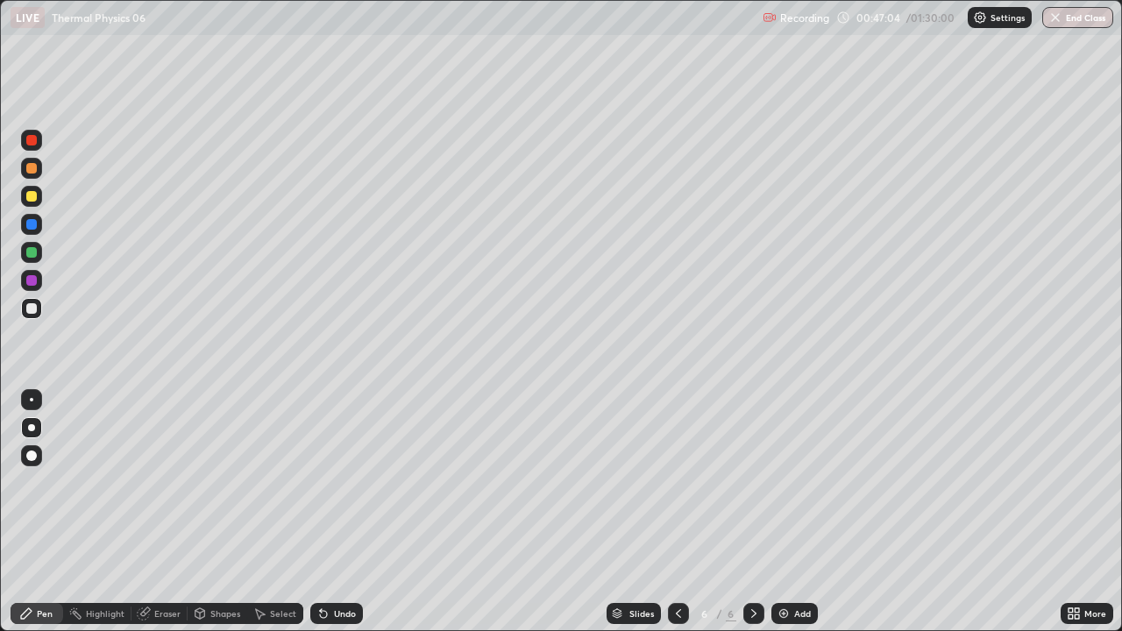
click at [111, 482] on div "Highlight" at bounding box center [105, 613] width 39 height 9
click at [47, 482] on div "Pen" at bounding box center [45, 613] width 16 height 9
click at [32, 310] on div at bounding box center [31, 308] width 11 height 11
click at [38, 253] on div at bounding box center [31, 252] width 21 height 21
click at [34, 249] on div at bounding box center [31, 252] width 11 height 11
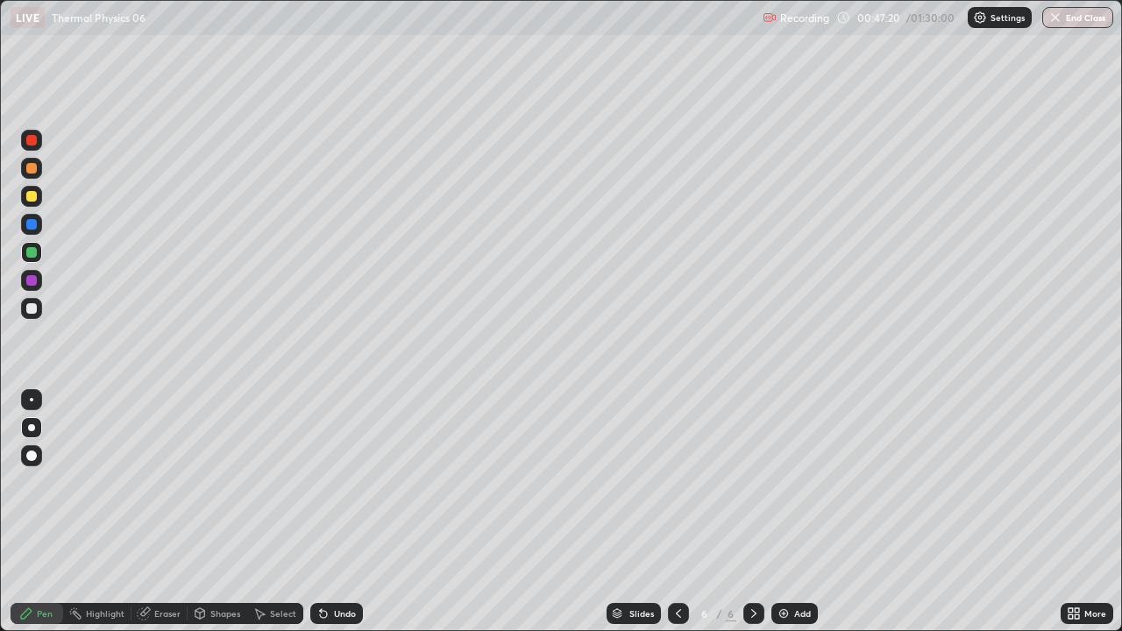
click at [35, 223] on div at bounding box center [31, 224] width 11 height 11
click at [112, 482] on div "Highlight" at bounding box center [105, 613] width 39 height 9
click at [47, 482] on div "Pen" at bounding box center [45, 613] width 16 height 9
click at [34, 312] on div at bounding box center [31, 308] width 11 height 11
click at [32, 309] on div at bounding box center [31, 308] width 11 height 11
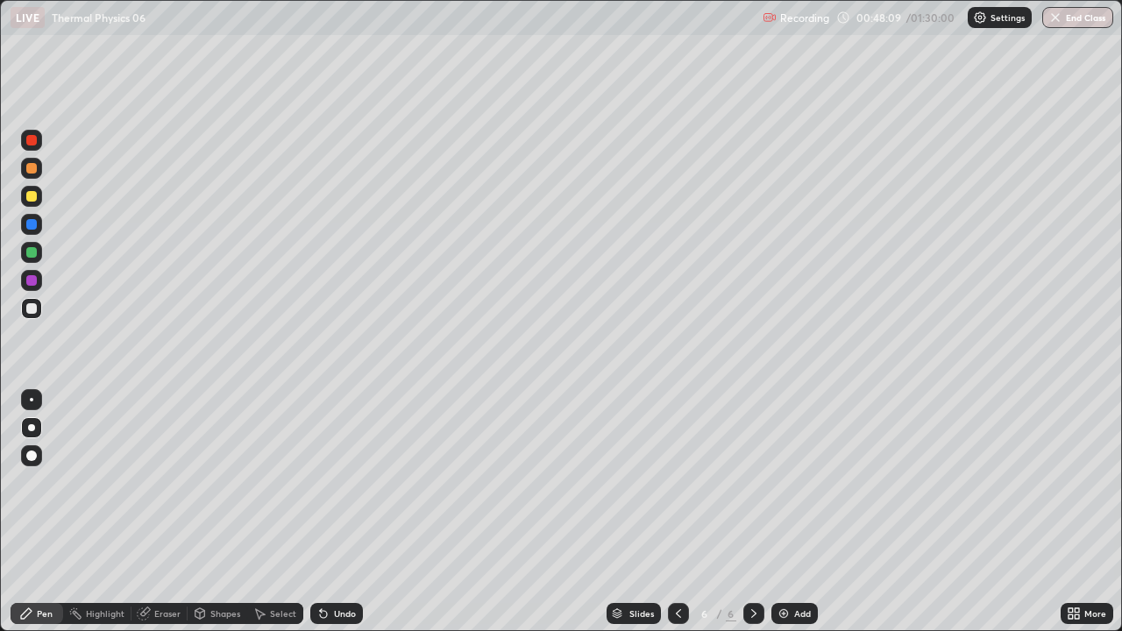
click at [157, 482] on div "Eraser" at bounding box center [167, 613] width 26 height 9
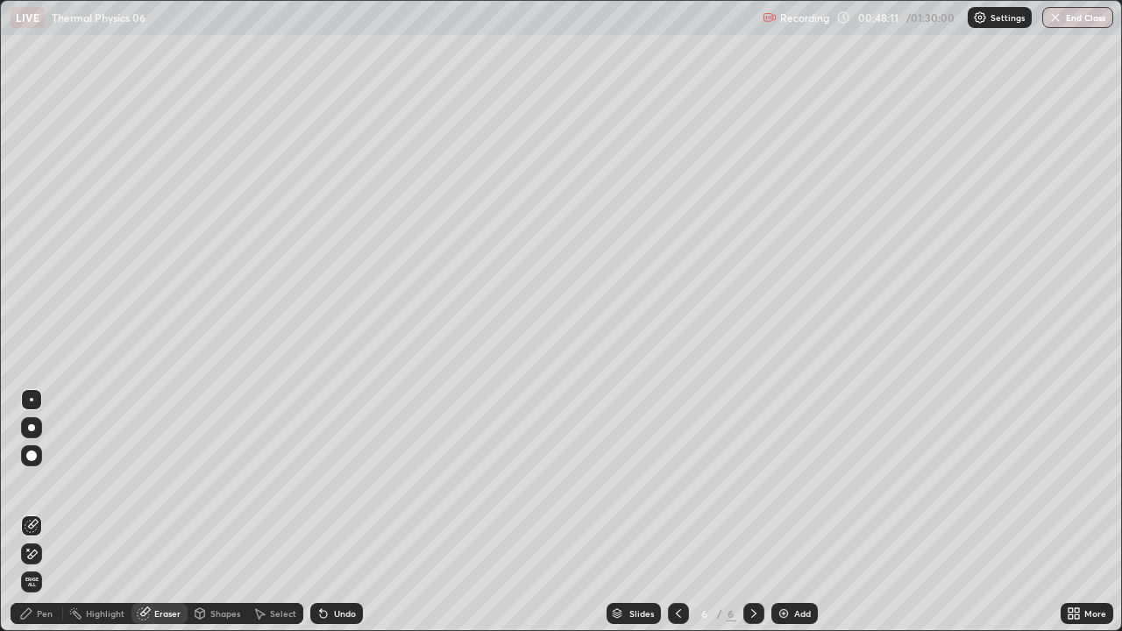
click at [49, 482] on div "Pen" at bounding box center [45, 613] width 16 height 9
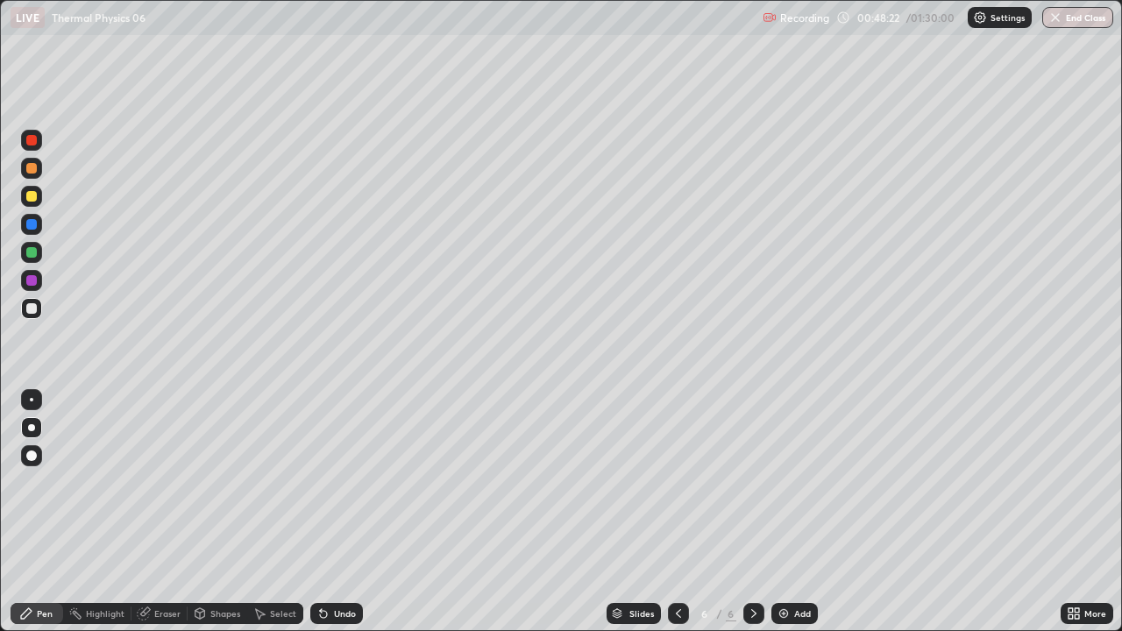
click at [684, 482] on div at bounding box center [678, 613] width 21 height 21
click at [752, 482] on icon at bounding box center [754, 613] width 5 height 9
click at [217, 482] on div "Shapes" at bounding box center [225, 613] width 30 height 9
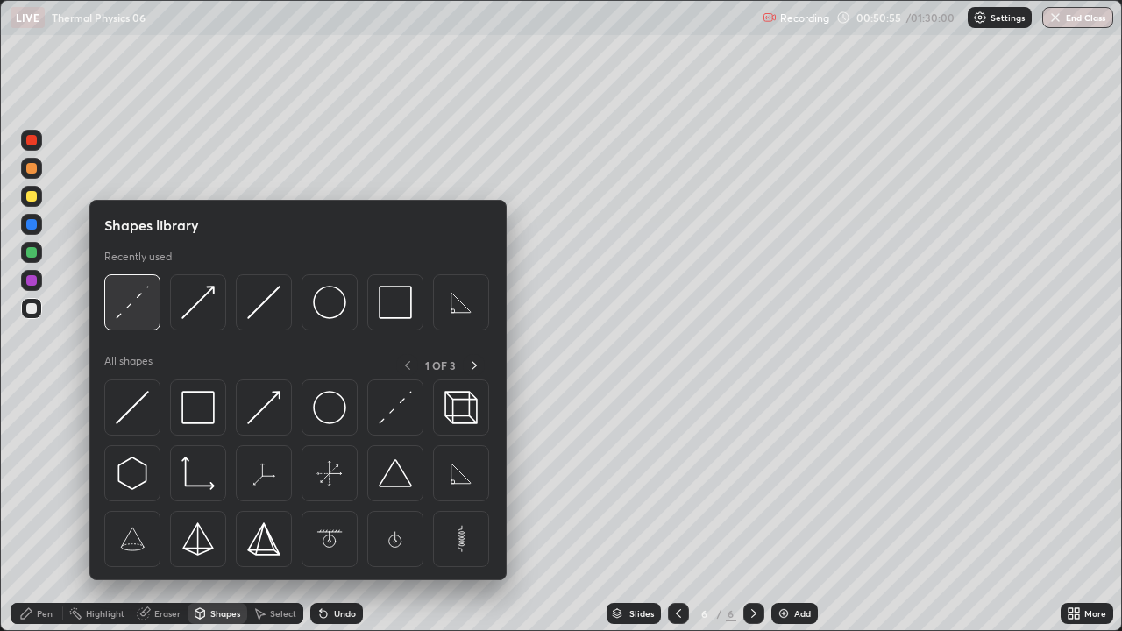
click at [133, 301] on img at bounding box center [132, 302] width 33 height 33
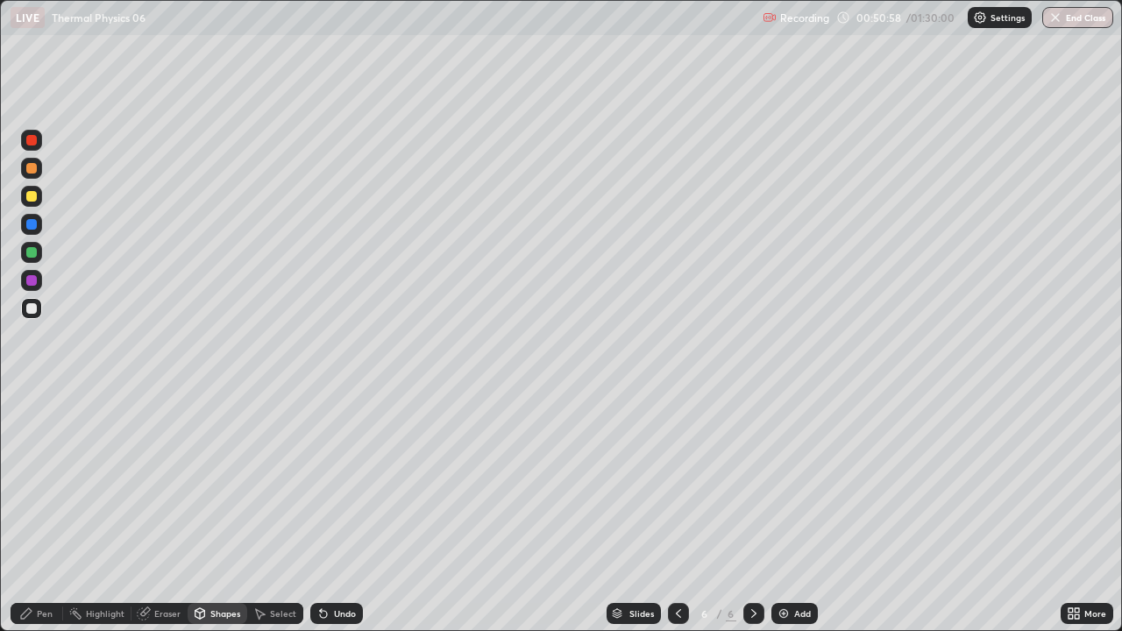
click at [226, 482] on div "Shapes" at bounding box center [225, 613] width 30 height 9
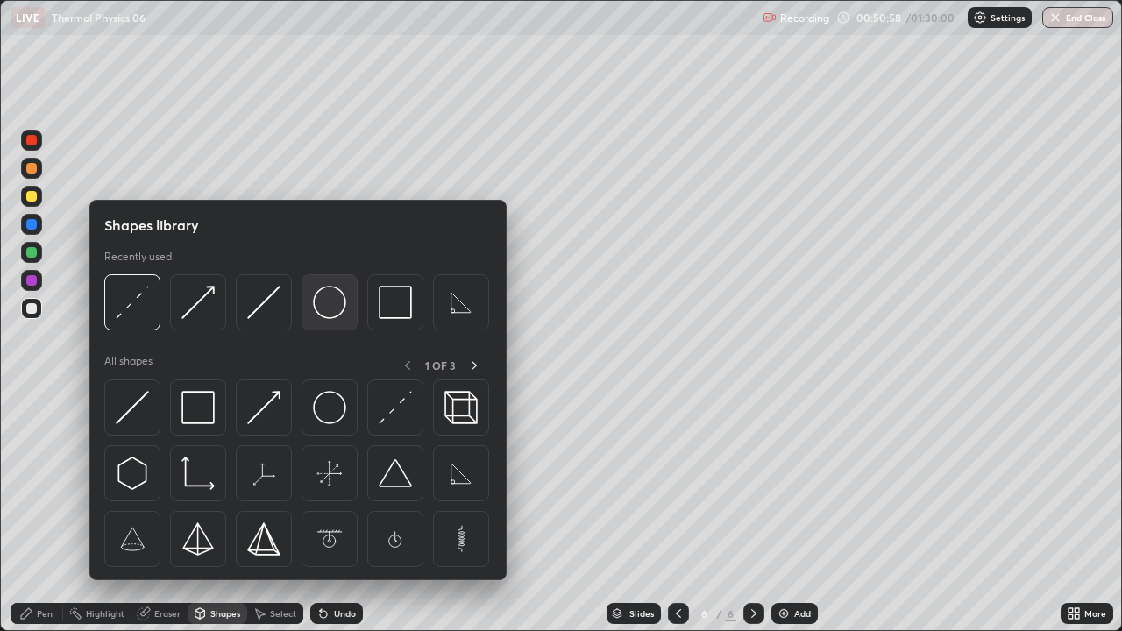
click at [334, 307] on img at bounding box center [329, 302] width 33 height 33
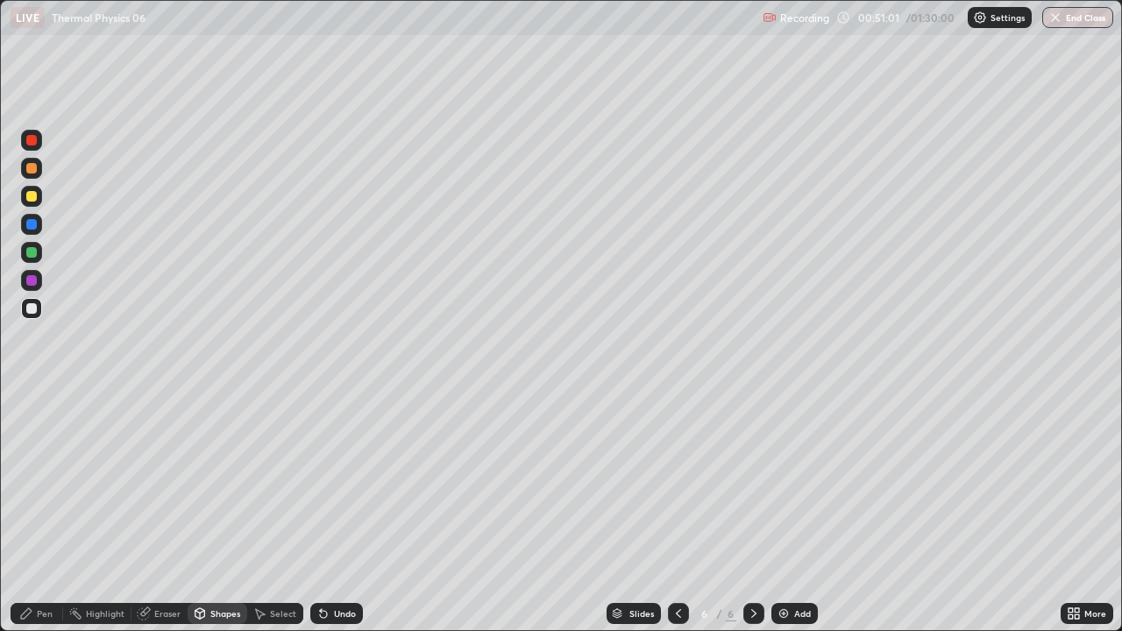
click at [229, 482] on div "Shapes" at bounding box center [225, 613] width 30 height 9
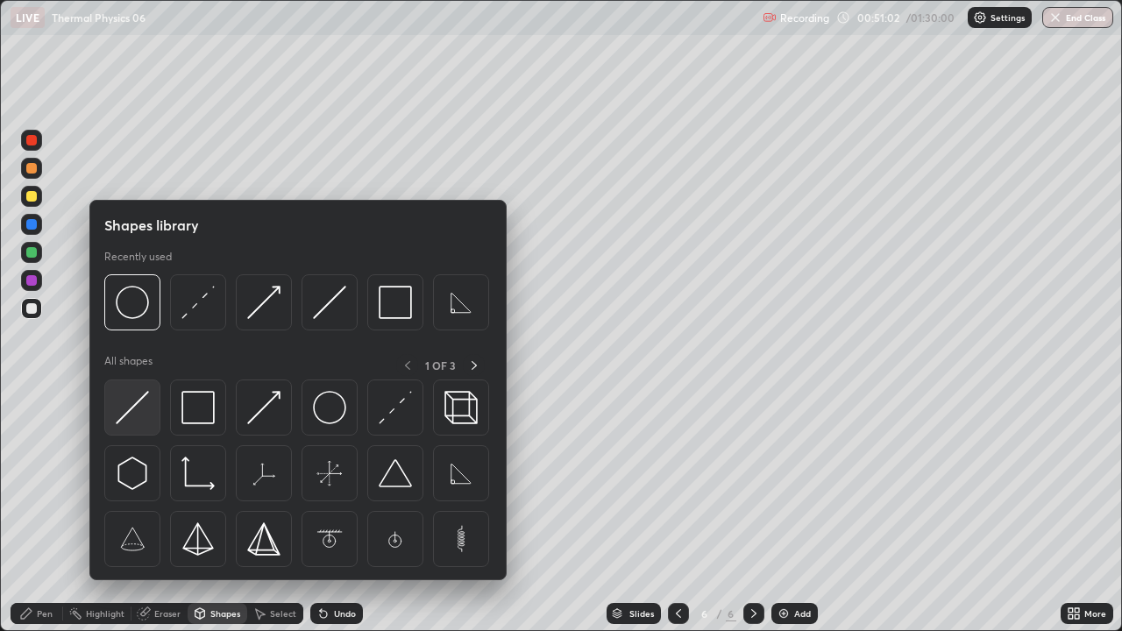
click at [139, 405] on img at bounding box center [132, 407] width 33 height 33
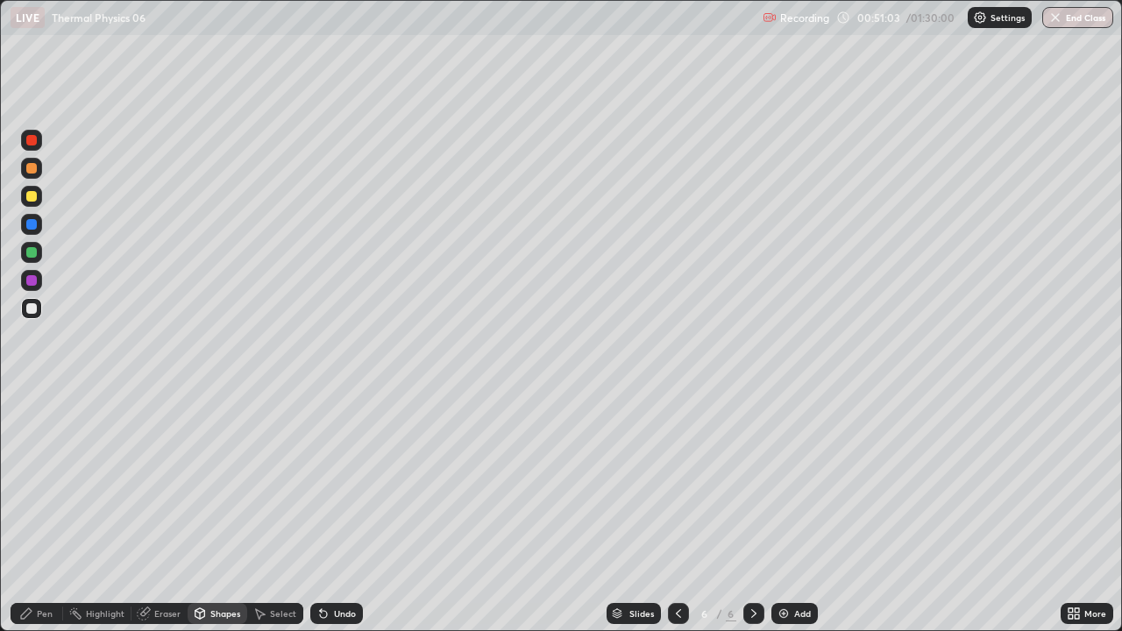
click at [35, 310] on div at bounding box center [31, 308] width 11 height 11
click at [33, 200] on div at bounding box center [31, 196] width 11 height 11
click at [45, 482] on div "Pen" at bounding box center [45, 613] width 16 height 9
click at [31, 310] on div at bounding box center [31, 308] width 11 height 11
click at [35, 312] on div at bounding box center [31, 308] width 11 height 11
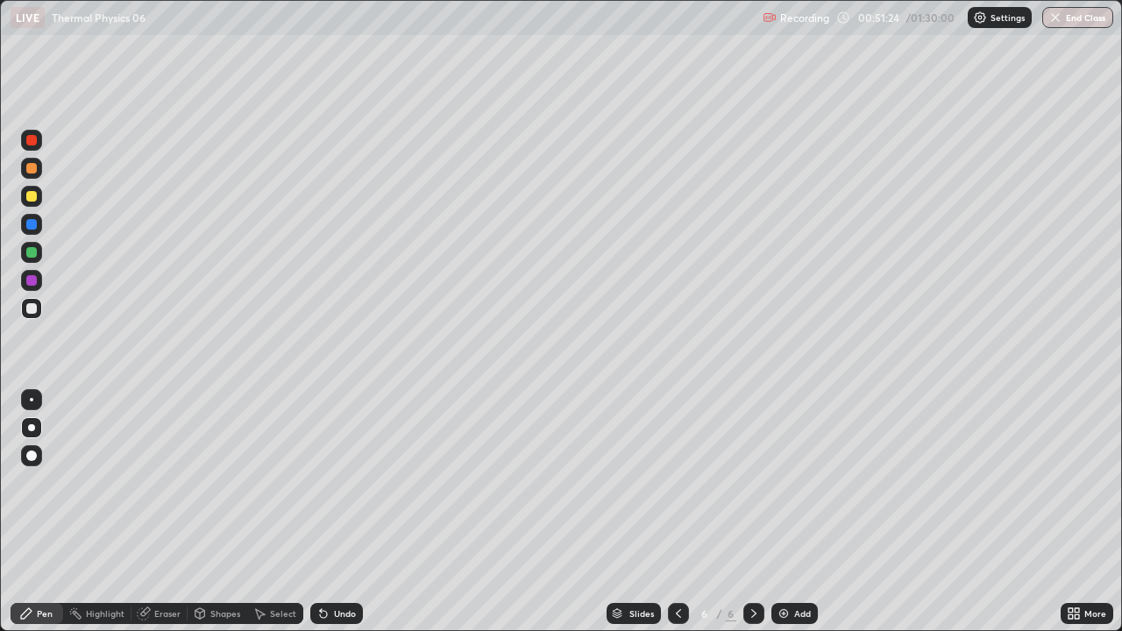
click at [28, 200] on div at bounding box center [31, 196] width 11 height 11
click at [208, 482] on div "Shapes" at bounding box center [218, 613] width 60 height 21
click at [28, 312] on div at bounding box center [31, 308] width 11 height 11
click at [50, 482] on div "Pen" at bounding box center [37, 613] width 53 height 21
click at [222, 482] on div "Shapes" at bounding box center [225, 613] width 30 height 9
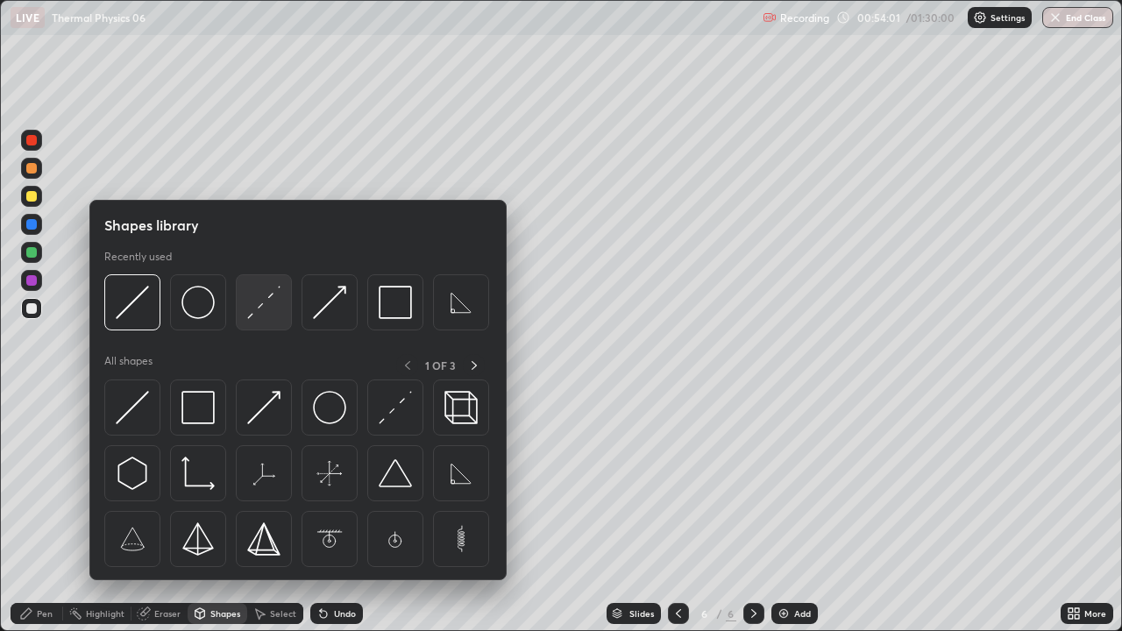
click at [256, 317] on img at bounding box center [263, 302] width 33 height 33
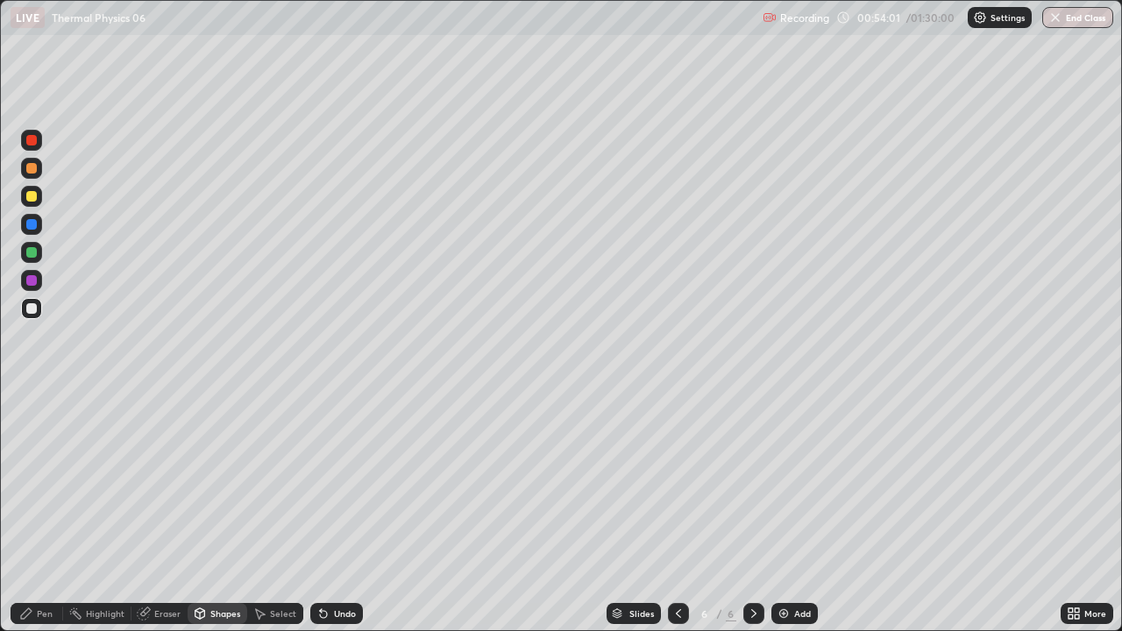
click at [29, 223] on div at bounding box center [31, 224] width 11 height 11
click at [40, 482] on div "Pen" at bounding box center [45, 613] width 16 height 9
click at [32, 317] on div at bounding box center [31, 308] width 21 height 21
click at [220, 482] on div "Shapes" at bounding box center [225, 613] width 30 height 9
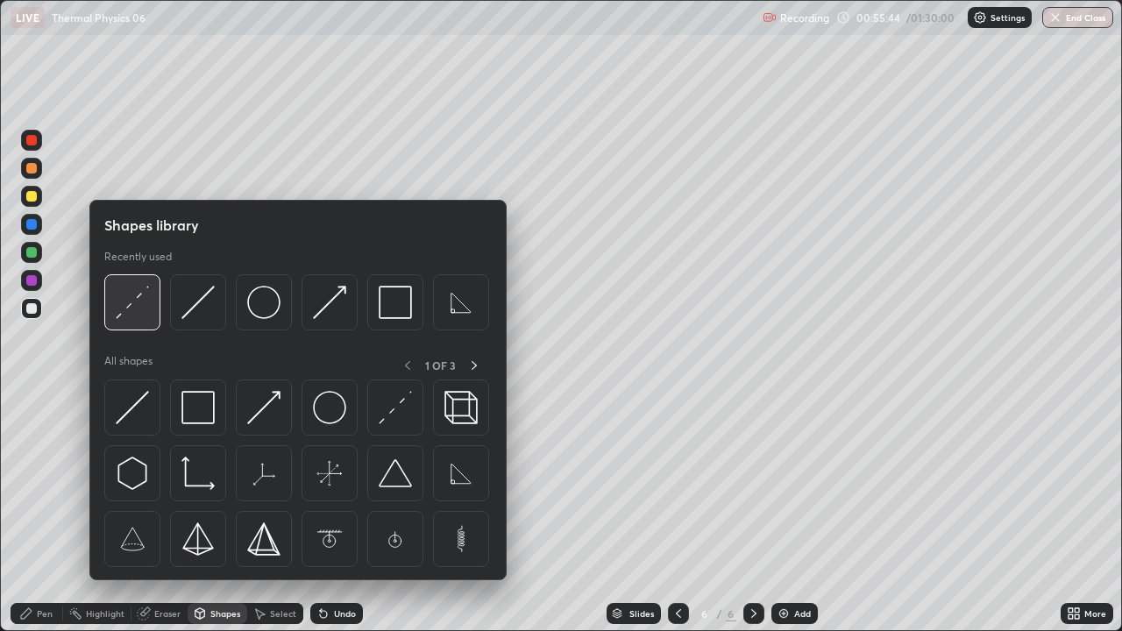
click at [130, 310] on img at bounding box center [132, 302] width 33 height 33
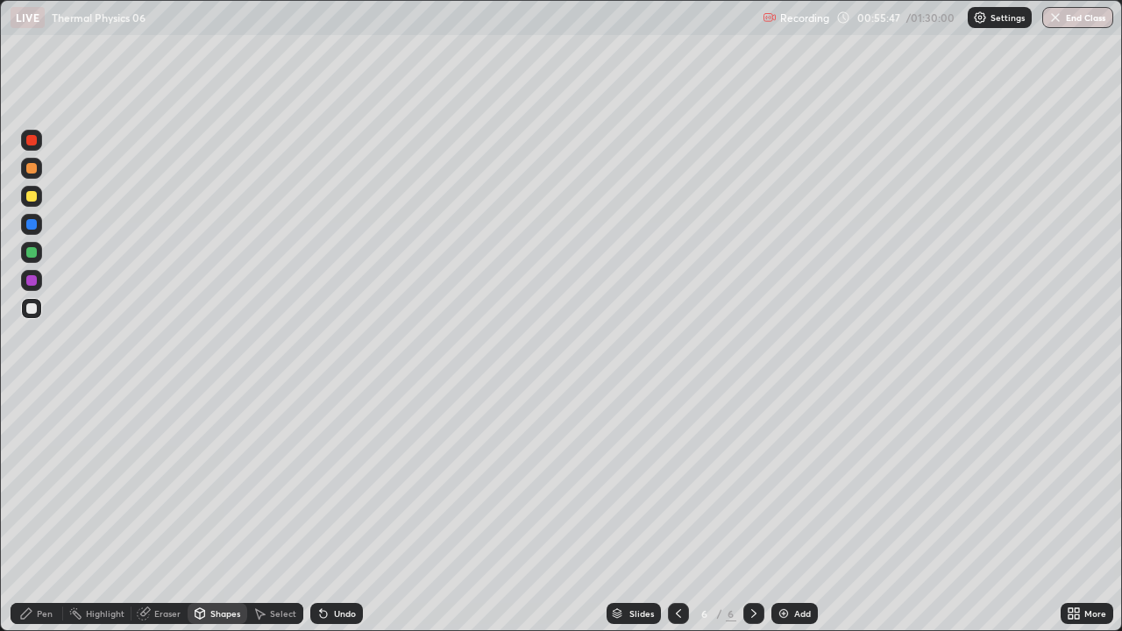
click at [222, 482] on div "Shapes" at bounding box center [225, 613] width 30 height 9
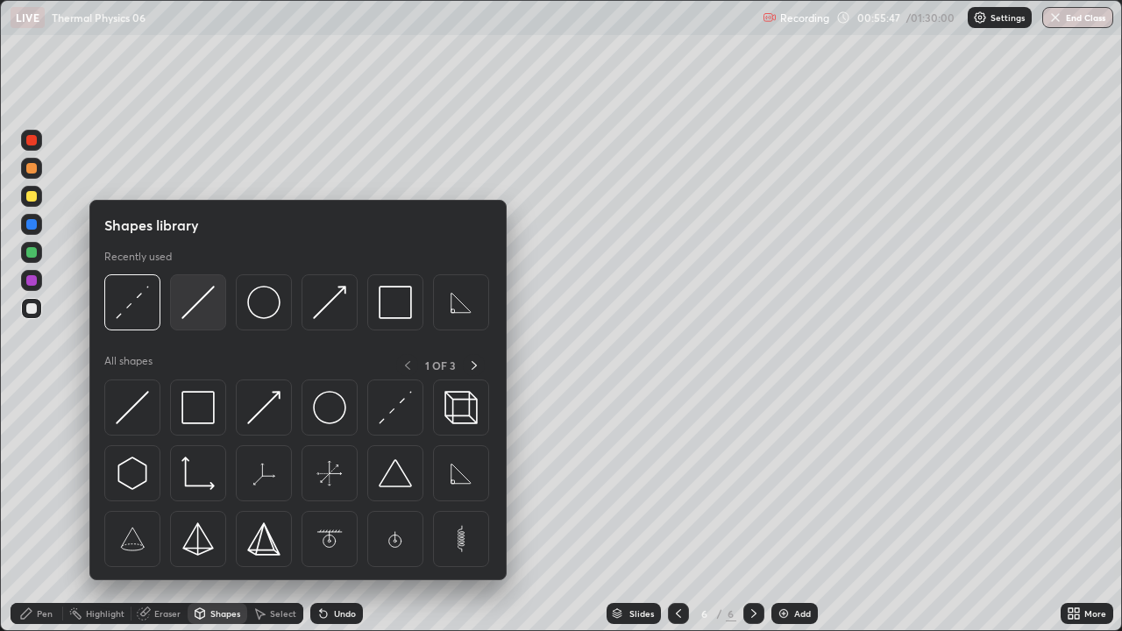
click at [189, 313] on img at bounding box center [198, 302] width 33 height 33
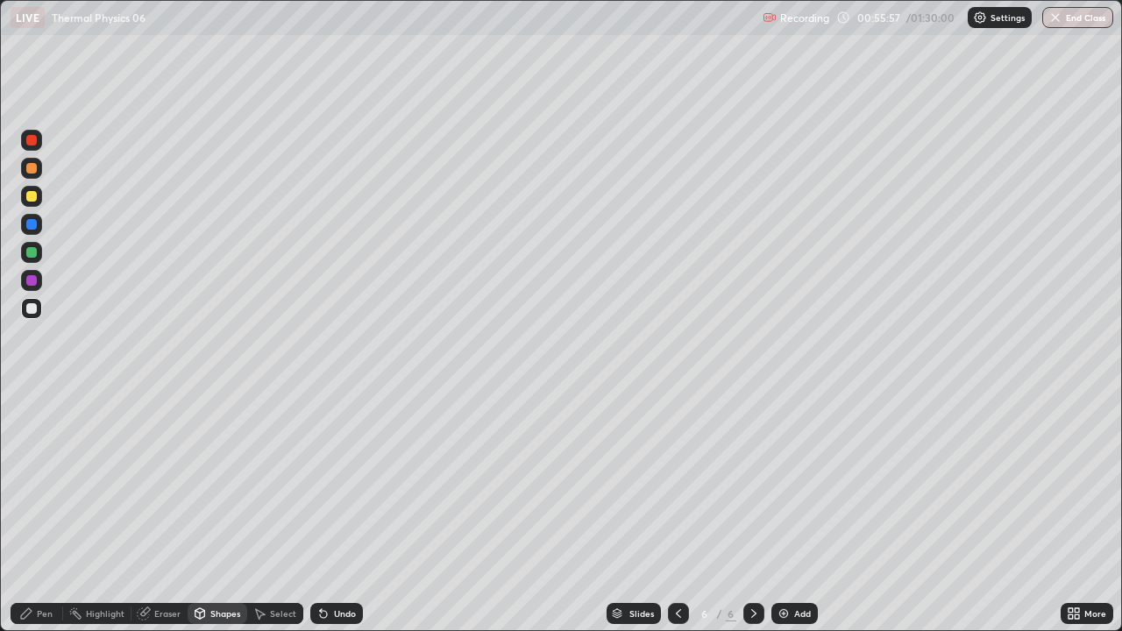
click at [280, 482] on div "Select" at bounding box center [283, 613] width 26 height 9
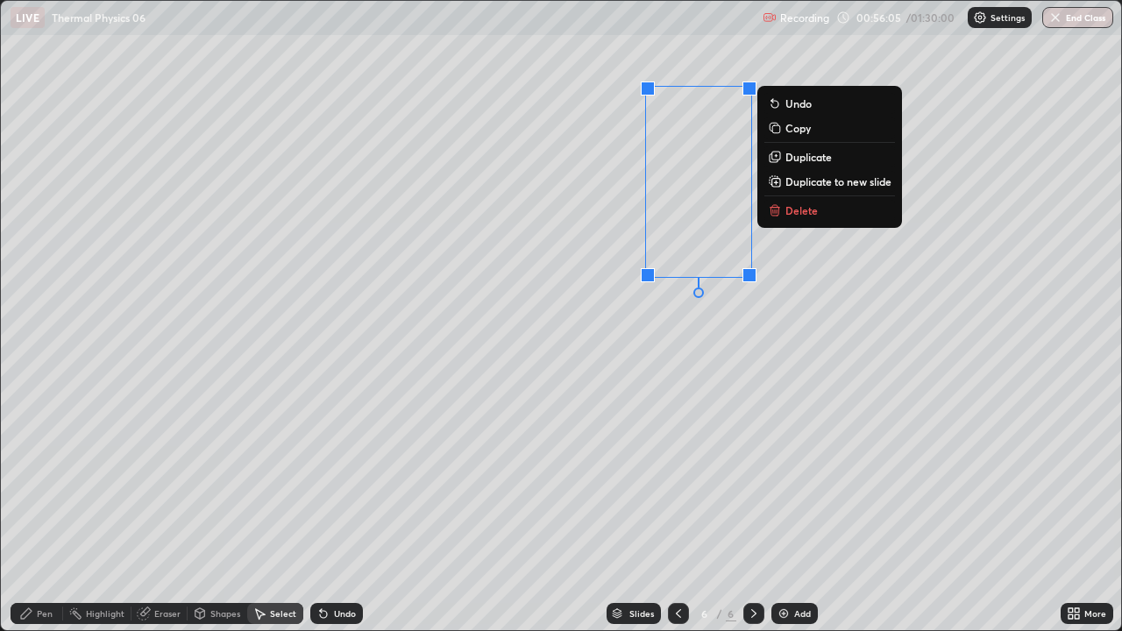
click at [753, 350] on div "0 ° Undo Copy Duplicate Duplicate to new slide Delete" at bounding box center [561, 316] width 1121 height 630
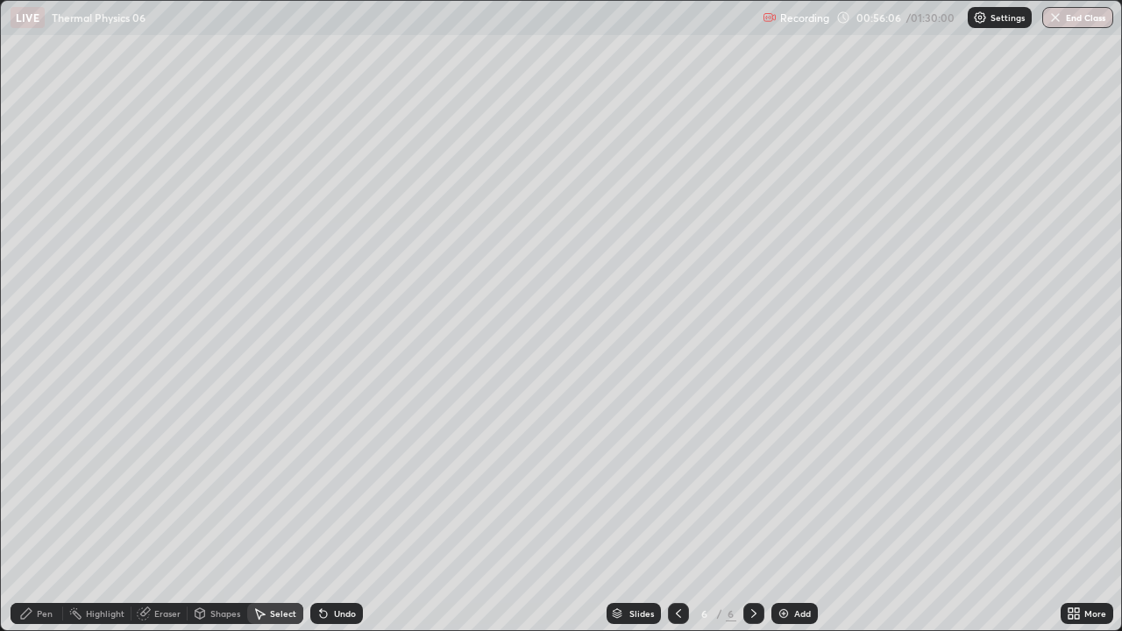
click at [216, 482] on div "Shapes" at bounding box center [218, 613] width 60 height 21
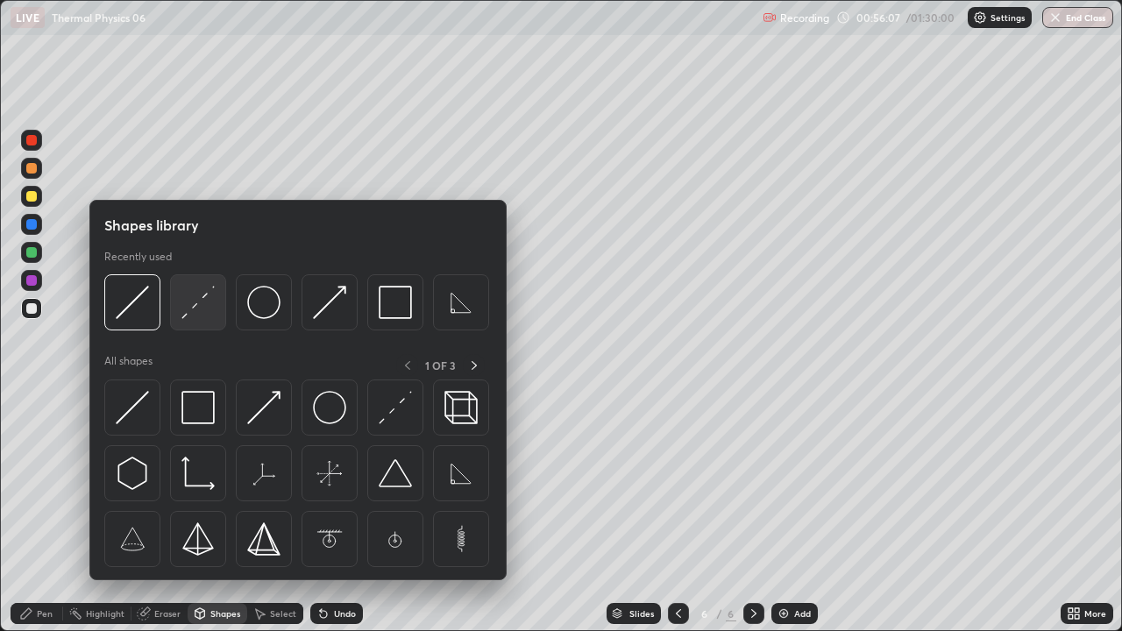
click at [189, 312] on img at bounding box center [198, 302] width 33 height 33
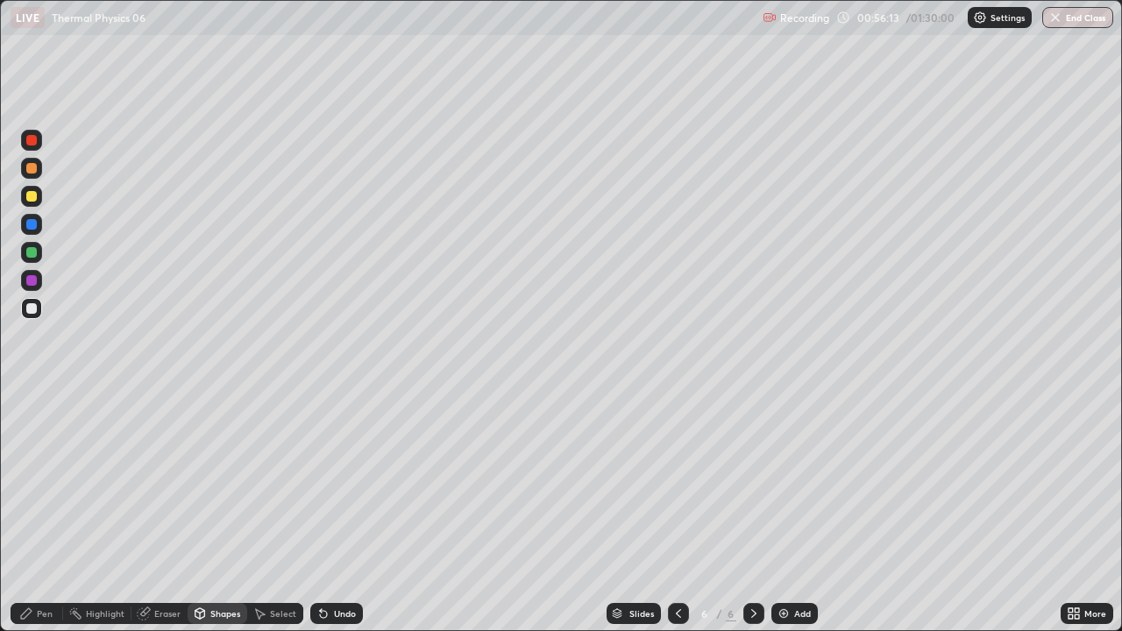
click at [338, 482] on div "Undo" at bounding box center [345, 613] width 22 height 9
click at [329, 482] on div "Undo" at bounding box center [336, 613] width 53 height 21
click at [331, 482] on div "Undo" at bounding box center [336, 613] width 53 height 21
click at [334, 482] on div "Undo" at bounding box center [345, 613] width 22 height 9
click at [224, 482] on div "Shapes" at bounding box center [225, 613] width 30 height 9
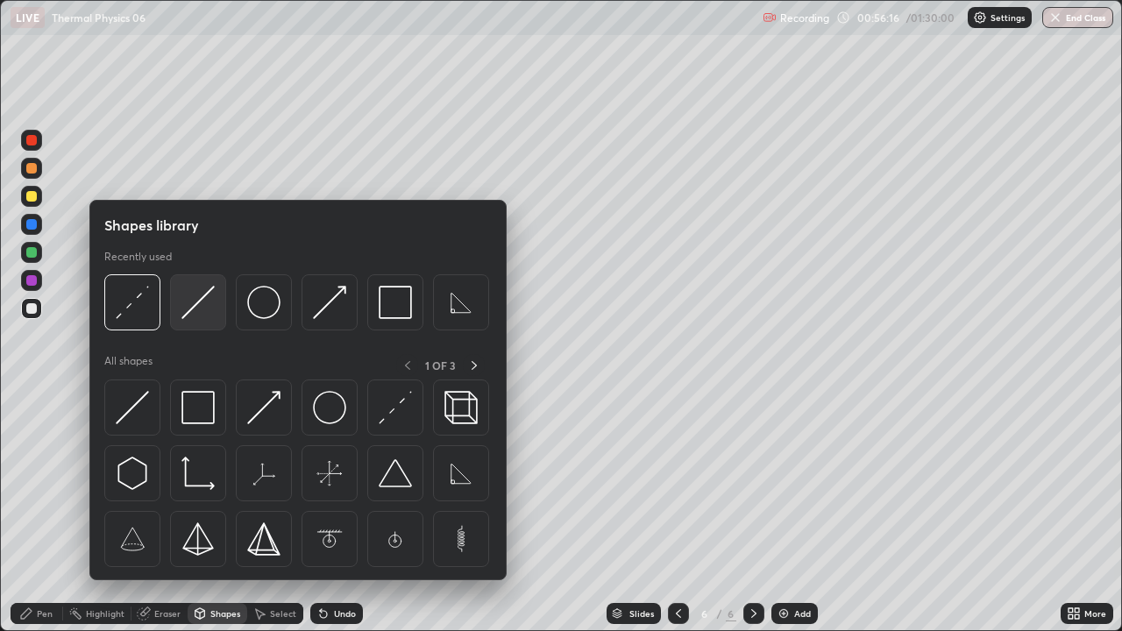
click at [189, 311] on img at bounding box center [198, 302] width 33 height 33
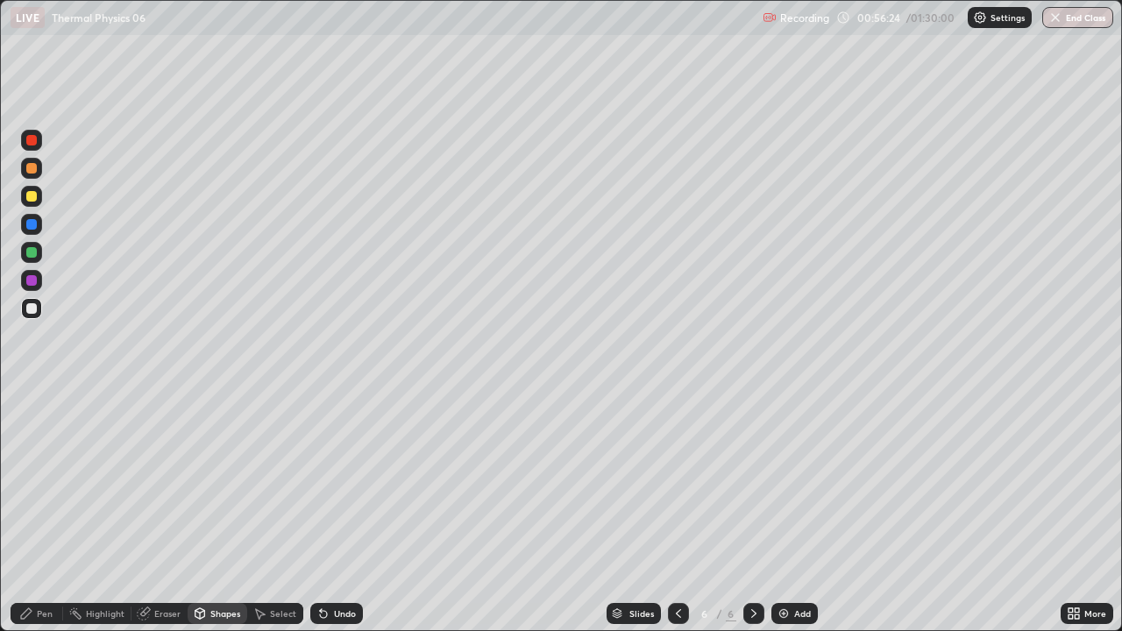
click at [227, 482] on div "Shapes" at bounding box center [225, 613] width 30 height 9
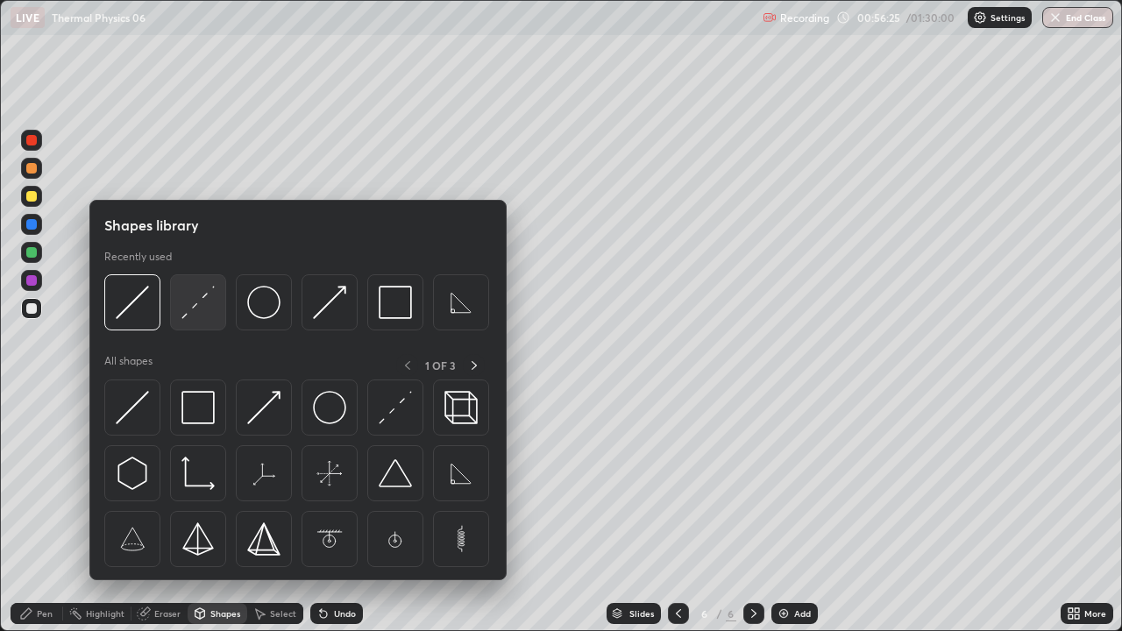
click at [193, 315] on img at bounding box center [198, 302] width 33 height 33
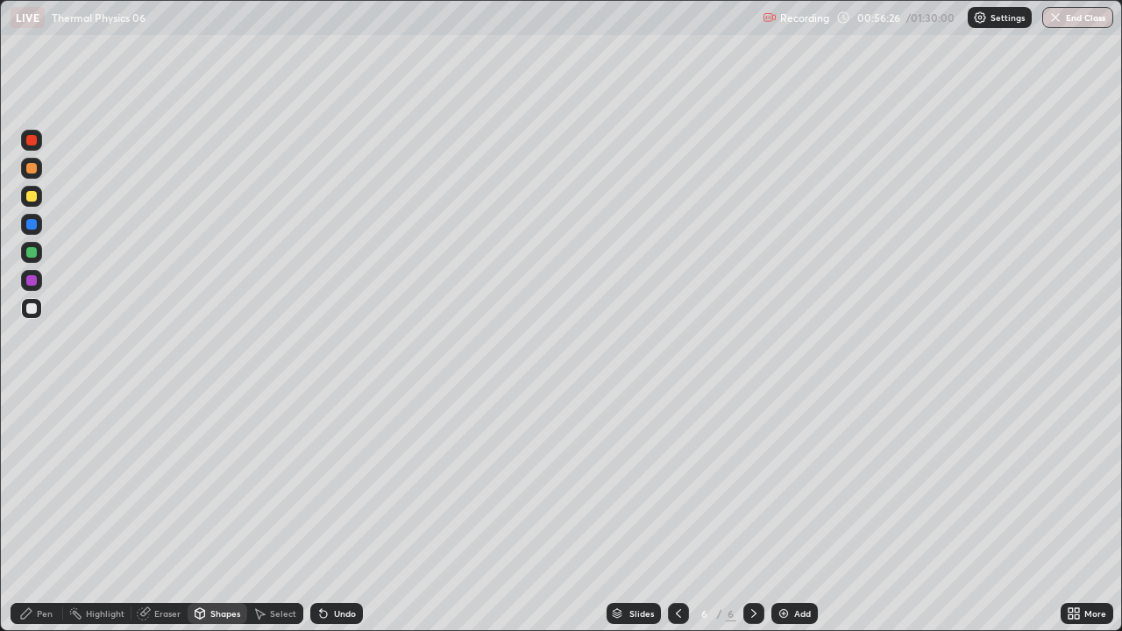
click at [30, 196] on div at bounding box center [31, 196] width 11 height 11
click at [42, 482] on div "Pen" at bounding box center [45, 613] width 16 height 9
click at [32, 307] on div at bounding box center [31, 308] width 11 height 11
click at [224, 482] on div "Shapes" at bounding box center [225, 613] width 30 height 9
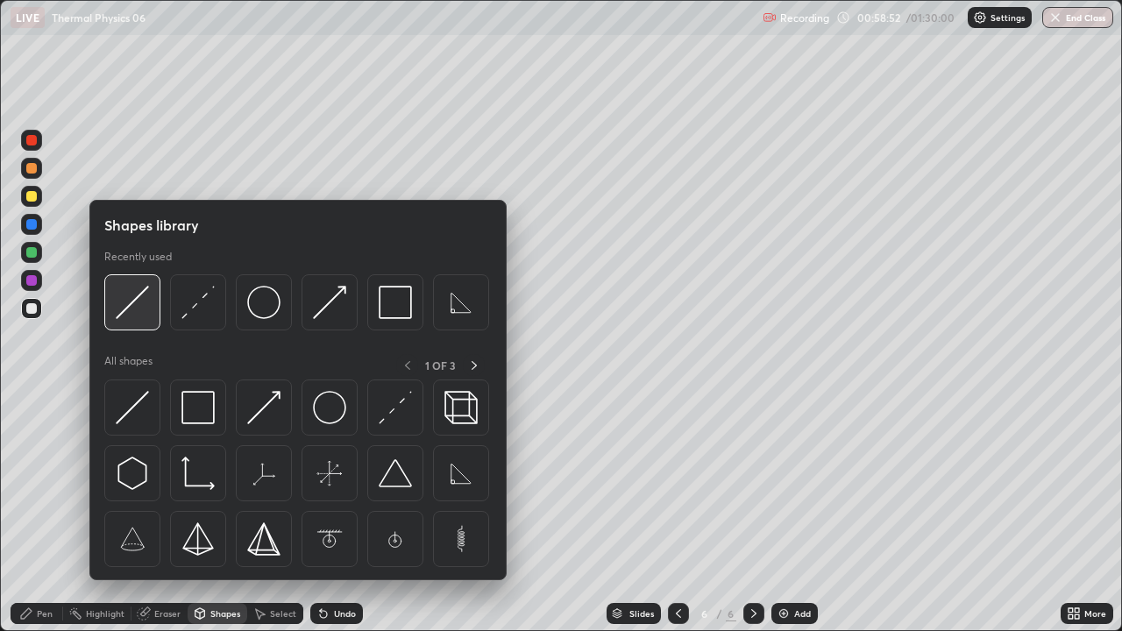
click at [137, 315] on img at bounding box center [132, 302] width 33 height 33
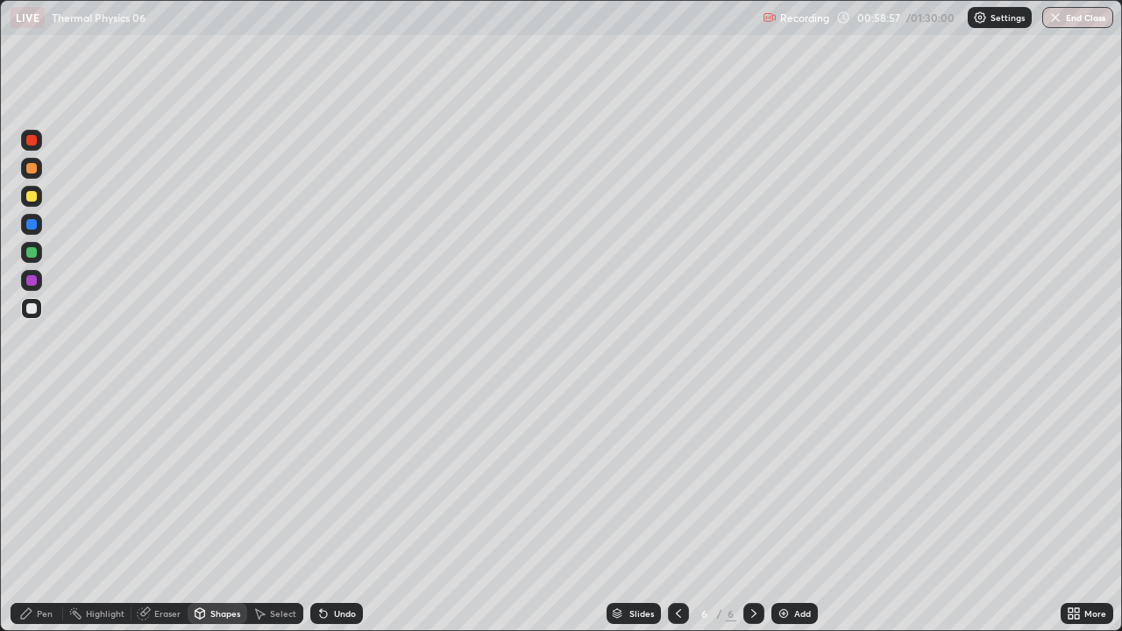
click at [40, 482] on div "Pen" at bounding box center [37, 613] width 53 height 21
click at [30, 309] on div at bounding box center [31, 308] width 11 height 11
click at [38, 306] on div at bounding box center [31, 308] width 21 height 21
click at [26, 192] on div at bounding box center [31, 196] width 11 height 11
click at [324, 482] on icon at bounding box center [323, 614] width 7 height 7
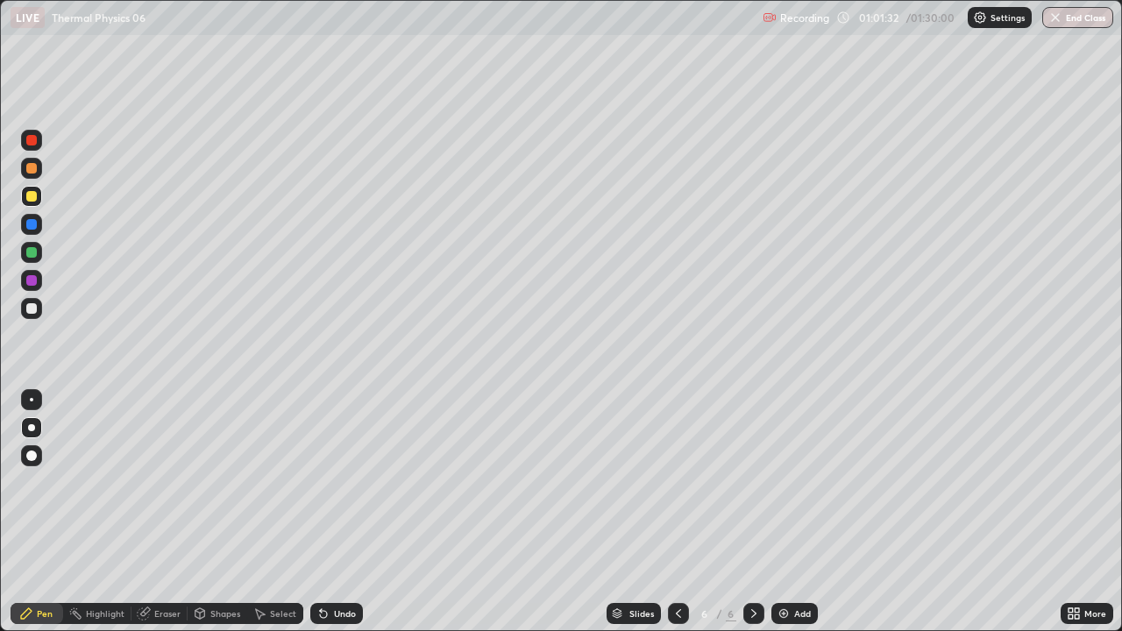
click at [328, 482] on div "Undo" at bounding box center [336, 613] width 53 height 21
click at [326, 482] on icon at bounding box center [324, 614] width 14 height 14
click at [327, 482] on div "Undo" at bounding box center [336, 613] width 53 height 21
click at [334, 482] on div "Undo" at bounding box center [345, 613] width 22 height 9
click at [335, 482] on div "Undo" at bounding box center [345, 613] width 22 height 9
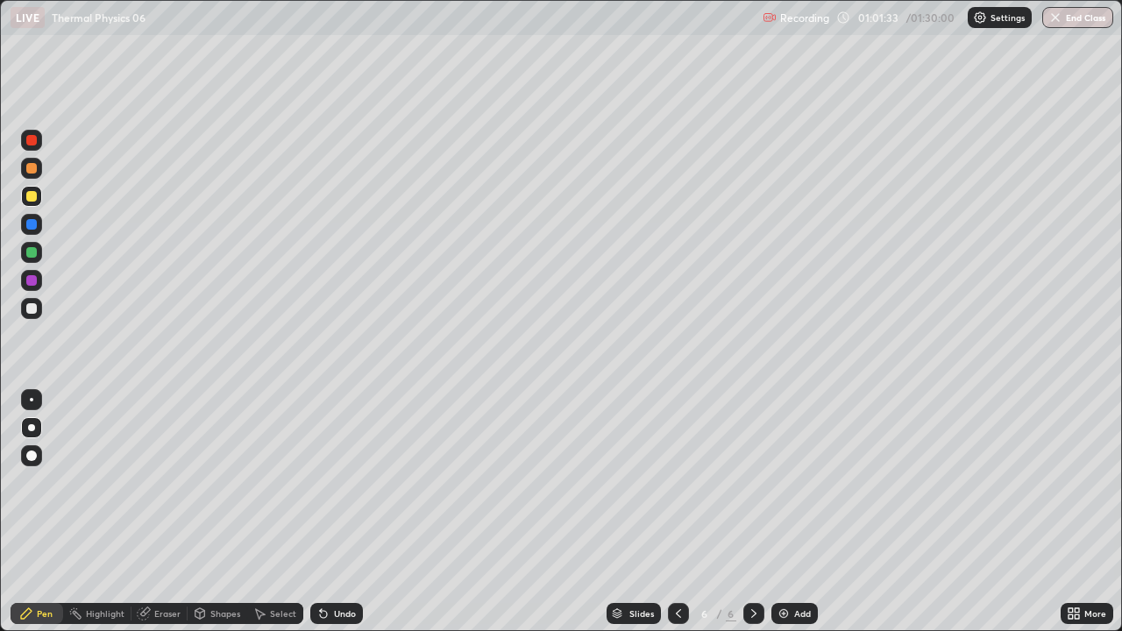
click at [338, 482] on div "Undo" at bounding box center [336, 613] width 53 height 21
click at [336, 482] on div "Undo" at bounding box center [336, 613] width 53 height 21
click at [341, 482] on div "Undo" at bounding box center [336, 613] width 53 height 21
click at [345, 482] on div "Undo" at bounding box center [336, 613] width 53 height 21
click at [346, 482] on div "Undo" at bounding box center [336, 613] width 53 height 21
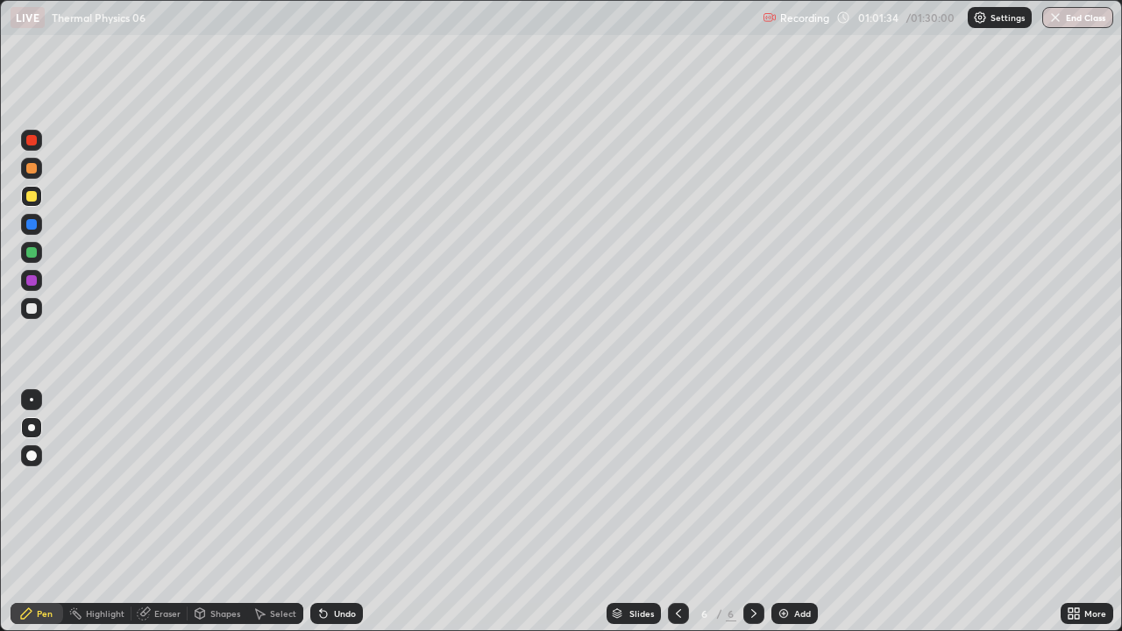
click at [345, 482] on div "Undo" at bounding box center [336, 613] width 53 height 21
click at [346, 482] on div "Undo" at bounding box center [336, 613] width 53 height 21
click at [347, 482] on div "Undo" at bounding box center [336, 613] width 53 height 21
click at [349, 482] on div "Undo" at bounding box center [336, 613] width 53 height 21
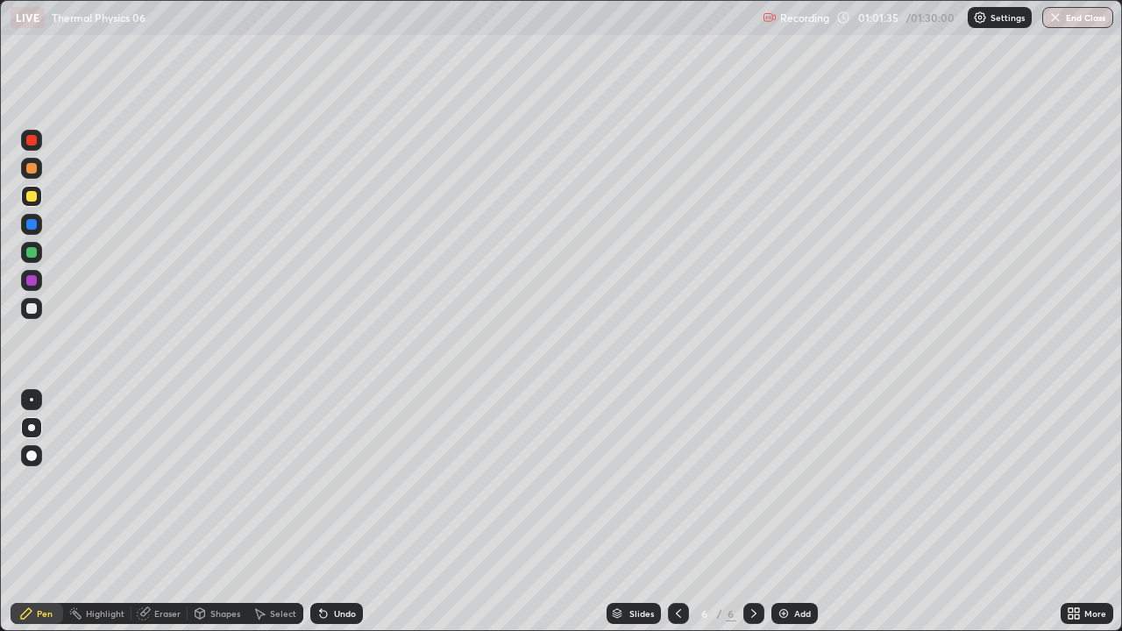
click at [348, 482] on div "Undo" at bounding box center [336, 613] width 53 height 21
click at [347, 482] on div "Undo" at bounding box center [336, 613] width 53 height 21
click at [348, 482] on div "Undo" at bounding box center [336, 613] width 53 height 21
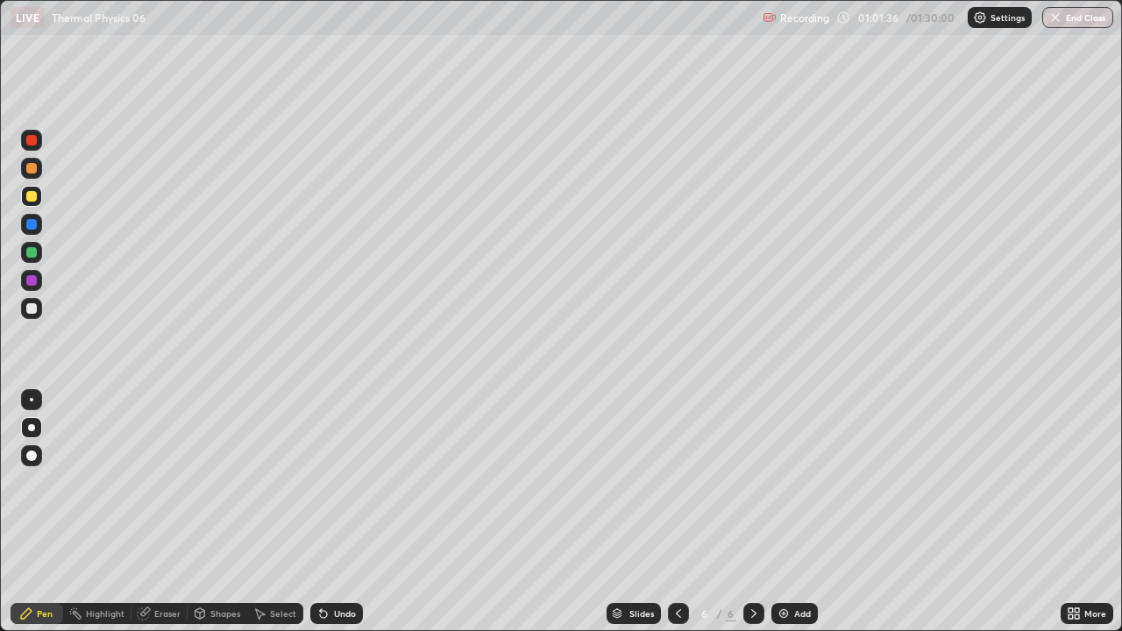
click at [346, 482] on div "Undo" at bounding box center [336, 613] width 53 height 21
click at [349, 482] on div "Undo" at bounding box center [336, 613] width 53 height 21
click at [351, 482] on div "Undo" at bounding box center [336, 613] width 53 height 21
click at [350, 482] on div "Undo" at bounding box center [336, 613] width 53 height 21
click at [349, 482] on div "Undo" at bounding box center [336, 613] width 53 height 21
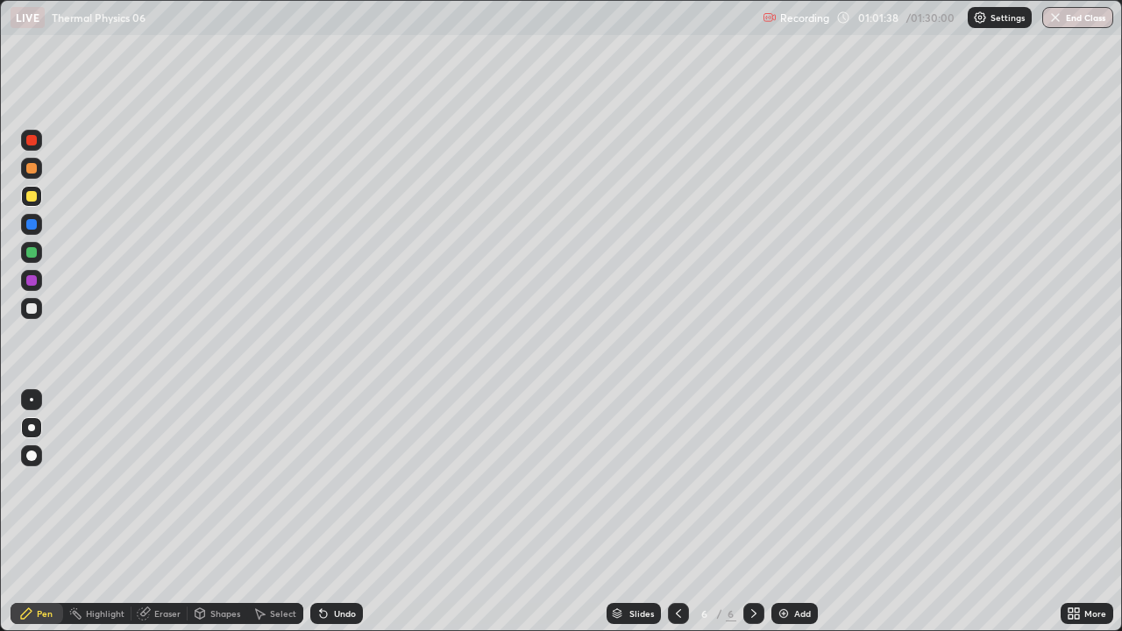
click at [351, 482] on div "Undo" at bounding box center [336, 613] width 53 height 21
click at [349, 482] on div "Undo" at bounding box center [336, 613] width 53 height 21
click at [350, 482] on div "Undo" at bounding box center [336, 613] width 53 height 21
click at [351, 482] on div "Undo" at bounding box center [336, 613] width 53 height 21
click at [353, 482] on div "Undo" at bounding box center [336, 613] width 53 height 21
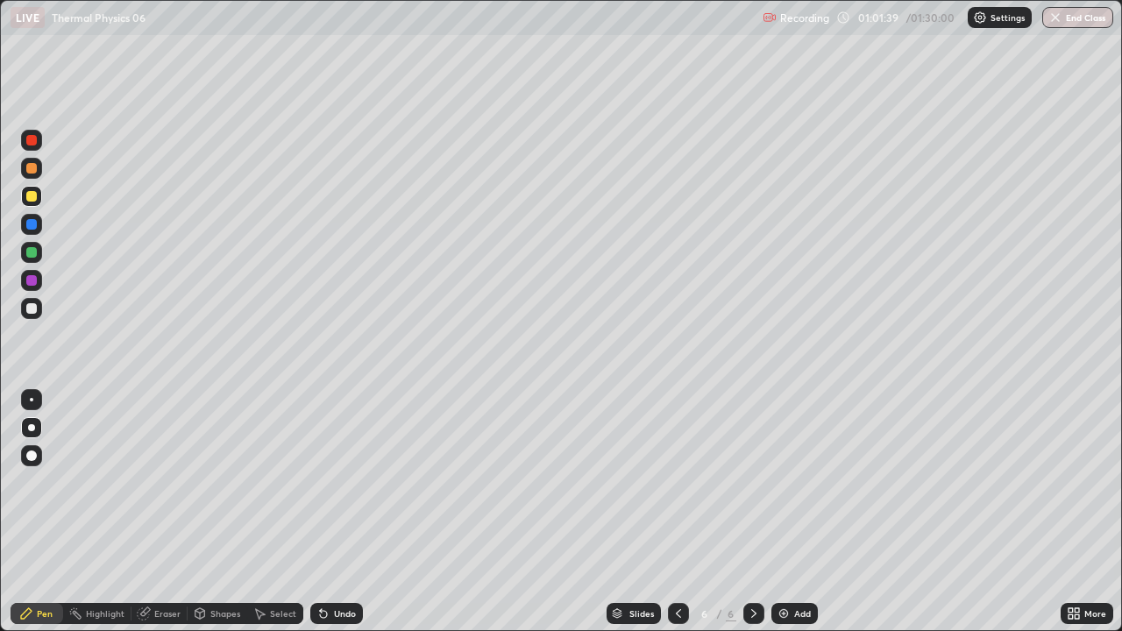
click at [354, 482] on div "Undo" at bounding box center [336, 613] width 53 height 21
click at [29, 304] on div at bounding box center [31, 308] width 11 height 11
click at [49, 482] on div "Pen" at bounding box center [45, 613] width 16 height 9
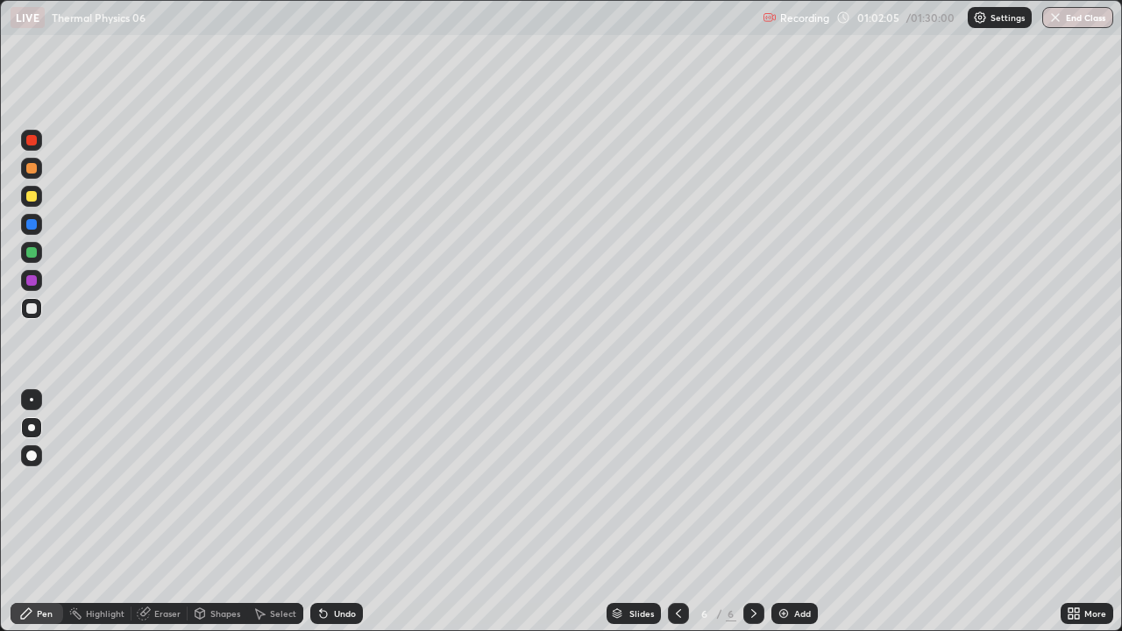
click at [32, 198] on div at bounding box center [31, 196] width 11 height 11
click at [28, 196] on div at bounding box center [31, 196] width 11 height 11
click at [115, 482] on div "Highlight" at bounding box center [105, 613] width 39 height 9
click at [752, 482] on icon at bounding box center [754, 614] width 14 height 14
click at [797, 482] on div "Add" at bounding box center [802, 613] width 17 height 9
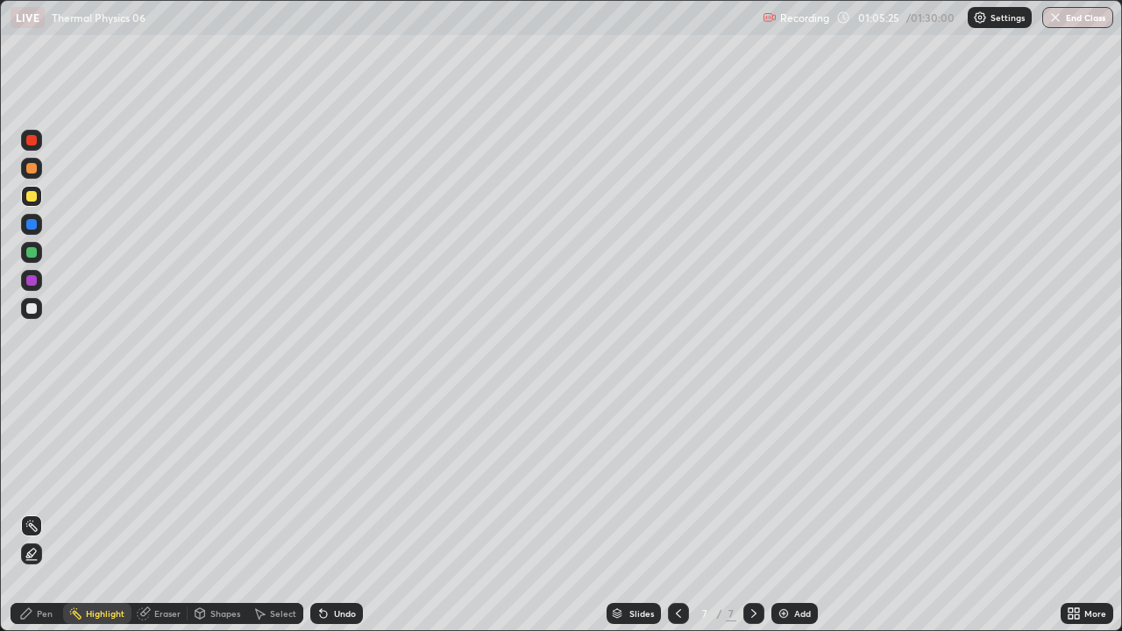
click at [674, 482] on div at bounding box center [678, 613] width 21 height 21
click at [755, 482] on icon at bounding box center [754, 614] width 14 height 14
click at [39, 312] on div at bounding box center [31, 308] width 21 height 21
click at [32, 196] on div at bounding box center [31, 196] width 11 height 11
click at [42, 482] on div "Pen" at bounding box center [45, 613] width 16 height 9
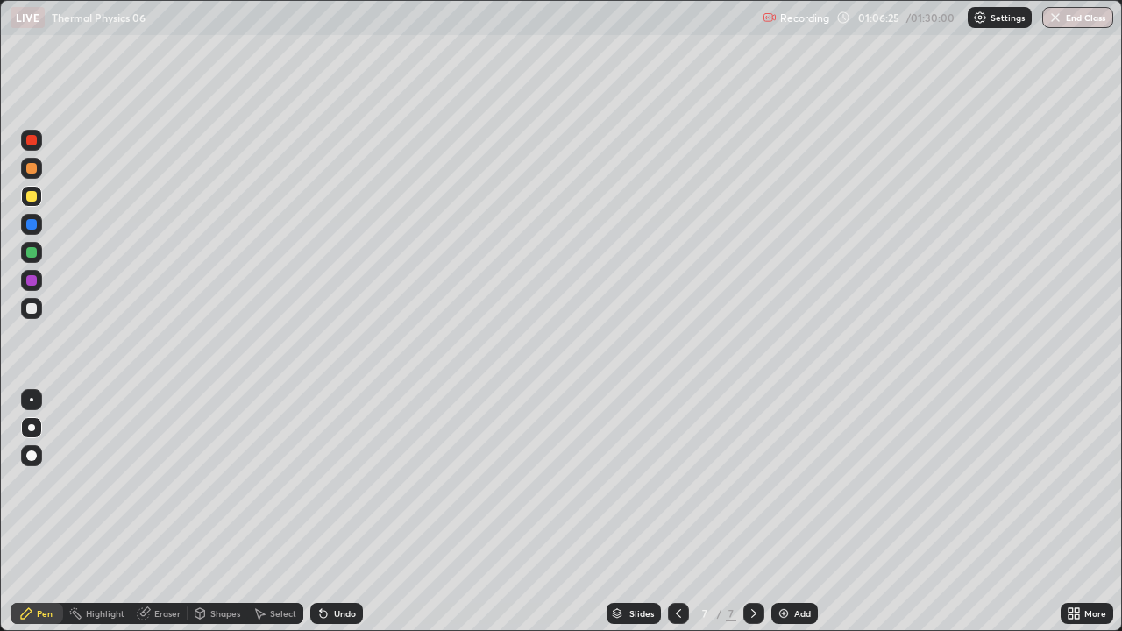
click at [34, 226] on div at bounding box center [31, 224] width 11 height 11
click at [221, 482] on div "Shapes" at bounding box center [225, 613] width 30 height 9
click at [34, 313] on div at bounding box center [31, 308] width 11 height 11
click at [321, 482] on icon at bounding box center [323, 614] width 7 height 7
click at [46, 482] on div "Pen" at bounding box center [45, 613] width 16 height 9
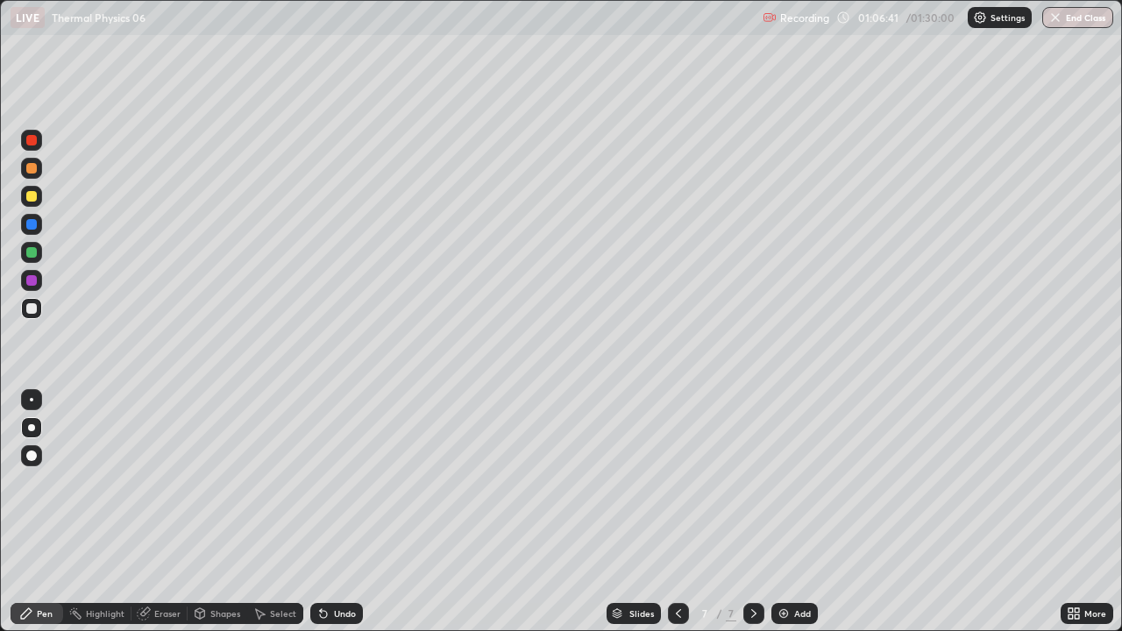
click at [217, 482] on div "Shapes" at bounding box center [225, 613] width 30 height 9
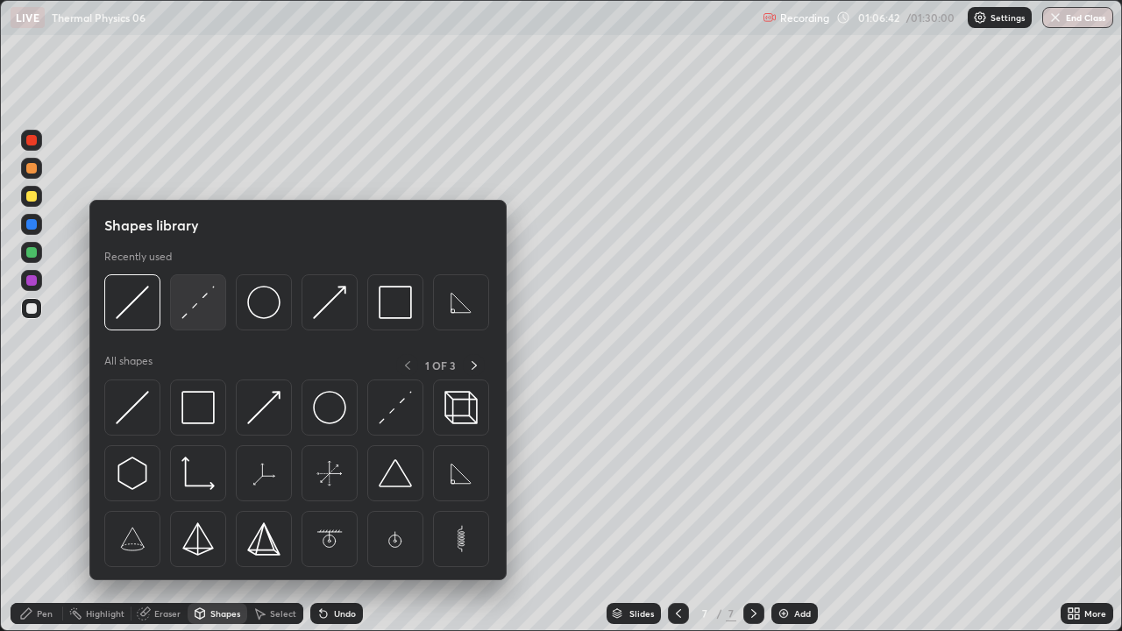
click at [194, 309] on img at bounding box center [198, 302] width 33 height 33
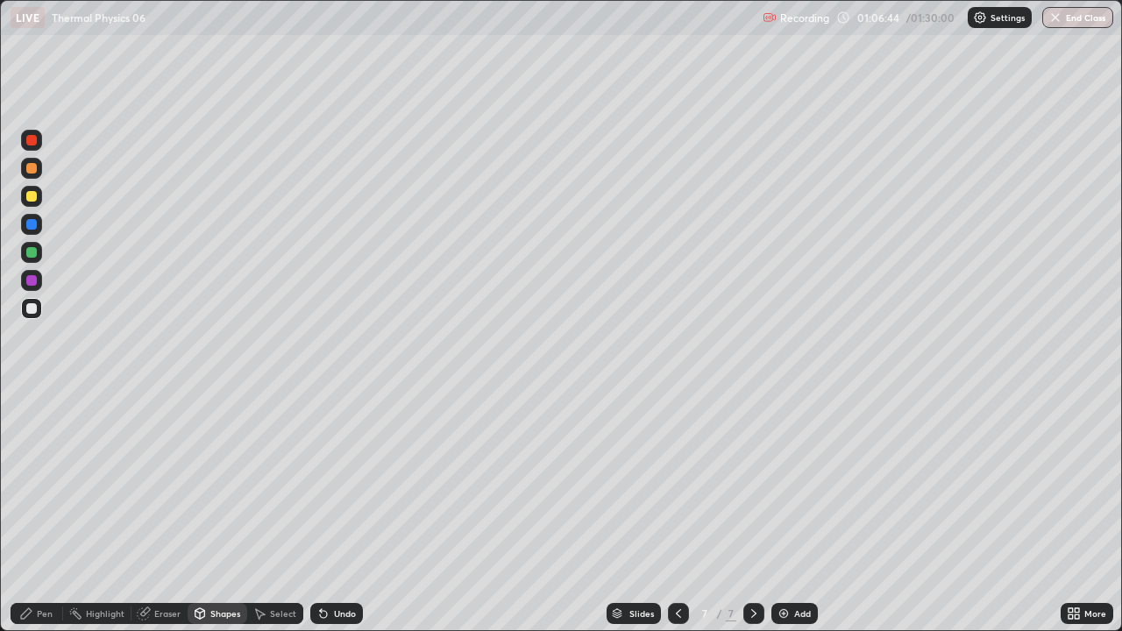
click at [56, 482] on div "Pen" at bounding box center [37, 613] width 53 height 21
click at [32, 312] on div at bounding box center [31, 308] width 11 height 11
click at [33, 199] on div at bounding box center [31, 196] width 11 height 11
click at [31, 228] on div at bounding box center [31, 224] width 11 height 11
click at [34, 196] on div at bounding box center [31, 196] width 11 height 11
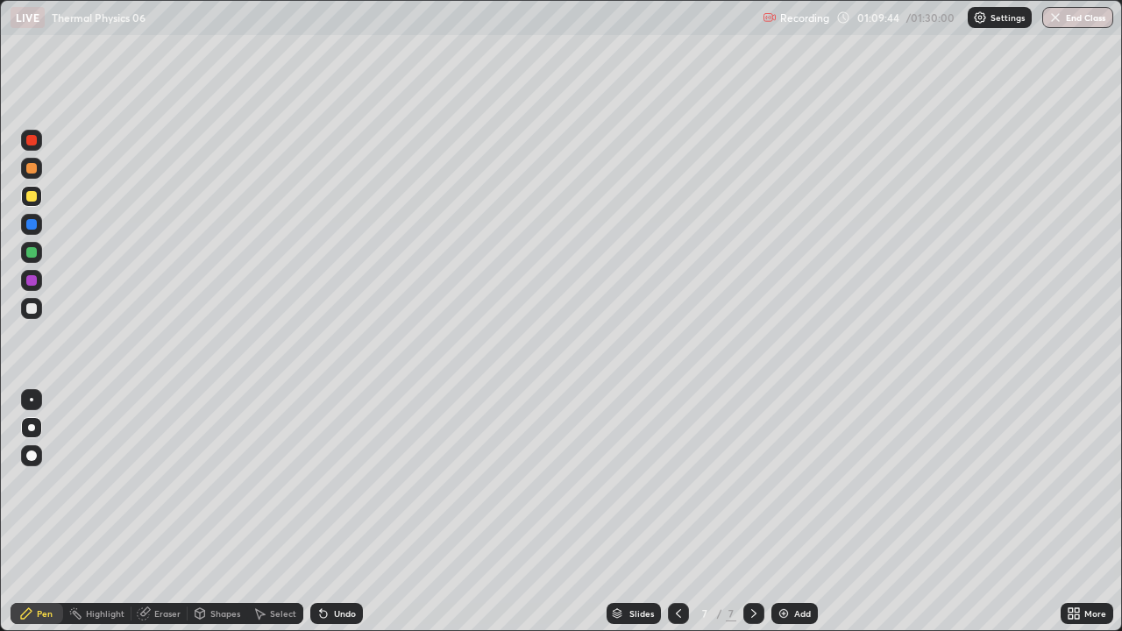
click at [31, 227] on div at bounding box center [31, 224] width 11 height 11
click at [36, 311] on div at bounding box center [31, 308] width 11 height 11
click at [30, 308] on div at bounding box center [31, 308] width 11 height 11
click at [167, 482] on div "Eraser" at bounding box center [167, 613] width 26 height 9
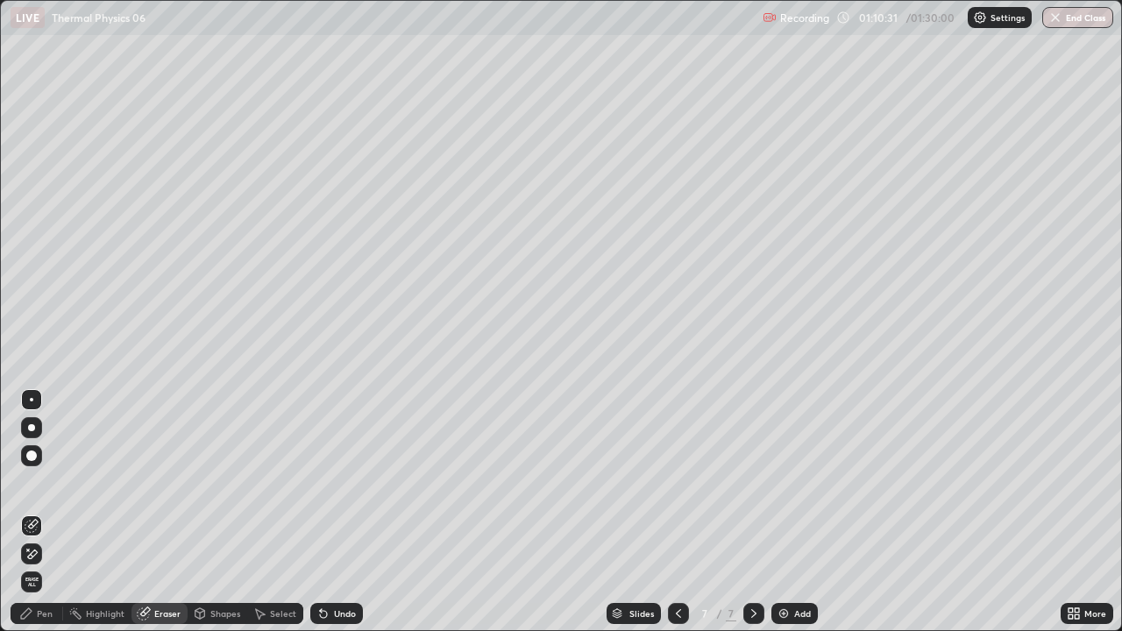
click at [220, 482] on div "Shapes" at bounding box center [225, 613] width 30 height 9
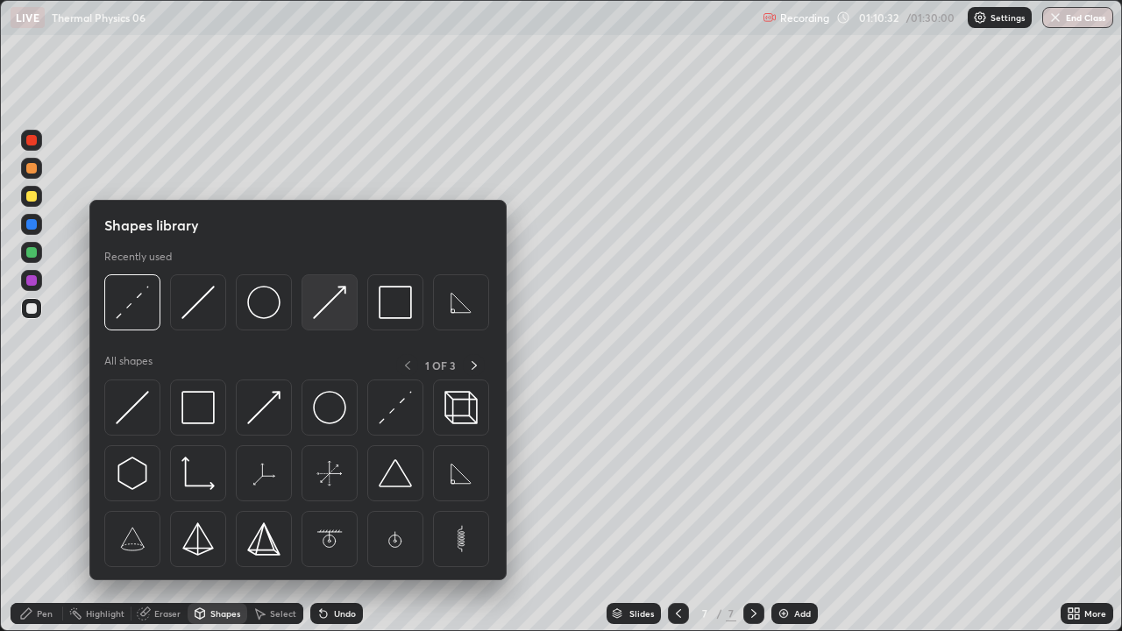
click at [319, 311] on img at bounding box center [329, 302] width 33 height 33
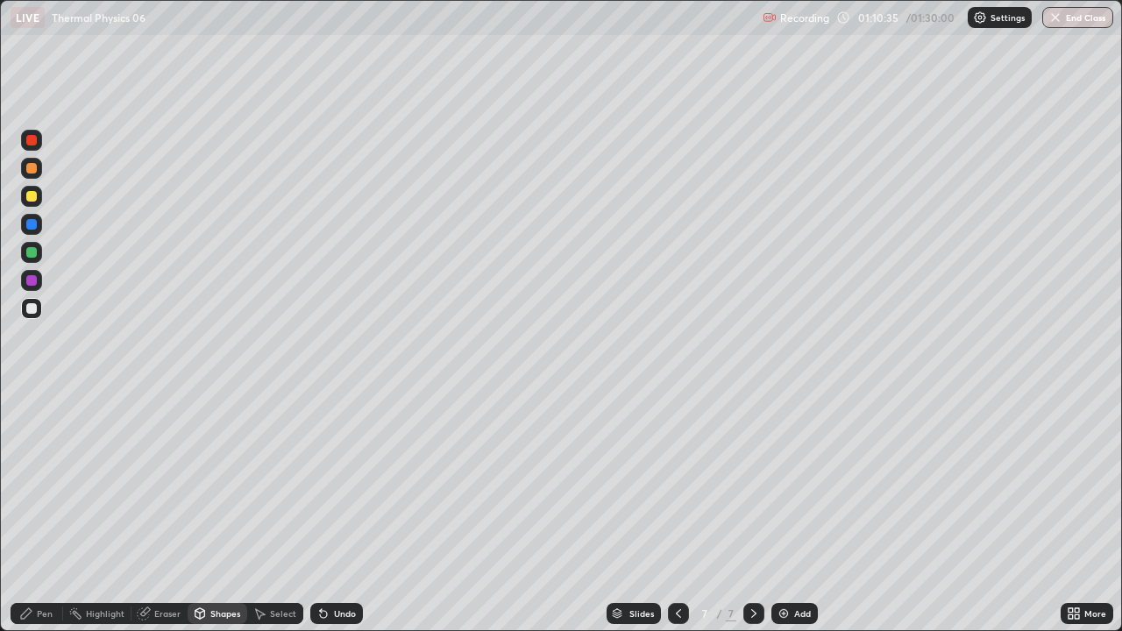
click at [34, 253] on div at bounding box center [31, 252] width 11 height 11
click at [104, 482] on div "Highlight" at bounding box center [97, 613] width 68 height 21
click at [46, 482] on div "Pen" at bounding box center [45, 613] width 16 height 9
click at [30, 309] on div at bounding box center [31, 308] width 11 height 11
click at [112, 482] on div "Highlight" at bounding box center [105, 613] width 39 height 9
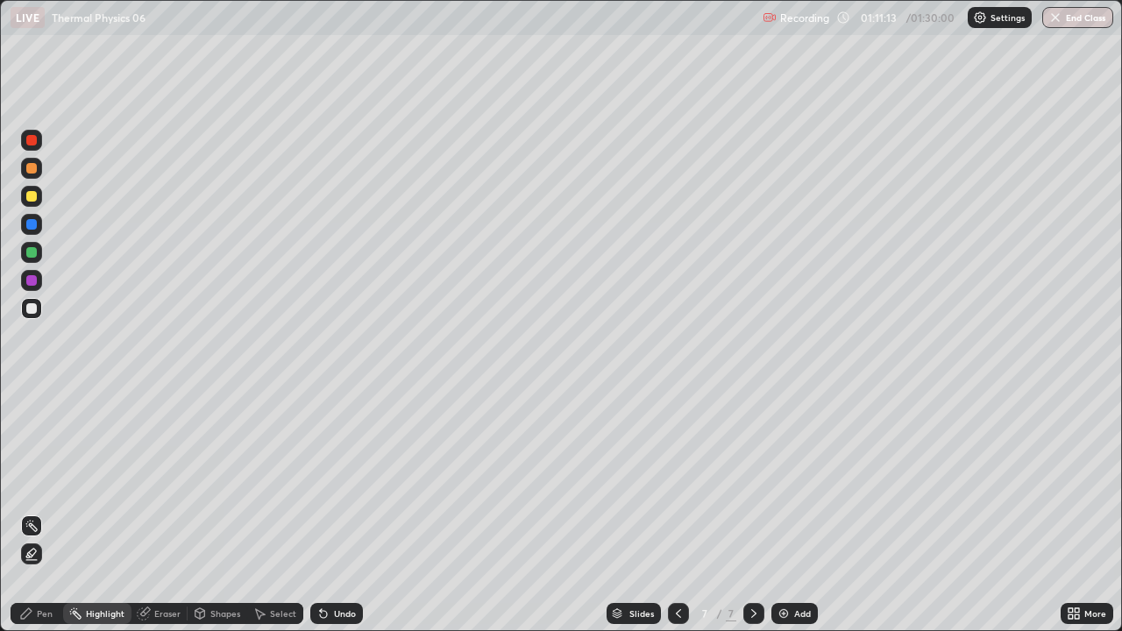
click at [47, 482] on div "Pen" at bounding box center [45, 613] width 16 height 9
click at [32, 312] on div at bounding box center [31, 308] width 11 height 11
click at [322, 482] on icon at bounding box center [324, 614] width 14 height 14
click at [320, 482] on icon at bounding box center [323, 614] width 7 height 7
click at [32, 198] on div at bounding box center [31, 196] width 11 height 11
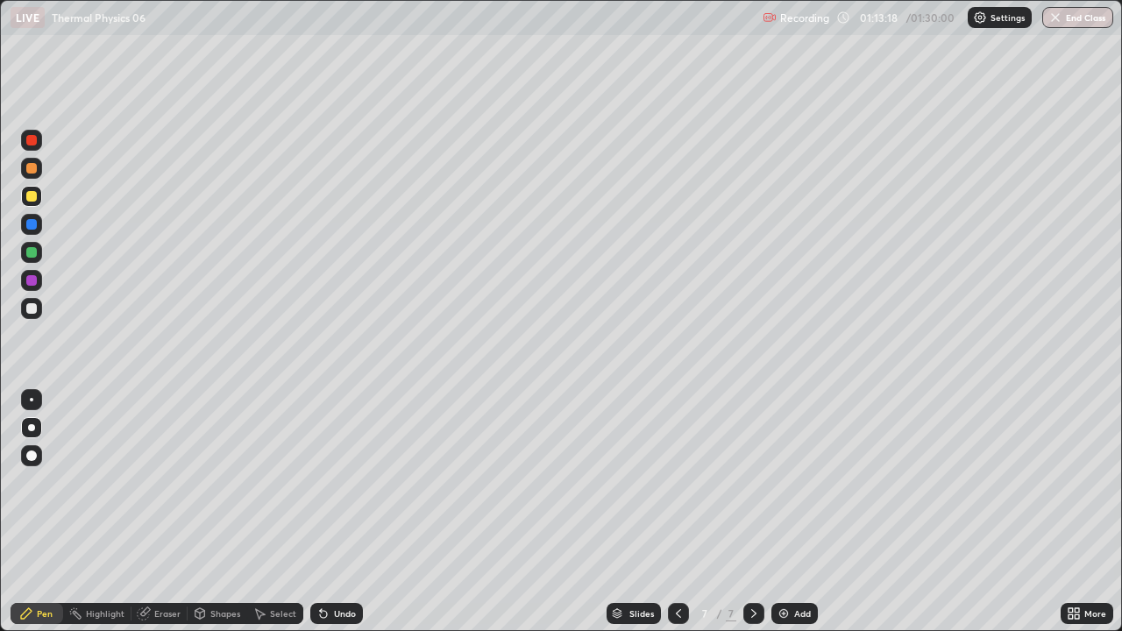
click at [283, 482] on div "Select" at bounding box center [283, 613] width 26 height 9
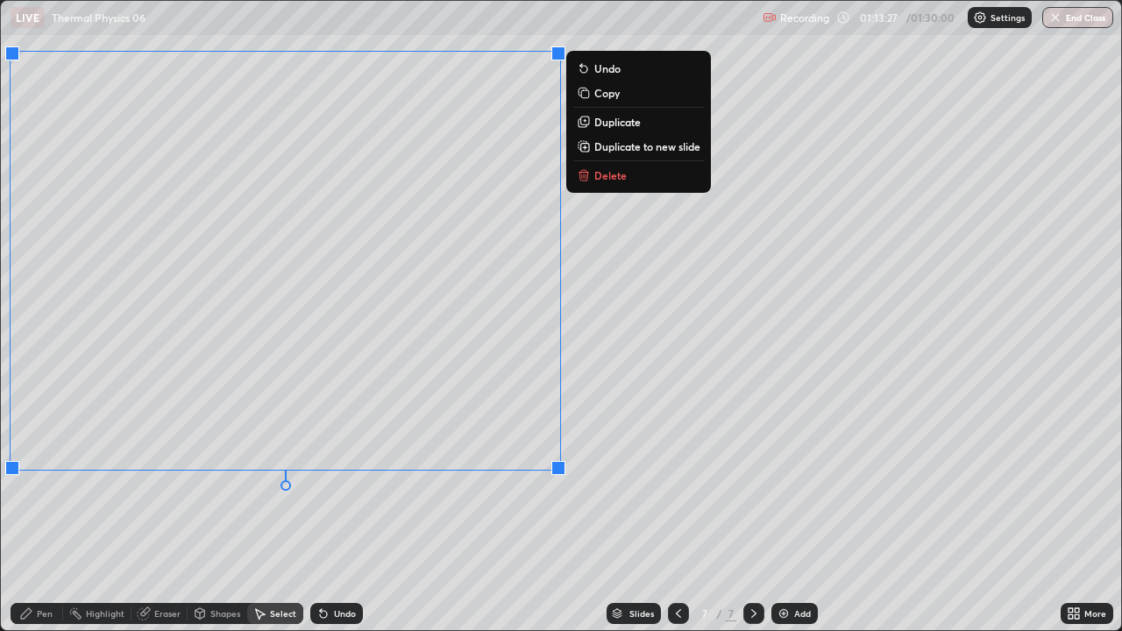
click at [499, 482] on div "0 ° Undo Copy Duplicate Duplicate to new slide Delete" at bounding box center [561, 316] width 1121 height 630
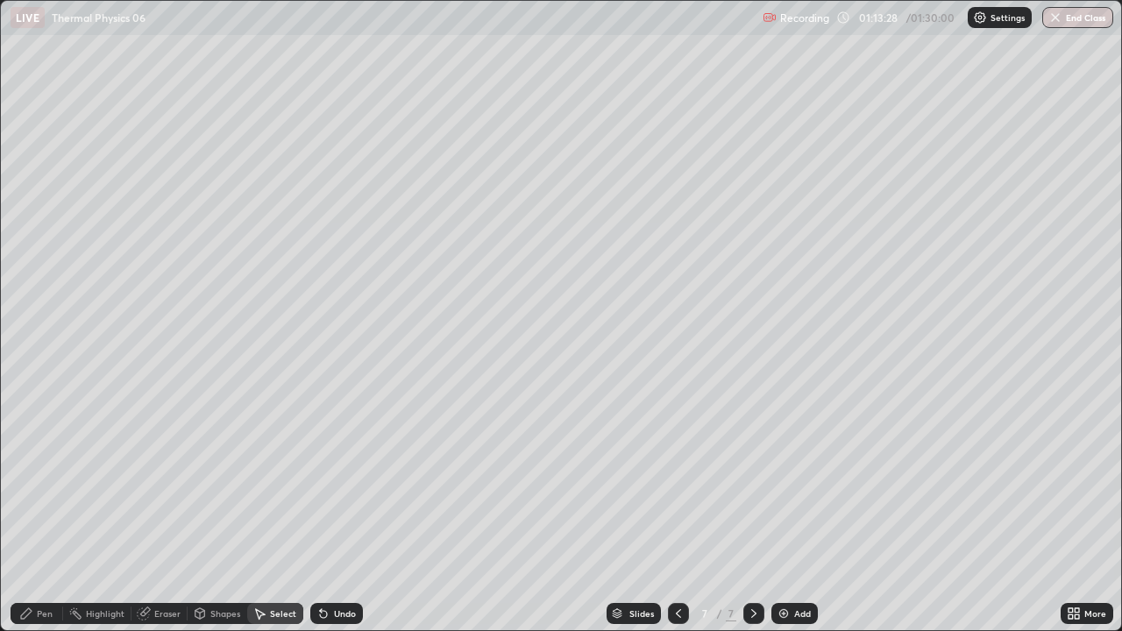
click at [233, 482] on div "Shapes" at bounding box center [225, 613] width 30 height 9
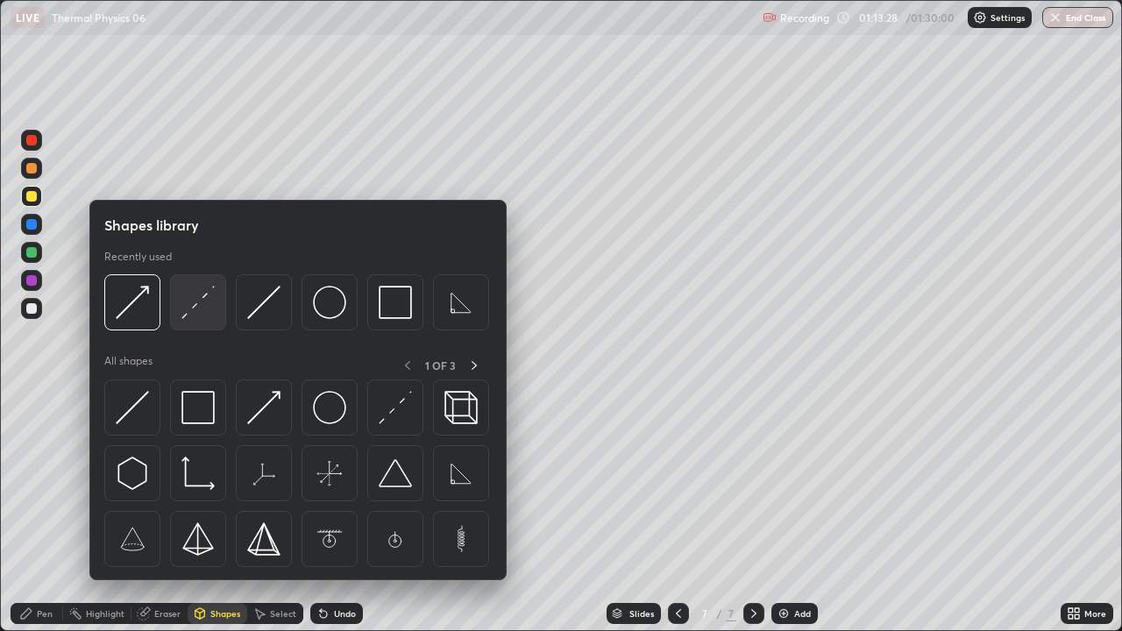
click at [189, 314] on img at bounding box center [198, 302] width 33 height 33
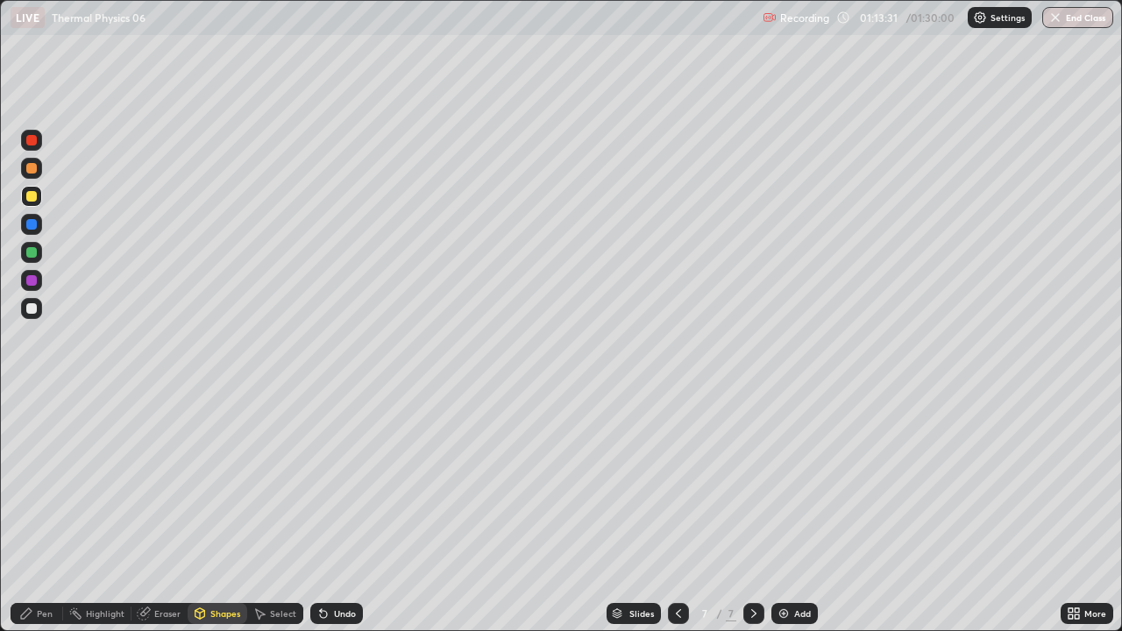
click at [224, 482] on div "Shapes" at bounding box center [225, 613] width 30 height 9
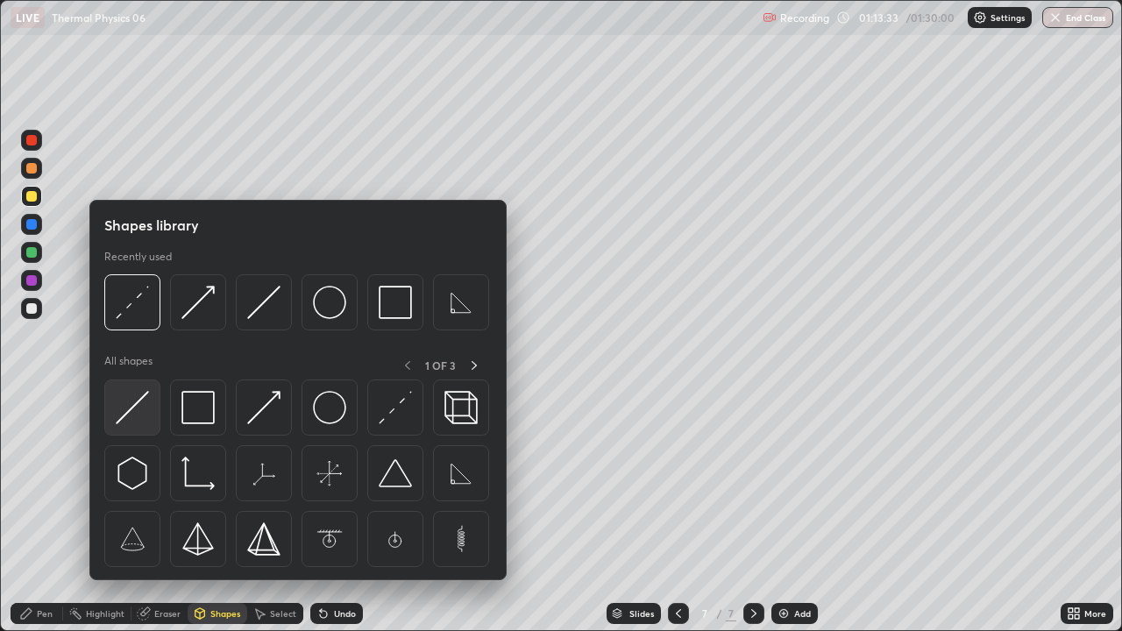
click at [125, 410] on img at bounding box center [132, 407] width 33 height 33
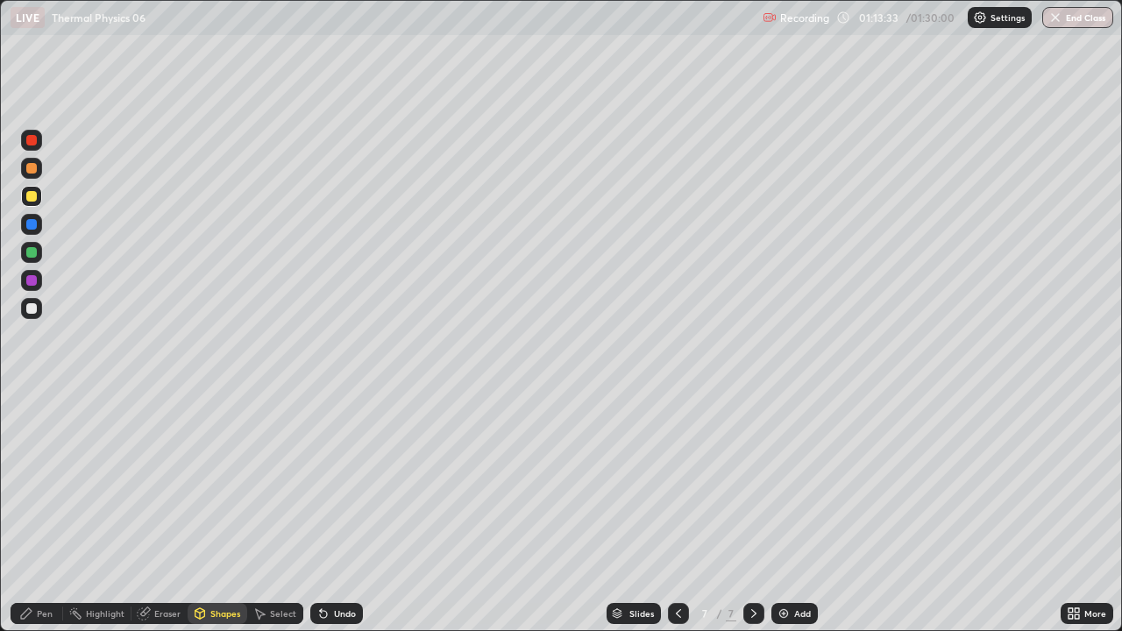
click at [29, 308] on div at bounding box center [31, 308] width 11 height 11
click at [48, 482] on div "Pen" at bounding box center [45, 613] width 16 height 9
click at [32, 310] on div at bounding box center [31, 308] width 11 height 11
click at [26, 170] on div at bounding box center [31, 168] width 11 height 11
click at [222, 482] on div "Shapes" at bounding box center [225, 613] width 30 height 9
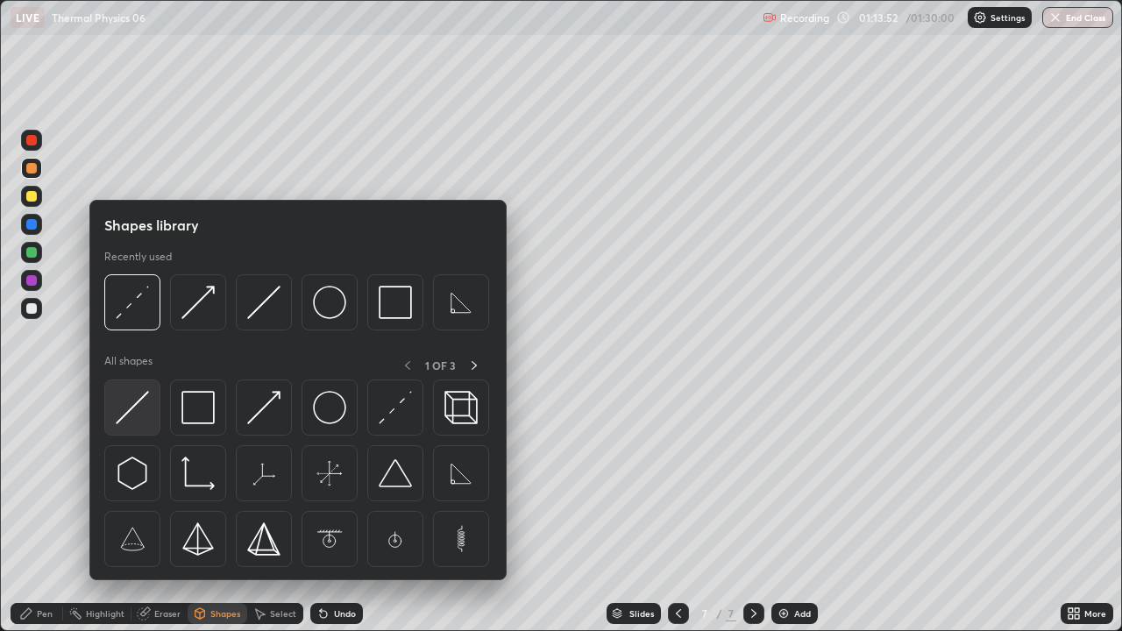
click at [137, 410] on img at bounding box center [132, 407] width 33 height 33
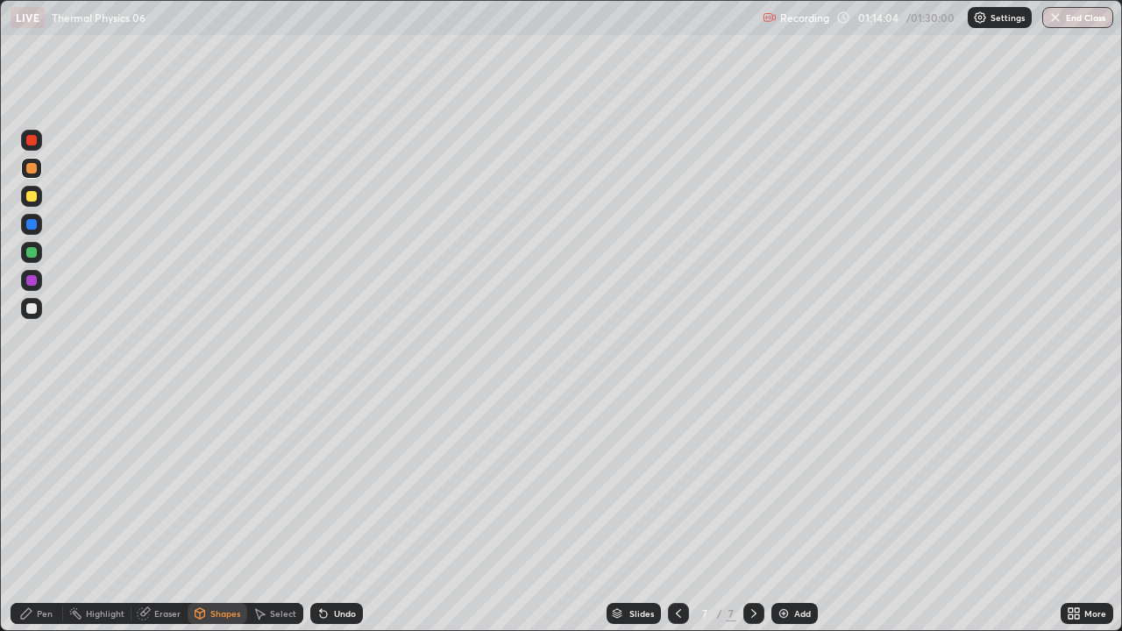
click at [42, 482] on div "Pen" at bounding box center [45, 613] width 16 height 9
click at [32, 310] on div at bounding box center [31, 308] width 11 height 11
click at [237, 482] on div "Shapes" at bounding box center [218, 613] width 60 height 21
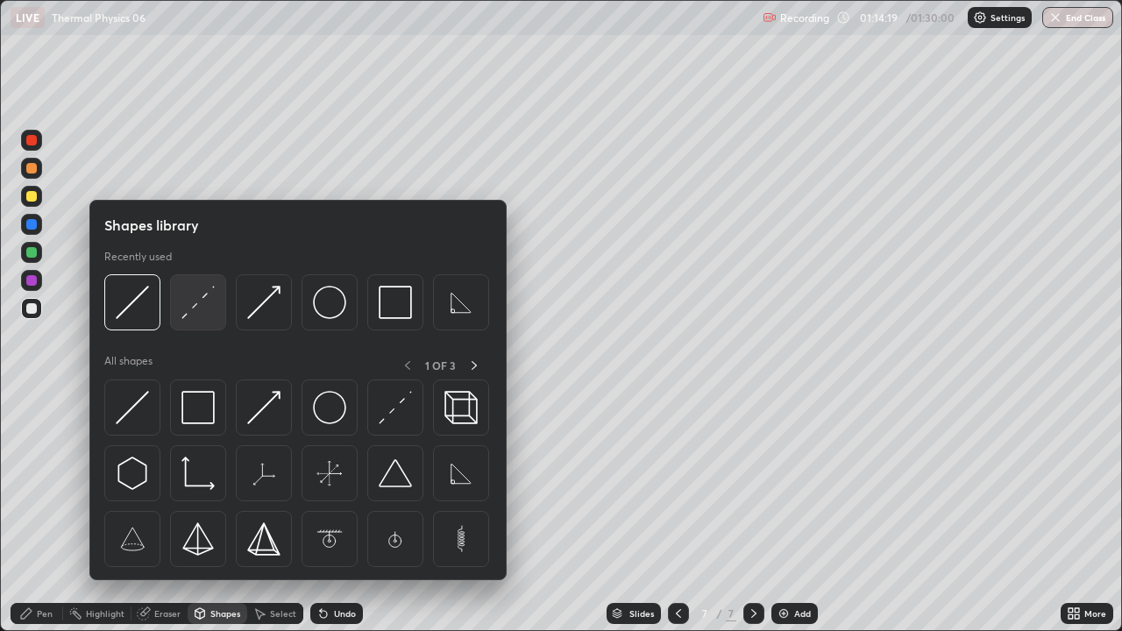
click at [203, 310] on img at bounding box center [198, 302] width 33 height 33
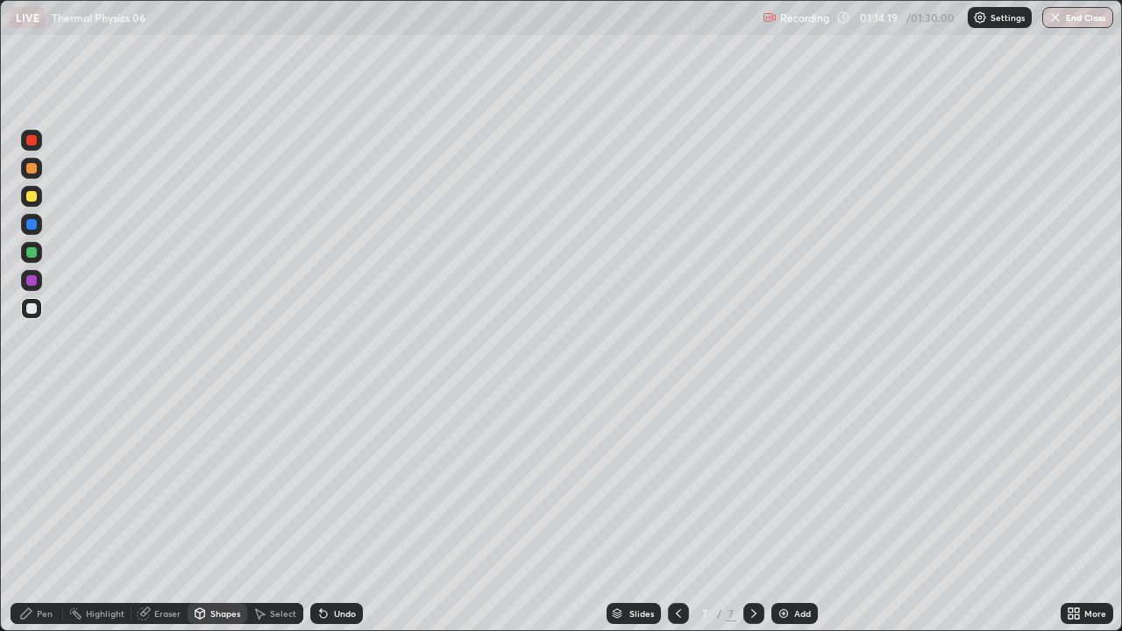
click at [38, 303] on div at bounding box center [31, 308] width 21 height 21
click at [32, 197] on div at bounding box center [31, 196] width 11 height 11
click at [52, 482] on div "Pen" at bounding box center [45, 613] width 16 height 9
click at [25, 307] on div at bounding box center [31, 308] width 21 height 21
click at [34, 316] on div at bounding box center [31, 308] width 21 height 21
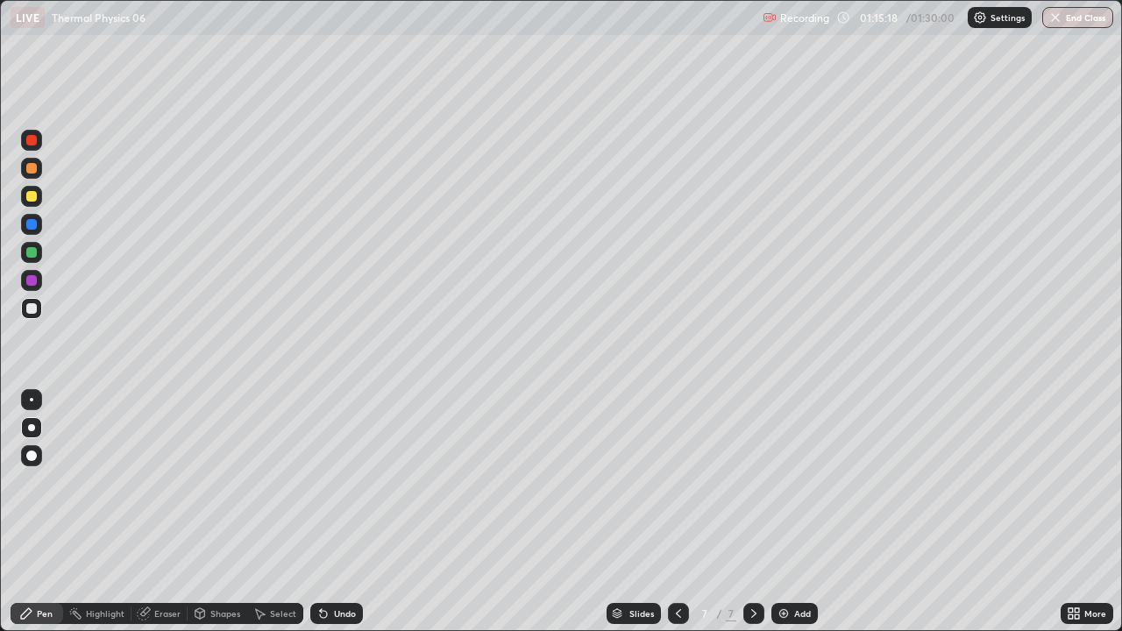
click at [33, 226] on div at bounding box center [31, 224] width 11 height 11
click at [27, 310] on div at bounding box center [31, 308] width 11 height 11
click at [30, 198] on div at bounding box center [31, 196] width 11 height 11
click at [224, 482] on div "Shapes" at bounding box center [218, 613] width 60 height 21
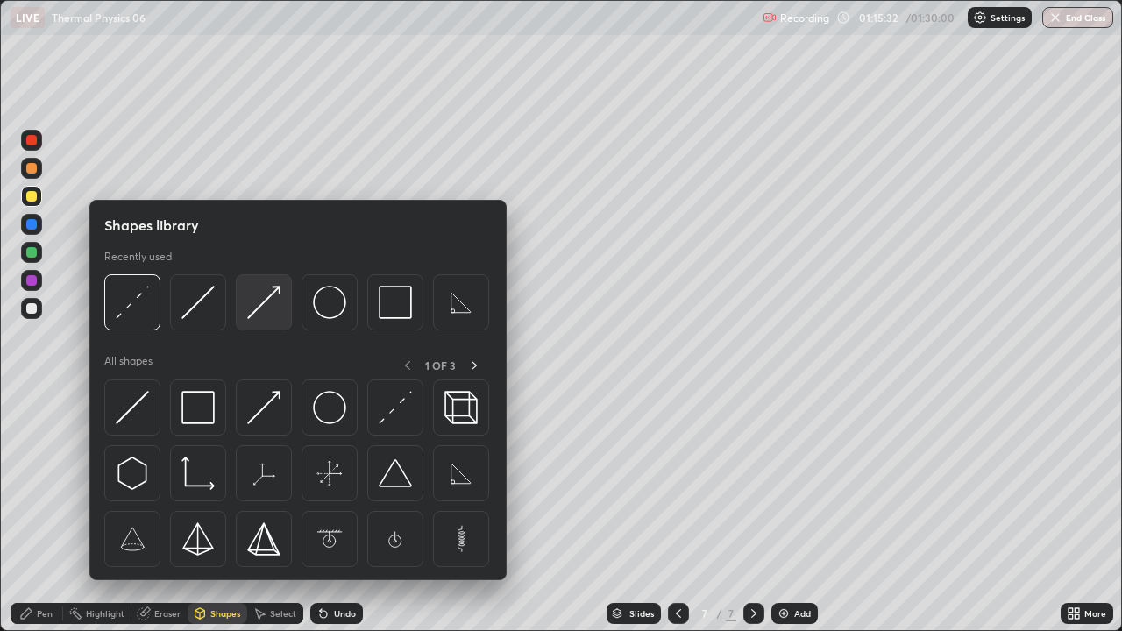
click at [253, 310] on img at bounding box center [263, 302] width 33 height 33
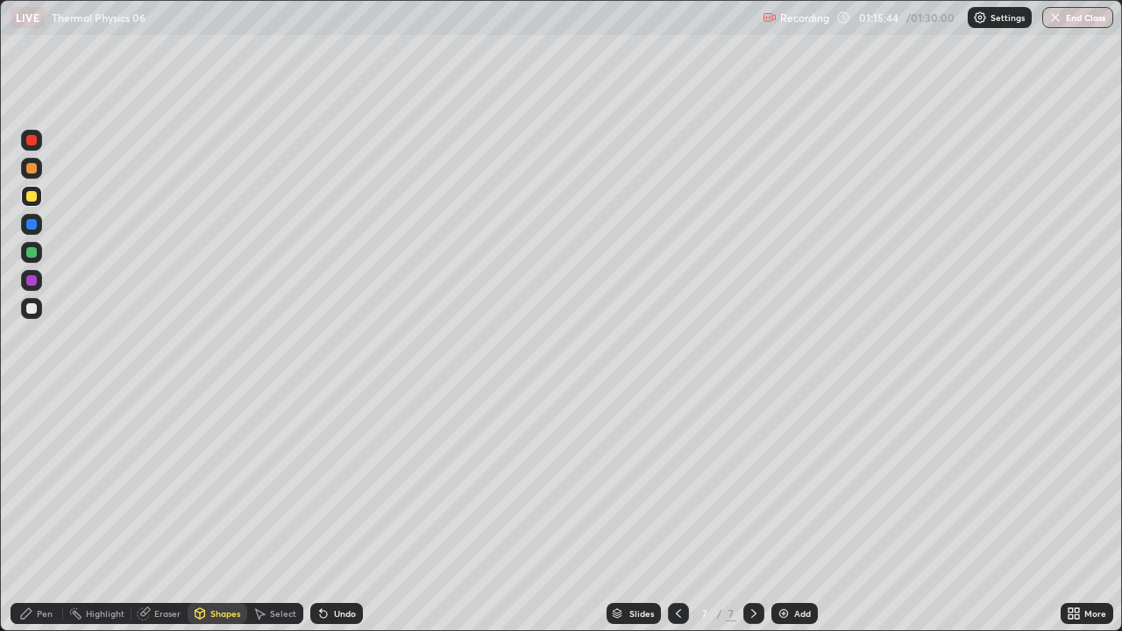
click at [48, 482] on div "Pen" at bounding box center [45, 613] width 16 height 9
click at [33, 309] on div at bounding box center [31, 308] width 11 height 11
click at [36, 229] on div at bounding box center [31, 224] width 21 height 21
click at [36, 310] on div at bounding box center [31, 308] width 11 height 11
click at [29, 310] on div at bounding box center [31, 308] width 11 height 11
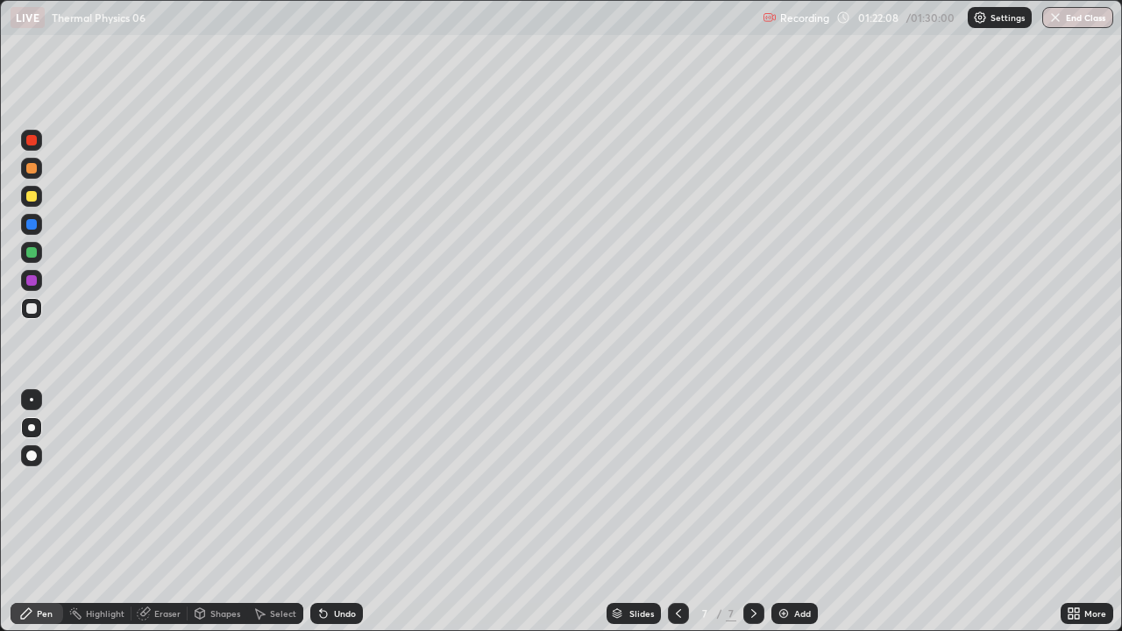
click at [752, 482] on icon at bounding box center [754, 614] width 14 height 14
click at [792, 482] on div "Add" at bounding box center [795, 613] width 46 height 21
click at [31, 197] on div at bounding box center [31, 196] width 11 height 11
click at [33, 308] on div at bounding box center [31, 308] width 11 height 11
click at [32, 309] on div at bounding box center [31, 308] width 11 height 11
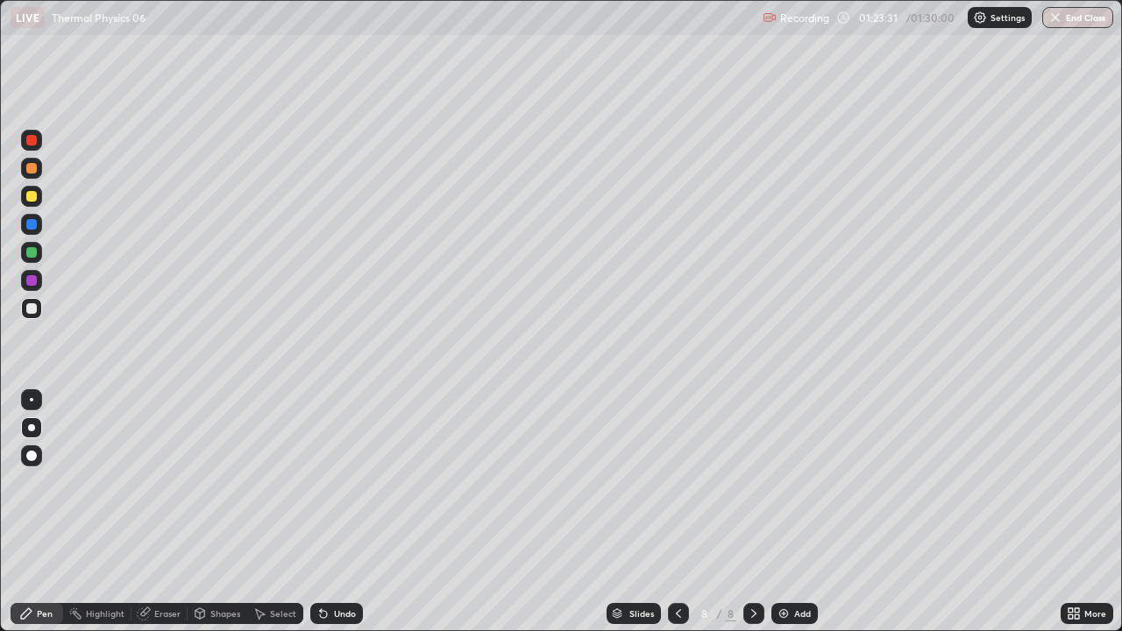
click at [32, 284] on div at bounding box center [31, 280] width 11 height 11
click at [32, 198] on div at bounding box center [31, 196] width 11 height 11
click at [32, 309] on div at bounding box center [31, 308] width 11 height 11
click at [32, 198] on div at bounding box center [31, 196] width 11 height 11
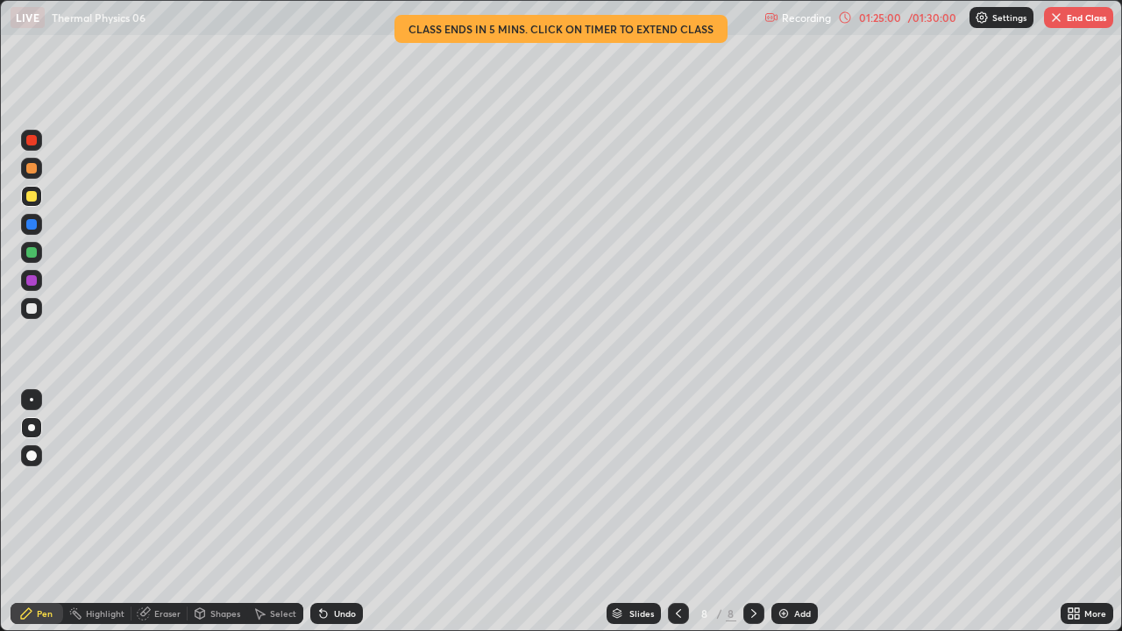
click at [217, 482] on div "Shapes" at bounding box center [218, 613] width 60 height 21
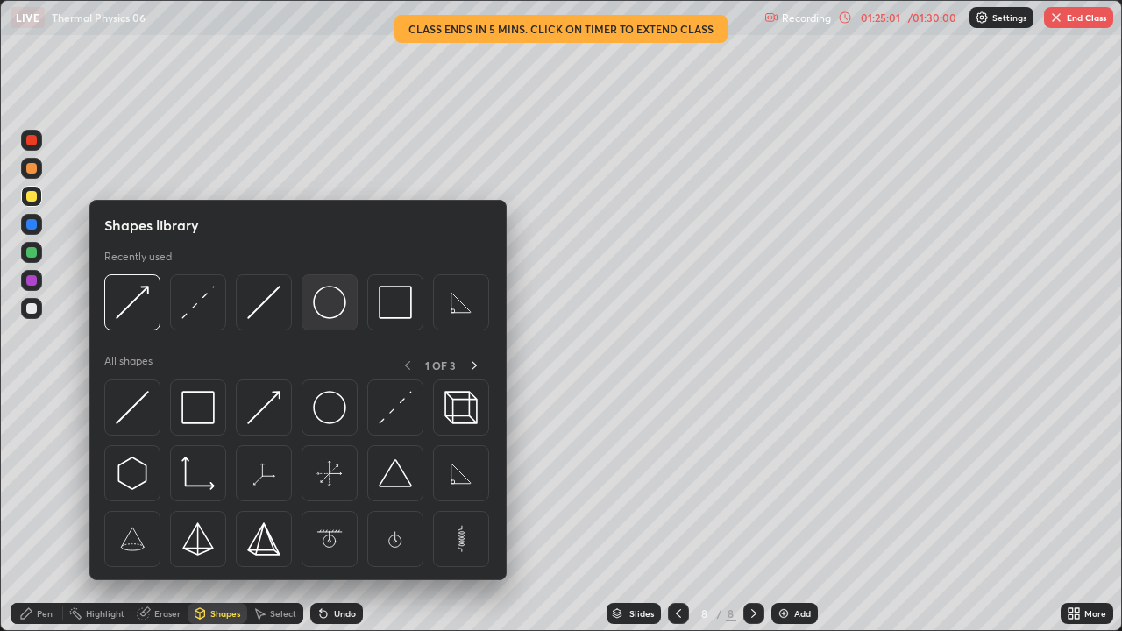
click at [324, 308] on img at bounding box center [329, 302] width 33 height 33
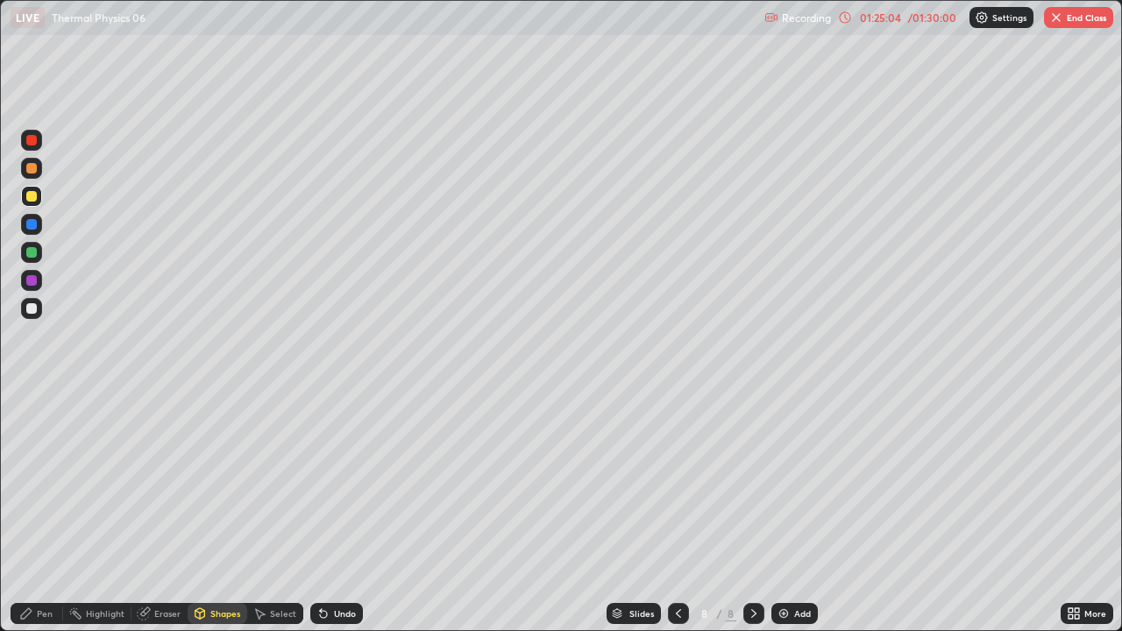
click at [226, 482] on div "Shapes" at bounding box center [218, 613] width 60 height 21
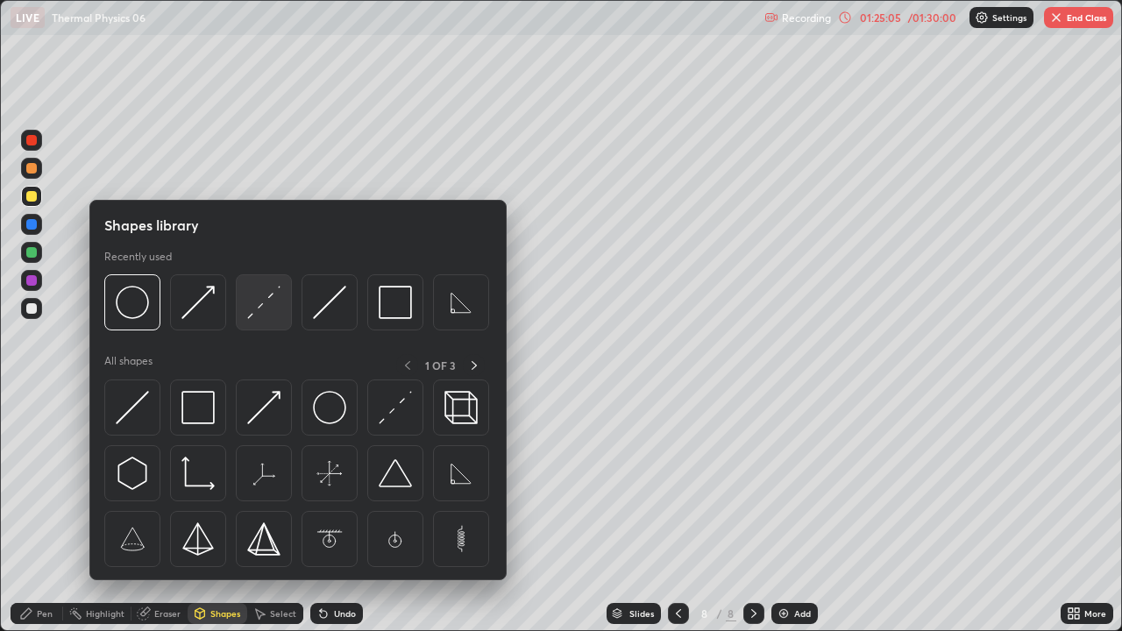
click at [250, 321] on div at bounding box center [264, 302] width 56 height 56
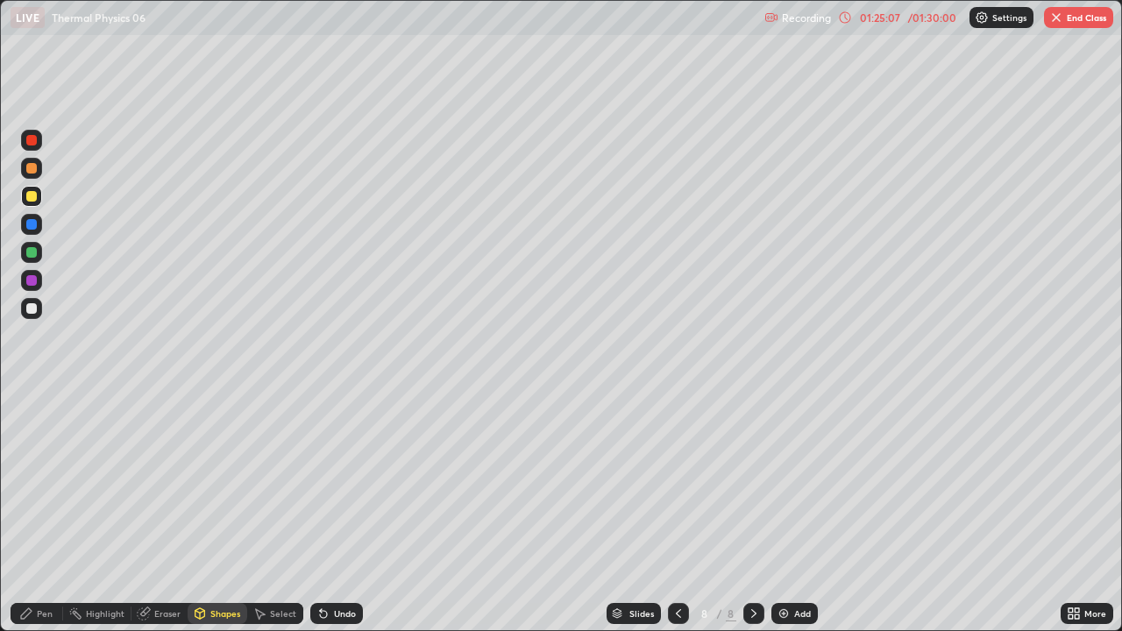
click at [49, 482] on div "Pen" at bounding box center [45, 613] width 16 height 9
click at [26, 310] on div at bounding box center [31, 308] width 11 height 11
click at [333, 482] on div "Undo" at bounding box center [336, 613] width 53 height 21
click at [335, 482] on div "Undo" at bounding box center [345, 613] width 22 height 9
click at [339, 482] on div "Undo" at bounding box center [345, 613] width 22 height 9
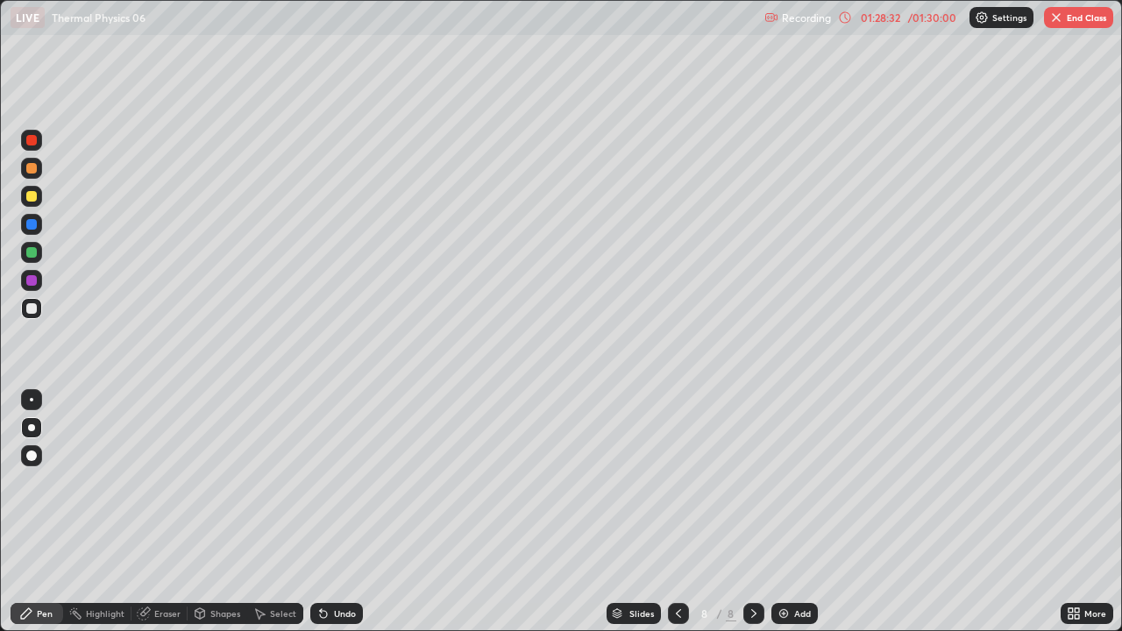
click at [1081, 17] on button "End Class" at bounding box center [1078, 17] width 69 height 21
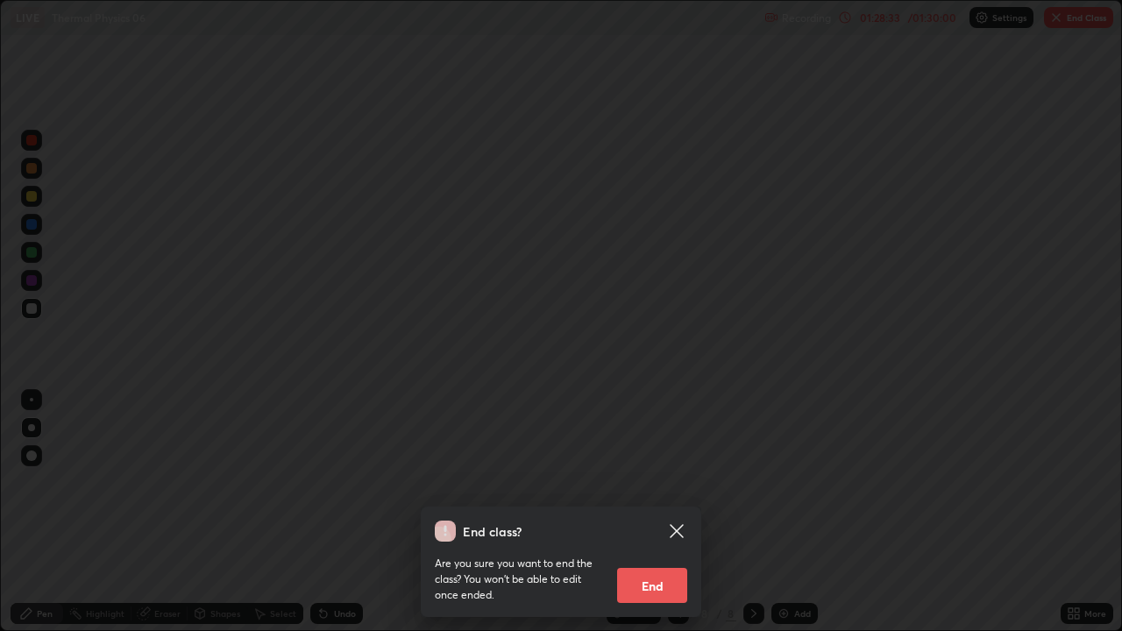
click at [652, 482] on button "End" at bounding box center [652, 585] width 70 height 35
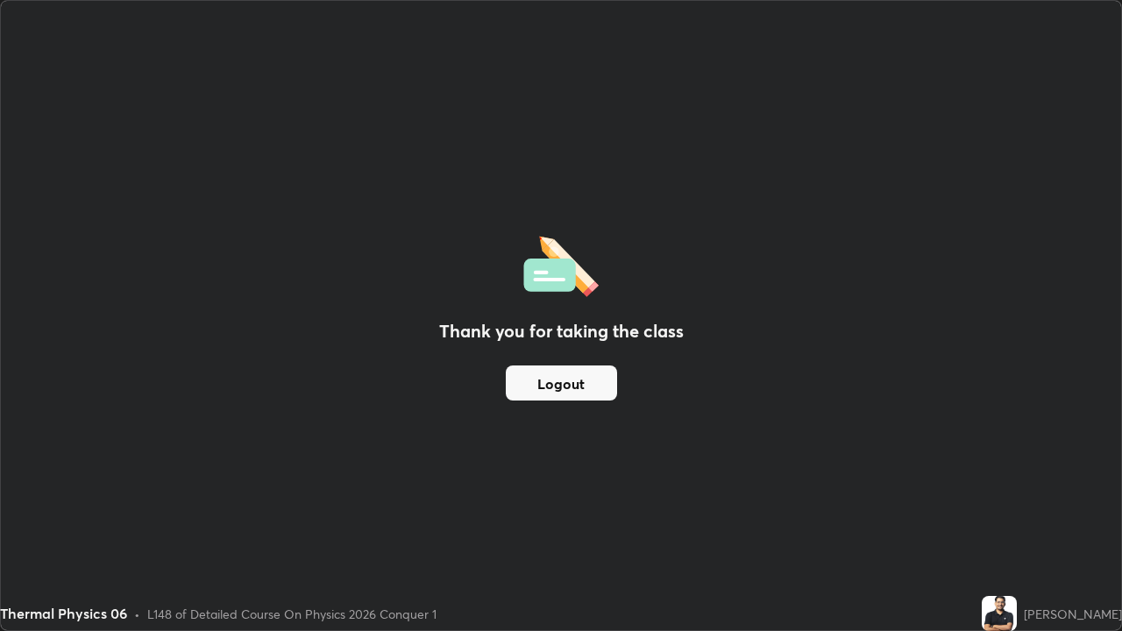
click at [576, 382] on button "Logout" at bounding box center [561, 383] width 111 height 35
click at [572, 381] on button "Logout" at bounding box center [561, 383] width 111 height 35
click at [573, 385] on button "Logout" at bounding box center [561, 383] width 111 height 35
click at [572, 387] on button "Logout" at bounding box center [561, 383] width 111 height 35
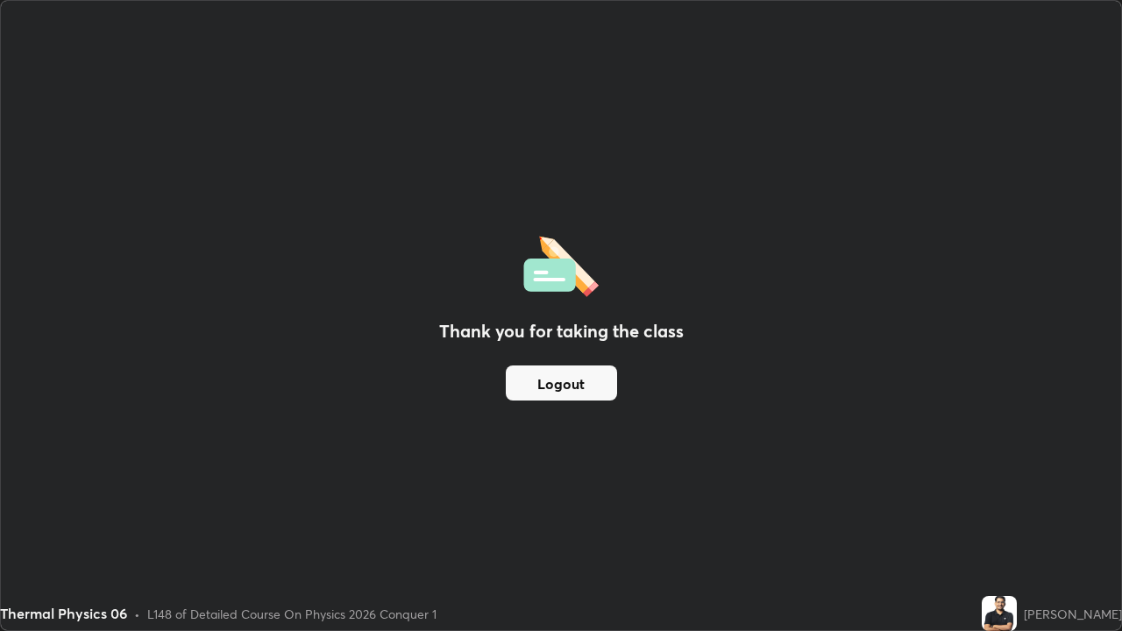
click at [568, 388] on button "Logout" at bounding box center [561, 383] width 111 height 35
